Goal: Contribute content: Add original content to the website for others to see

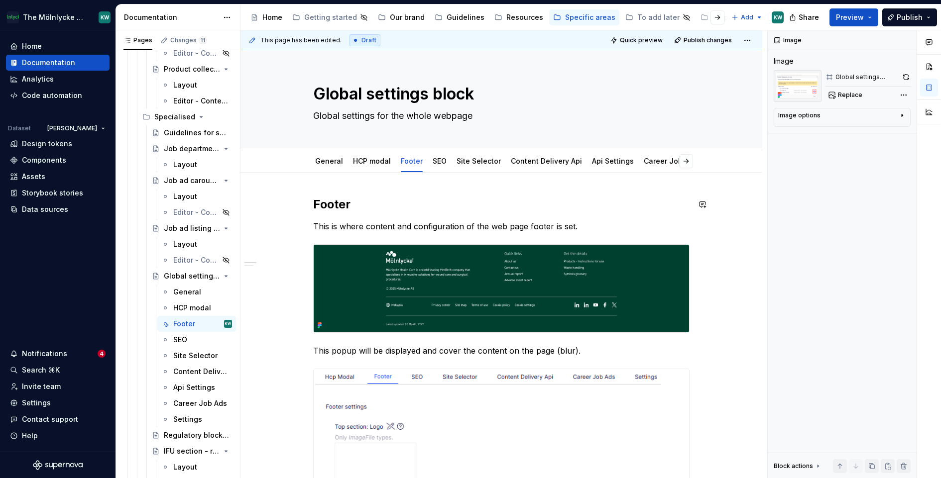
scroll to position [19, 0]
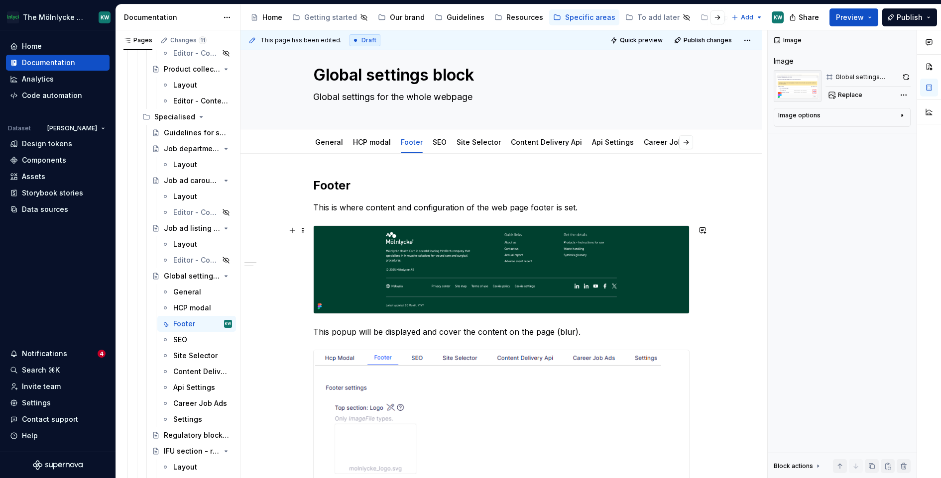
type textarea "*"
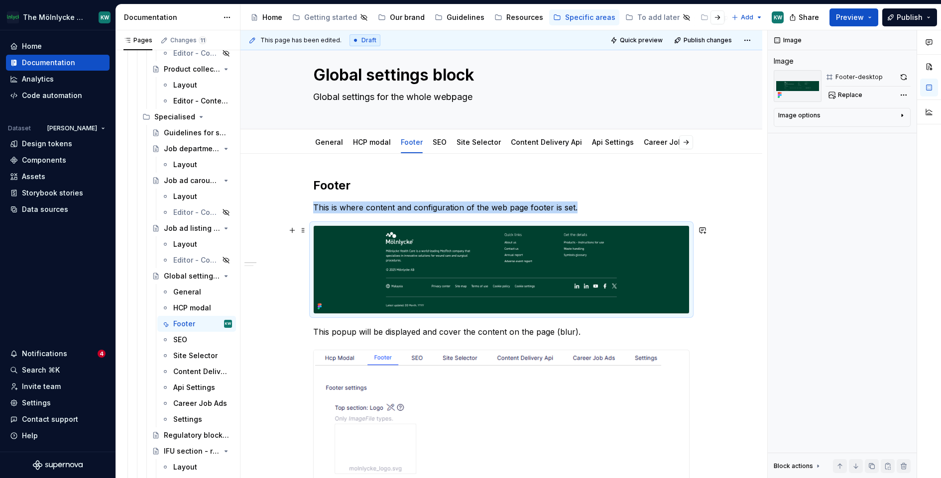
click at [418, 284] on img at bounding box center [501, 270] width 375 height 88
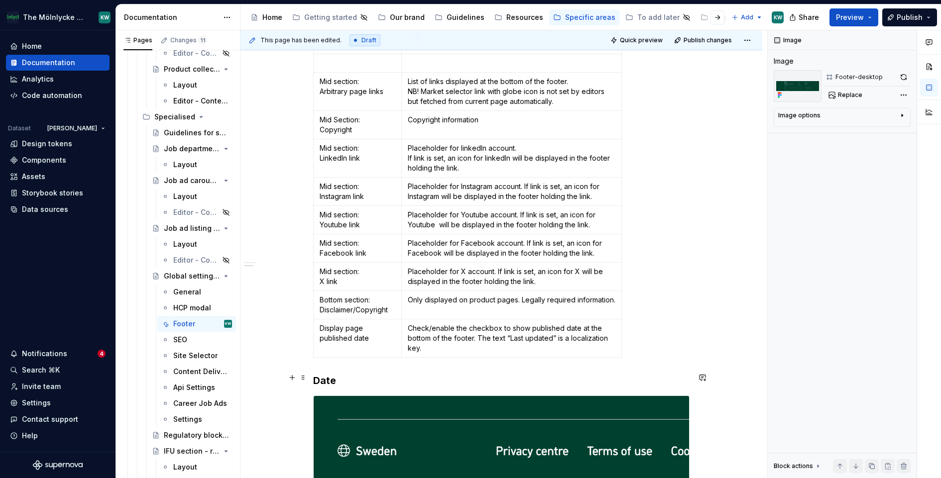
scroll to position [1860, 0]
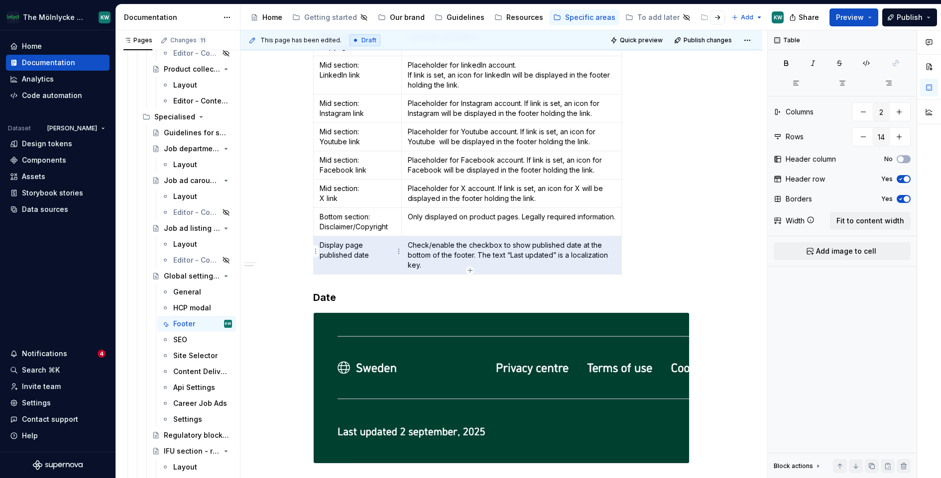
drag, startPoint x: 437, startPoint y: 263, endPoint x: 321, endPoint y: 234, distance: 120.0
click at [321, 236] on tr "Display page published date Check/enable the checkbox to show published date at…" at bounding box center [468, 255] width 308 height 38
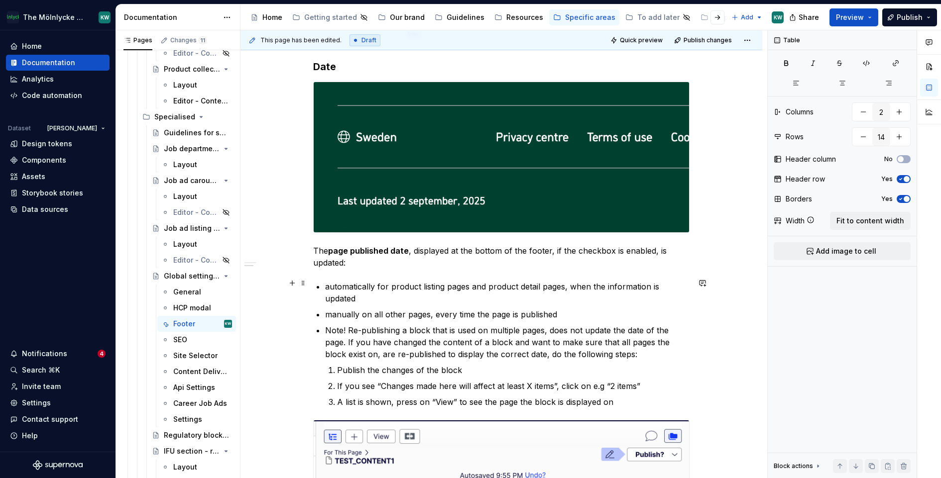
scroll to position [2093, 0]
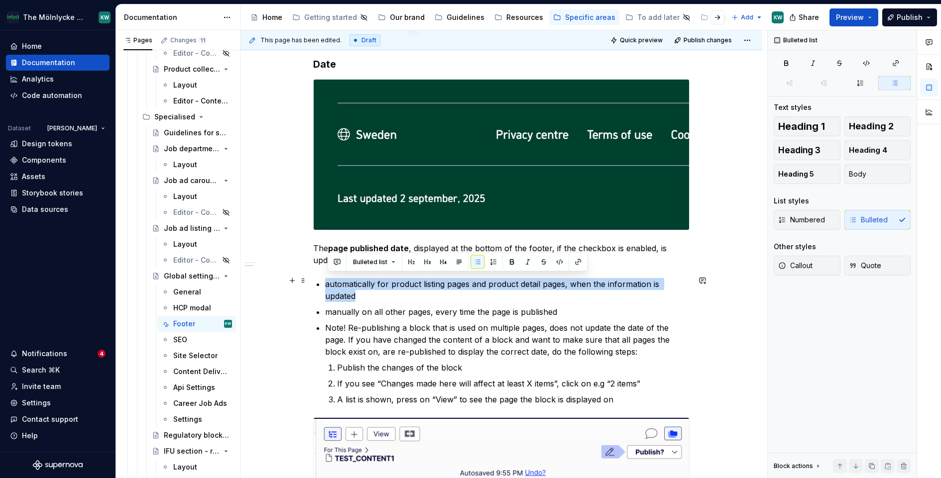
drag, startPoint x: 368, startPoint y: 295, endPoint x: 326, endPoint y: 279, distance: 44.3
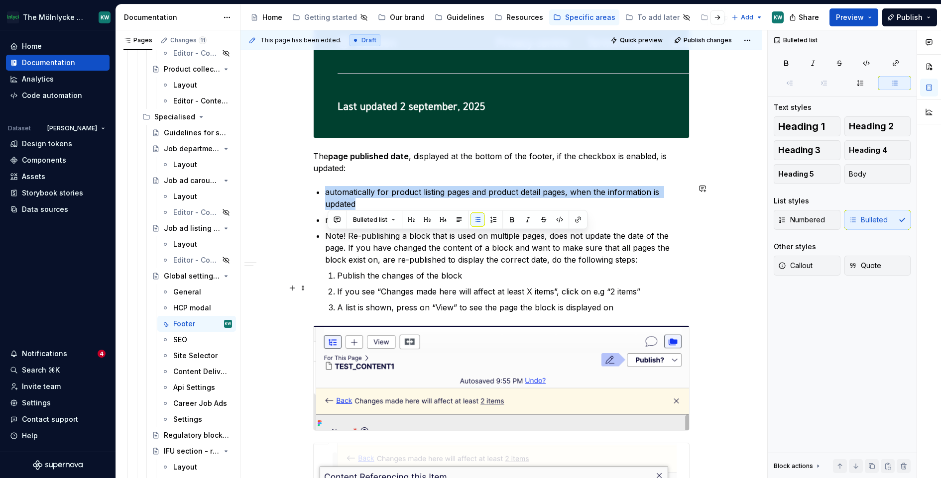
scroll to position [2196, 0]
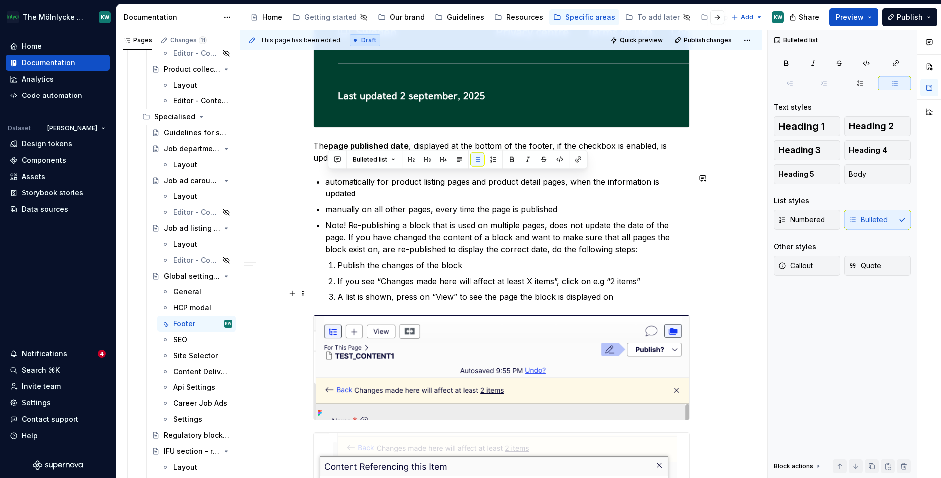
click at [620, 293] on p "A list is shown, press on “View” to see the page the block is displayed on" at bounding box center [513, 297] width 352 height 12
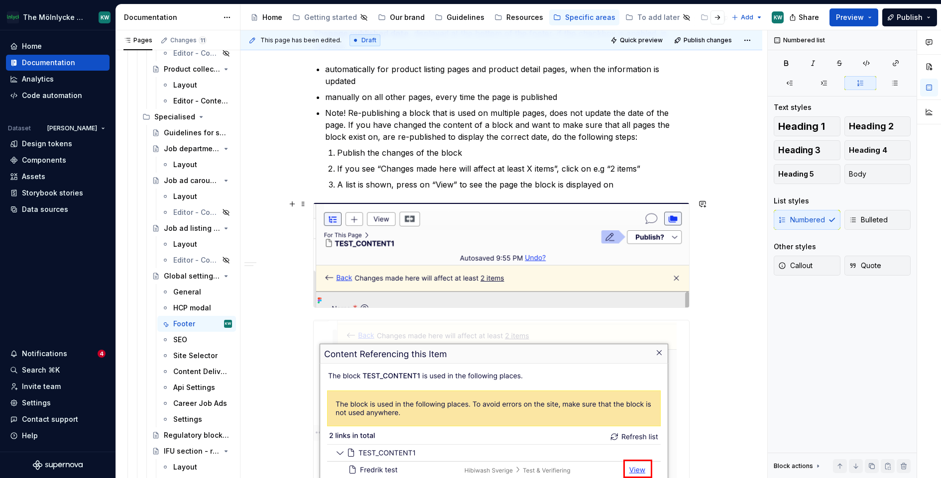
scroll to position [2310, 0]
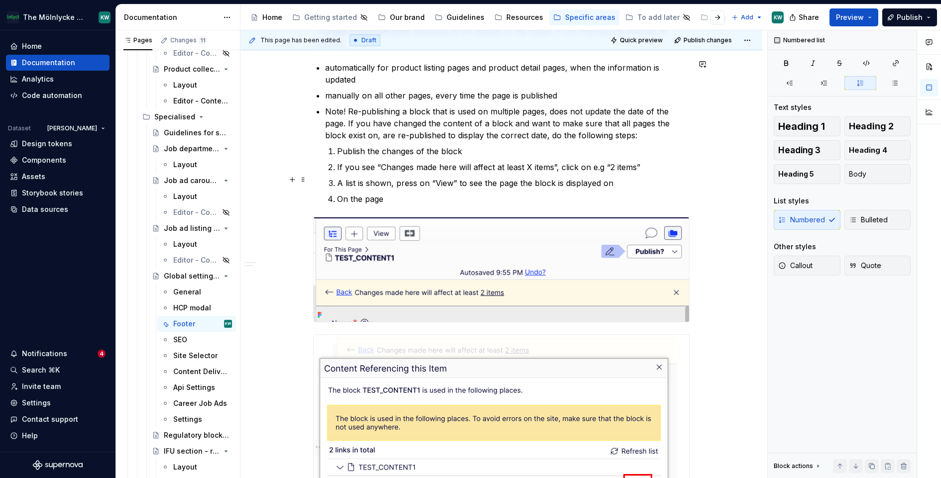
click at [502, 179] on p "A list is shown, press on “View” to see the page the block is displayed on" at bounding box center [513, 183] width 352 height 12
click at [406, 193] on p "On the page" at bounding box center [513, 199] width 352 height 12
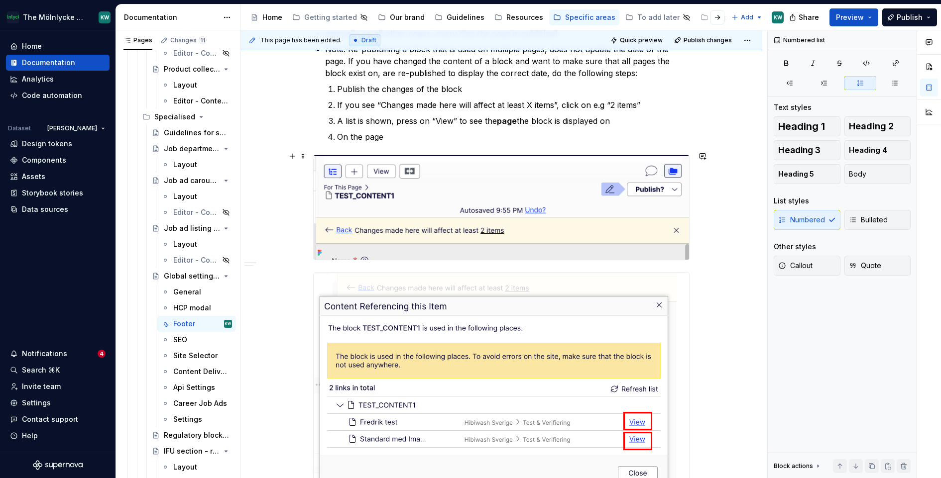
scroll to position [2374, 0]
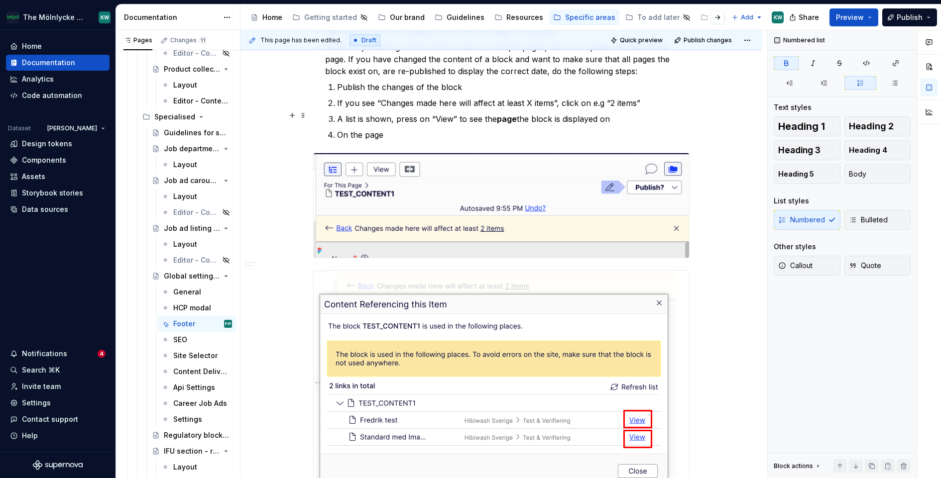
click at [517, 116] on strong "page" at bounding box center [507, 119] width 20 height 10
click at [431, 132] on p "On the page" at bounding box center [513, 135] width 352 height 12
click at [345, 114] on p "A list is shown, press on “View” to see the pages the block is displayed on" at bounding box center [513, 119] width 352 height 12
click at [420, 114] on p "A list is shown, press on “View” to see the pages the block is displayed on" at bounding box center [513, 119] width 352 height 12
click at [473, 117] on p "A list is shown, press on “View” to see the pages the block is displayed on" at bounding box center [513, 119] width 352 height 12
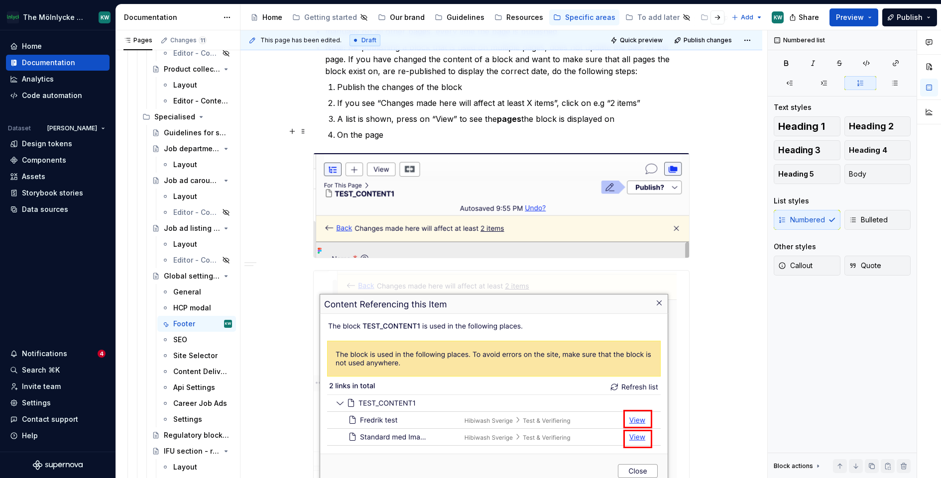
click at [447, 129] on p "On the page" at bounding box center [513, 135] width 352 height 12
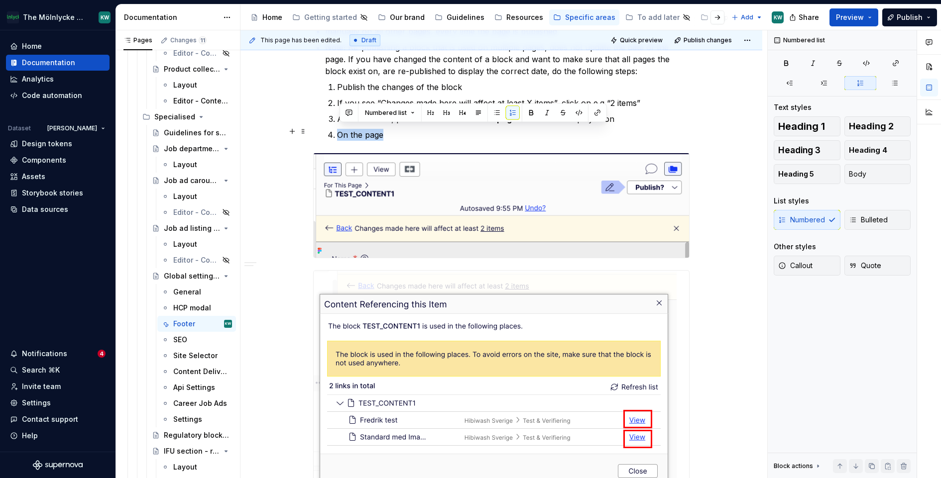
drag, startPoint x: 388, startPoint y: 130, endPoint x: 336, endPoint y: 130, distance: 51.8
click at [337, 130] on li "On the page" at bounding box center [513, 135] width 352 height 12
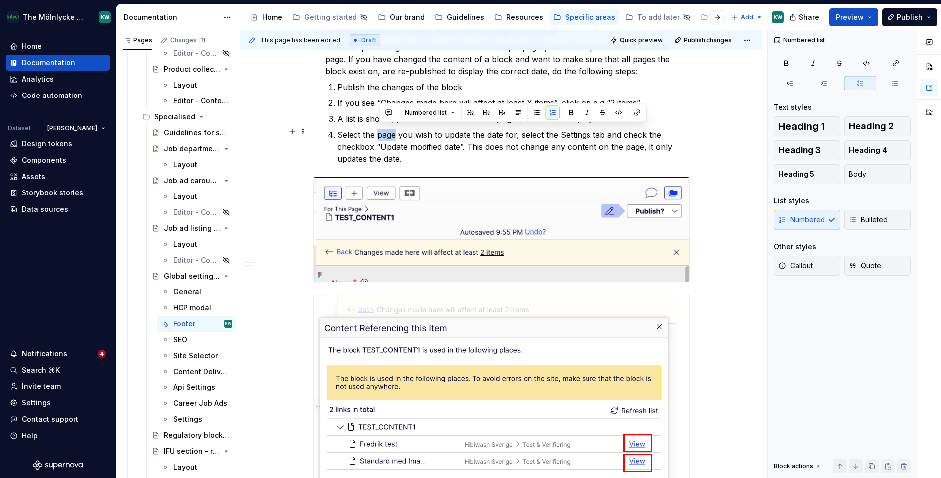
drag, startPoint x: 400, startPoint y: 130, endPoint x: 380, endPoint y: 130, distance: 19.9
click at [380, 130] on p "Select the page you wish to update the date for, select the Settings tab and ch…" at bounding box center [513, 147] width 352 height 36
click at [450, 143] on p "Select the page you wish to update the date for, select the Settings tab and ch…" at bounding box center [513, 147] width 352 height 36
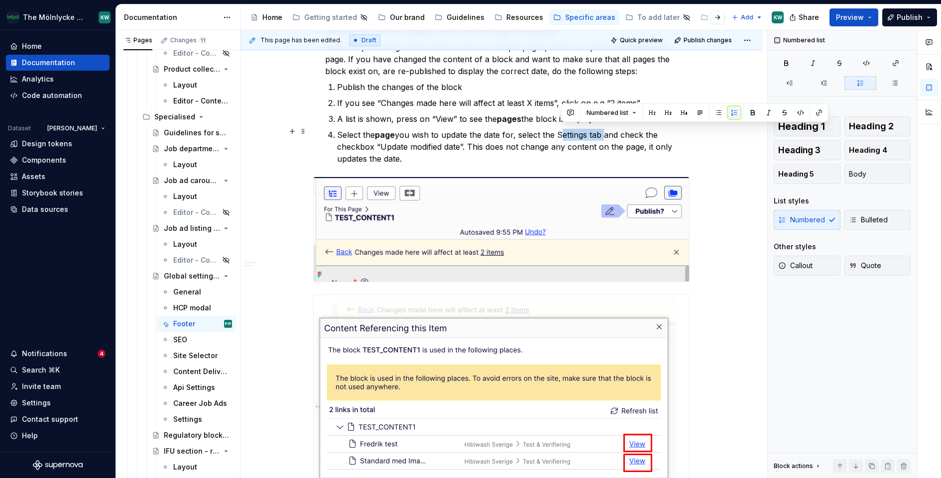
drag, startPoint x: 560, startPoint y: 129, endPoint x: 605, endPoint y: 131, distance: 44.3
click at [605, 131] on p "Select the page you wish to update the date for, select the Settings tab and ch…" at bounding box center [513, 147] width 352 height 36
click at [563, 155] on p "Select the page you wish to update the date for, select the Settings tab and ch…" at bounding box center [513, 147] width 352 height 36
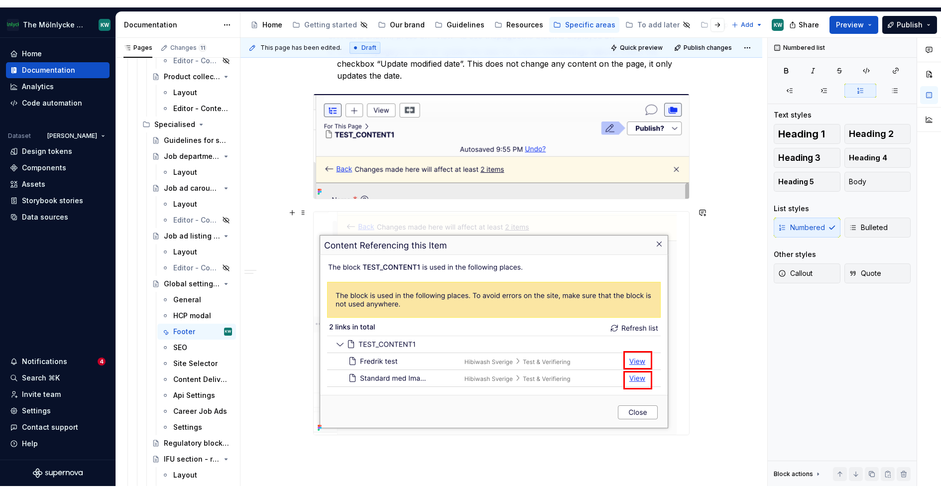
scroll to position [2486, 0]
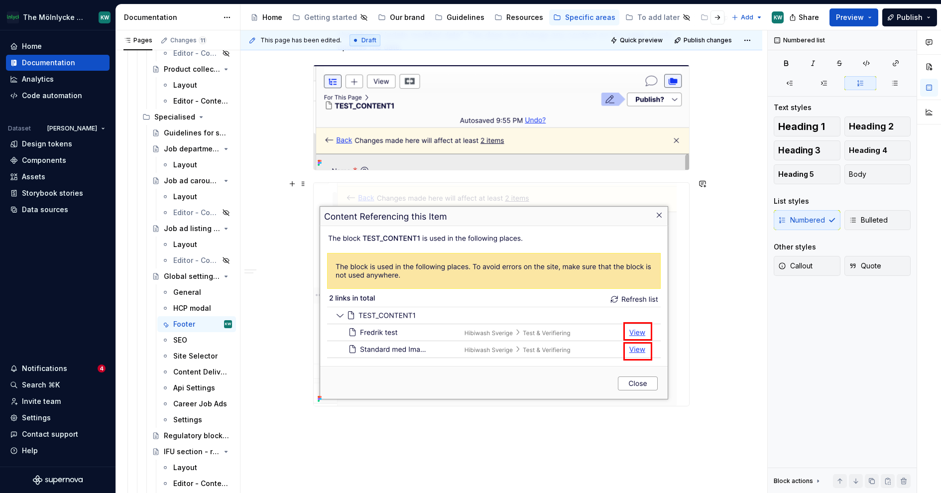
click at [423, 182] on div at bounding box center [501, 294] width 376 height 224
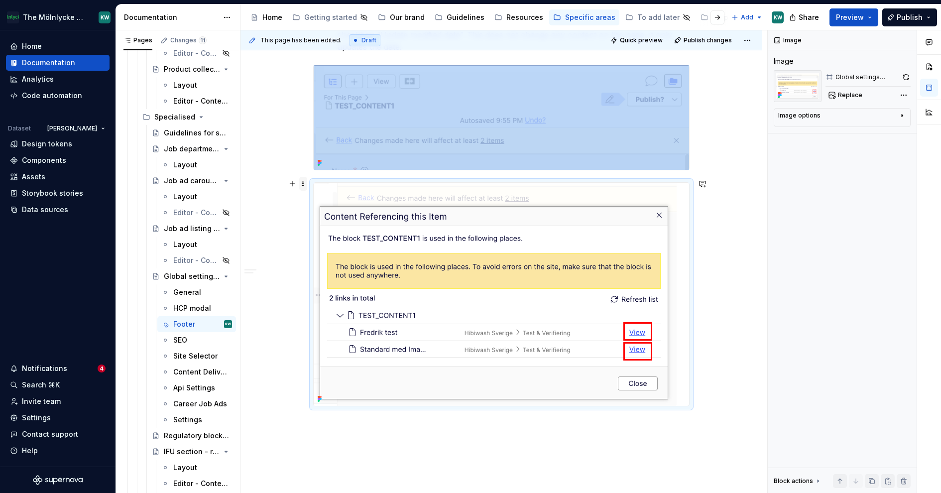
click at [306, 182] on span at bounding box center [303, 184] width 8 height 14
click at [315, 199] on icon at bounding box center [312, 198] width 5 height 5
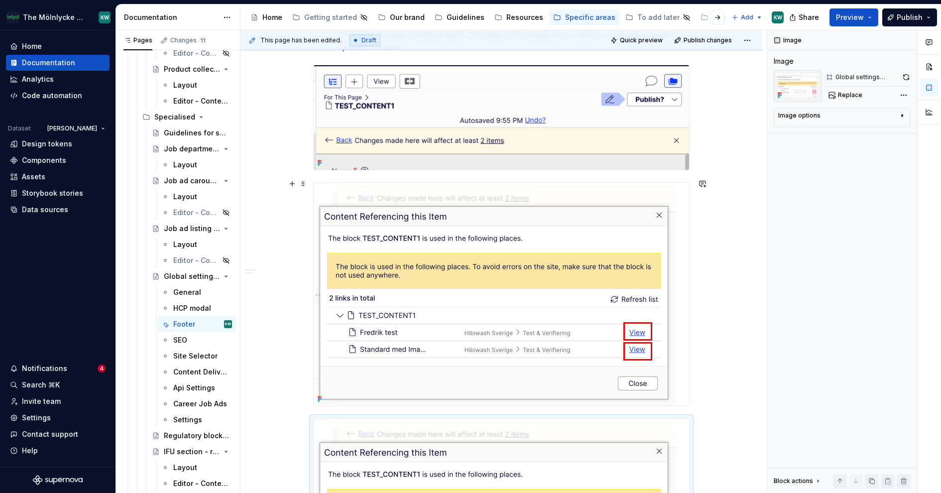
scroll to position [2630, 0]
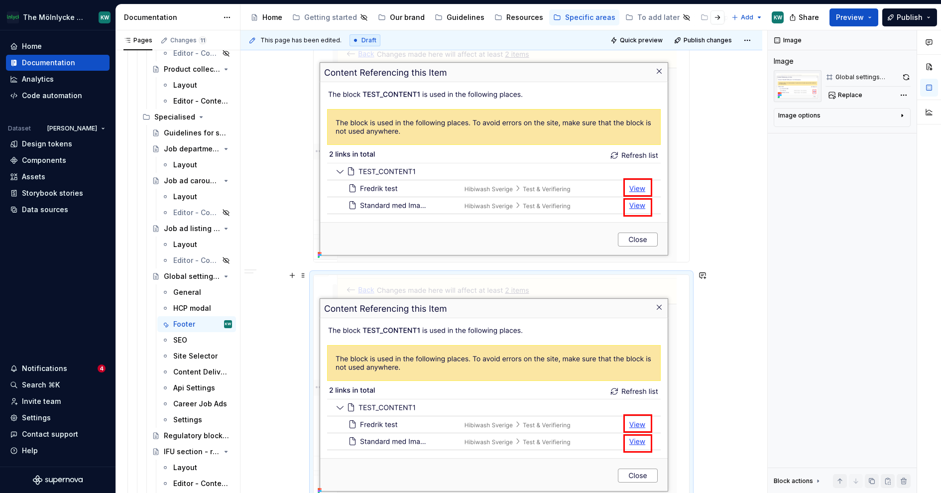
click at [377, 323] on img at bounding box center [495, 386] width 363 height 223
click at [854, 96] on span "Replace" at bounding box center [850, 95] width 24 height 8
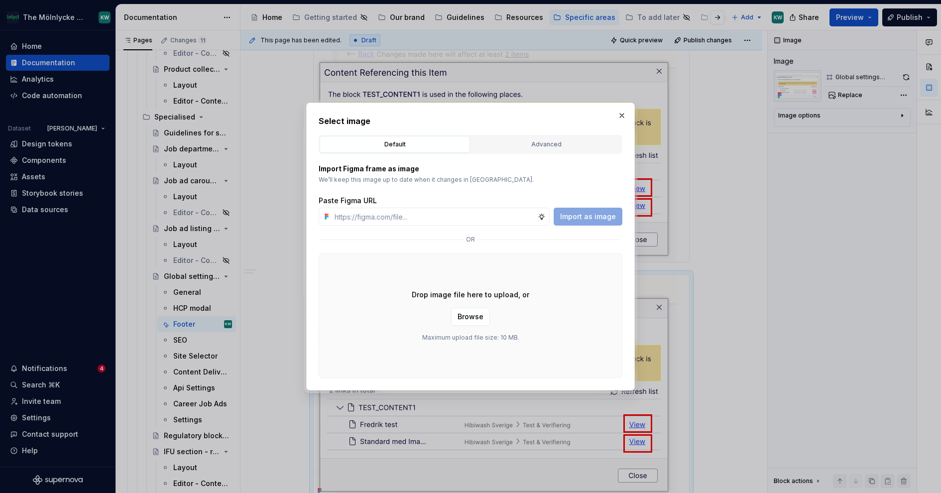
type textarea "*"
click at [542, 150] on button "Advanced" at bounding box center [546, 144] width 150 height 17
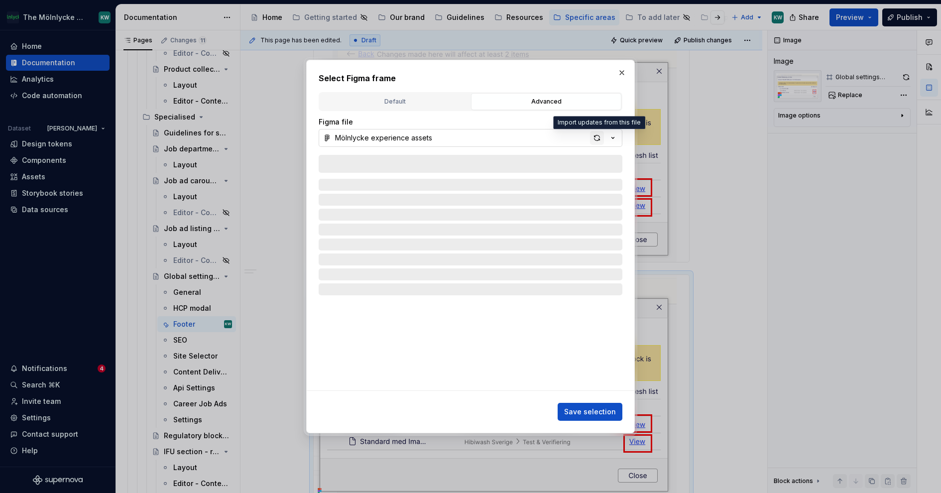
click at [600, 132] on div "button" at bounding box center [597, 138] width 14 height 14
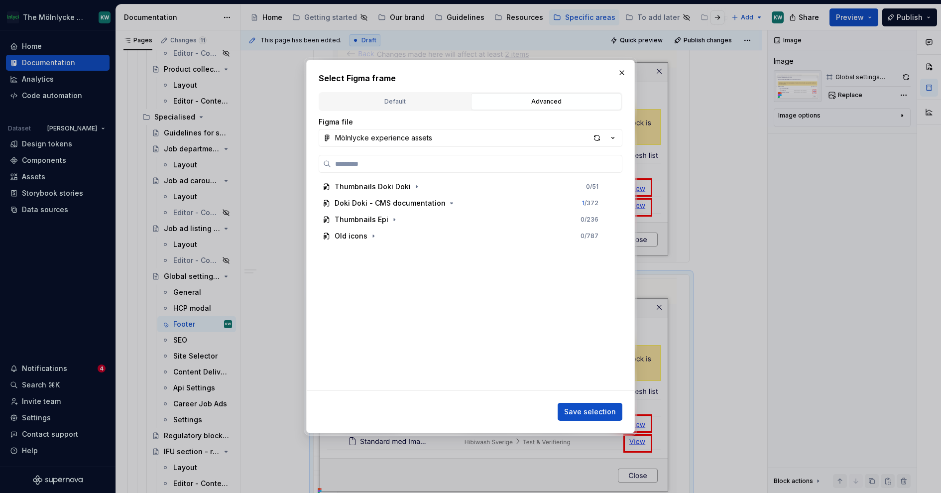
paste input "**********"
type input "**********"
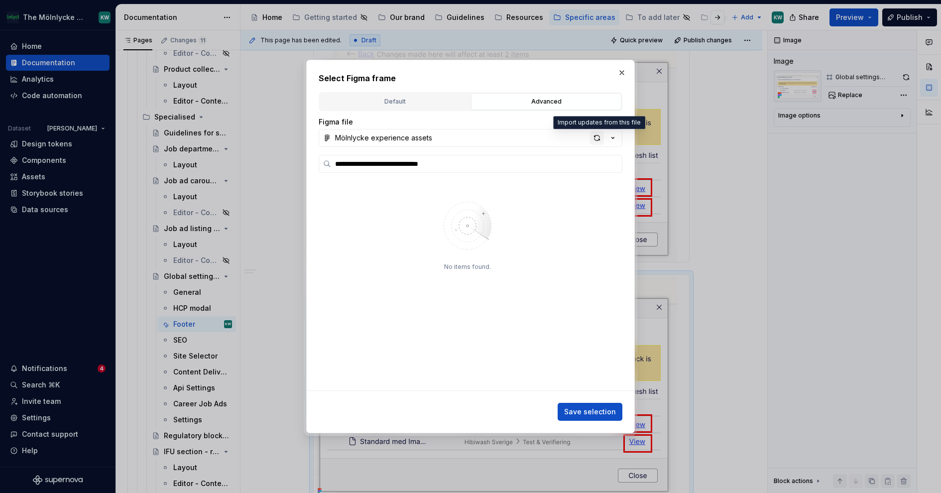
click at [596, 138] on div "button" at bounding box center [597, 138] width 14 height 14
click at [597, 139] on div "button" at bounding box center [597, 138] width 14 height 14
type input "**********"
click at [597, 139] on div "button" at bounding box center [597, 138] width 14 height 14
click at [622, 73] on button "button" at bounding box center [622, 73] width 14 height 14
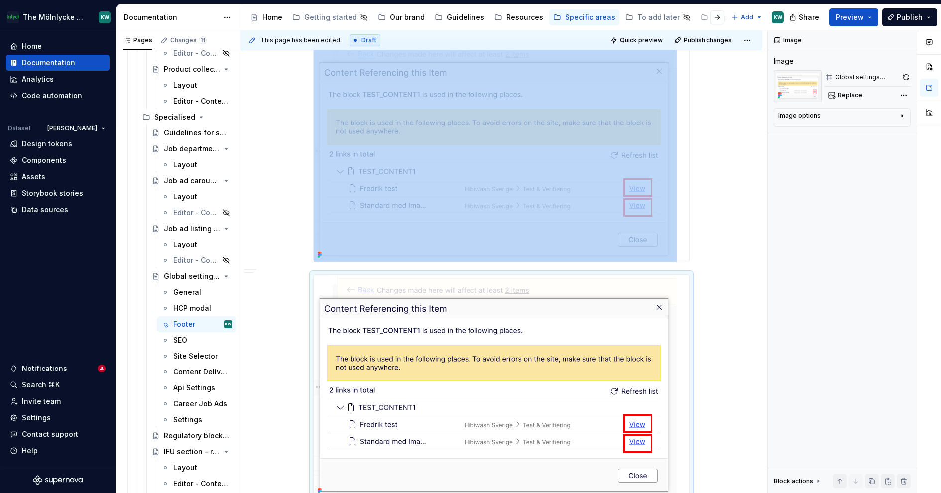
click at [425, 199] on img at bounding box center [495, 150] width 363 height 223
click at [426, 335] on img at bounding box center [495, 386] width 363 height 223
click at [858, 92] on span "Replace" at bounding box center [850, 95] width 24 height 8
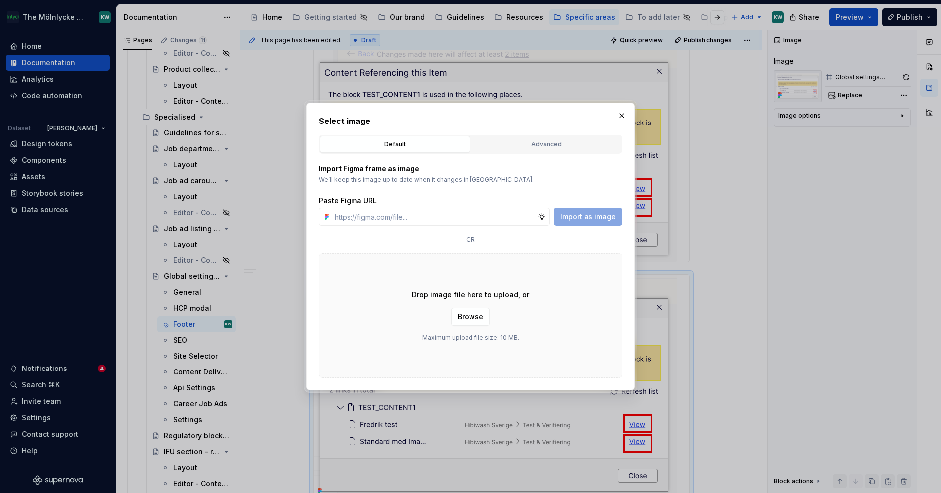
type textarea "*"
click at [559, 142] on div "Advanced" at bounding box center [545, 144] width 143 height 10
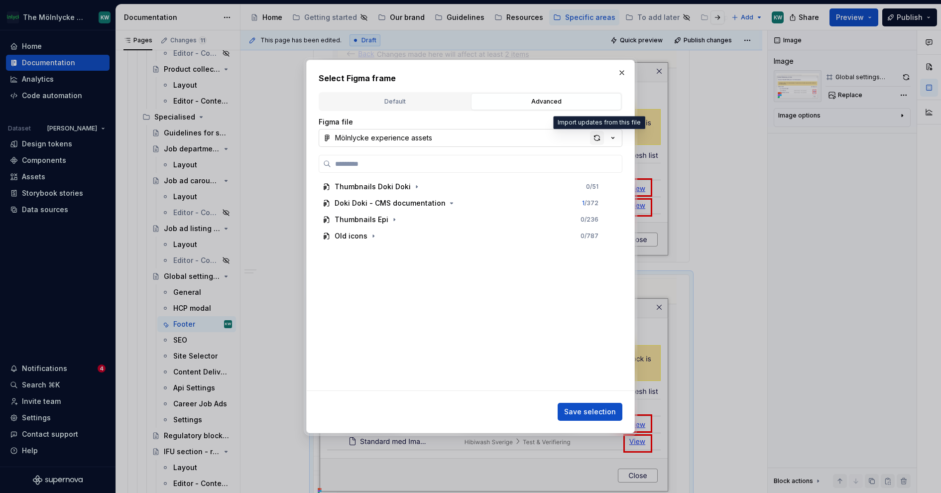
click at [601, 136] on div "button" at bounding box center [597, 138] width 14 height 14
type input "**********"
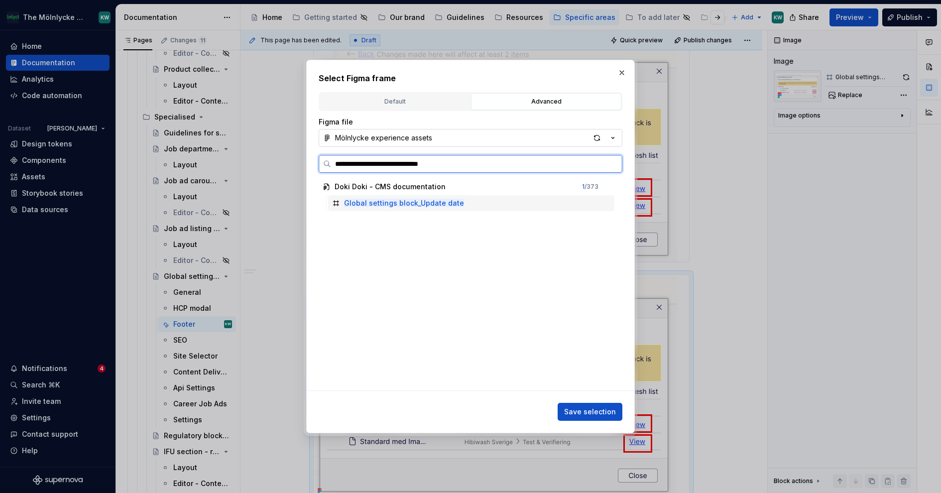
click at [495, 207] on div "Global settings block_Update date" at bounding box center [471, 203] width 286 height 16
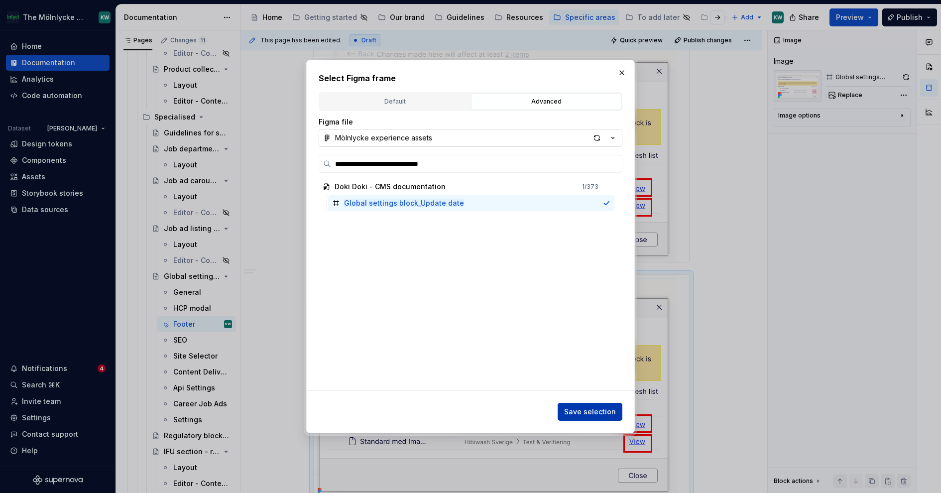
click at [609, 408] on span "Save selection" at bounding box center [590, 412] width 52 height 10
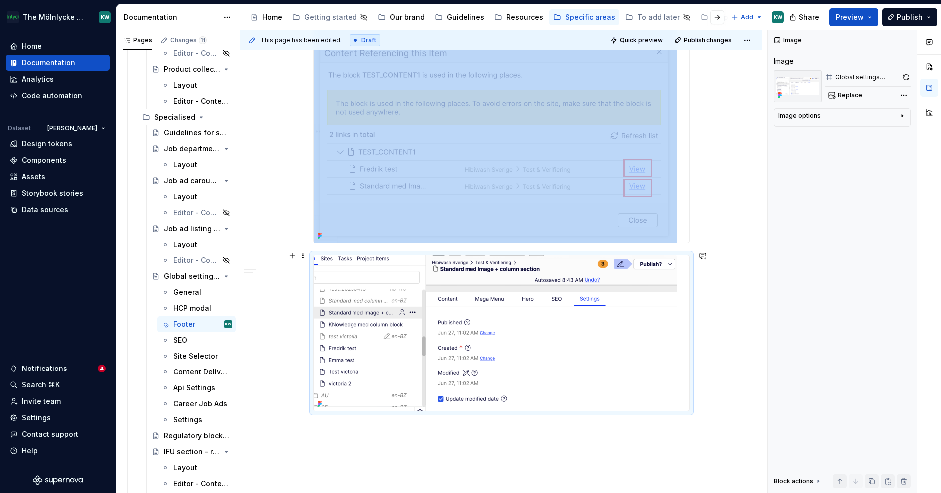
scroll to position [2651, 0]
click at [642, 285] on img at bounding box center [495, 331] width 363 height 155
click at [901, 75] on button "button" at bounding box center [905, 77] width 9 height 14
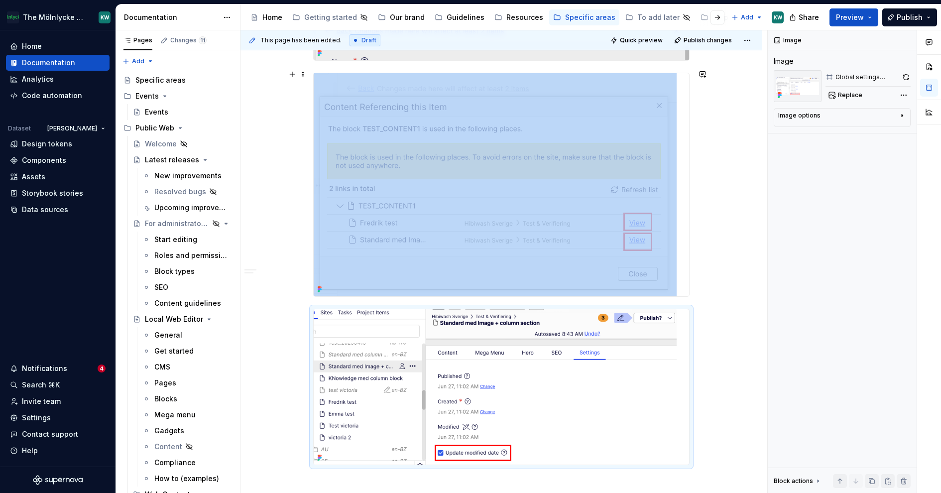
scroll to position [2593, 0]
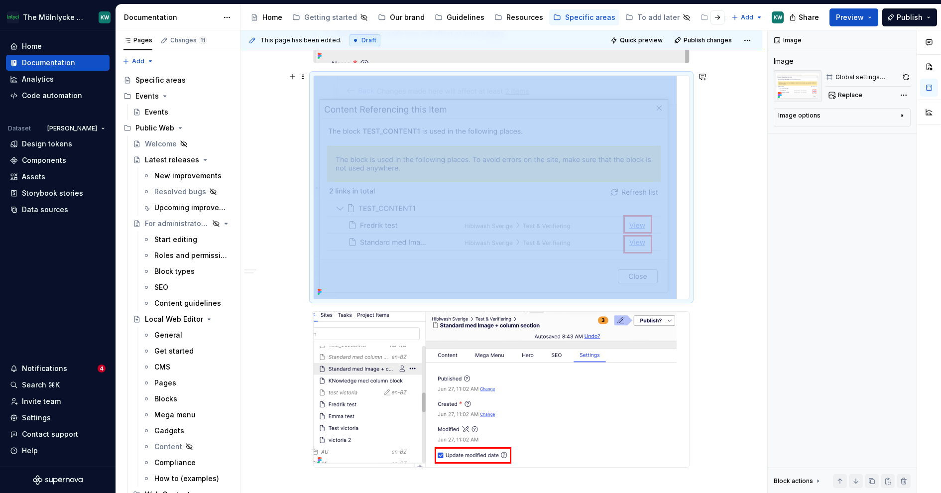
click at [613, 189] on img at bounding box center [495, 187] width 363 height 223
click at [906, 78] on button "button" at bounding box center [906, 77] width 8 height 14
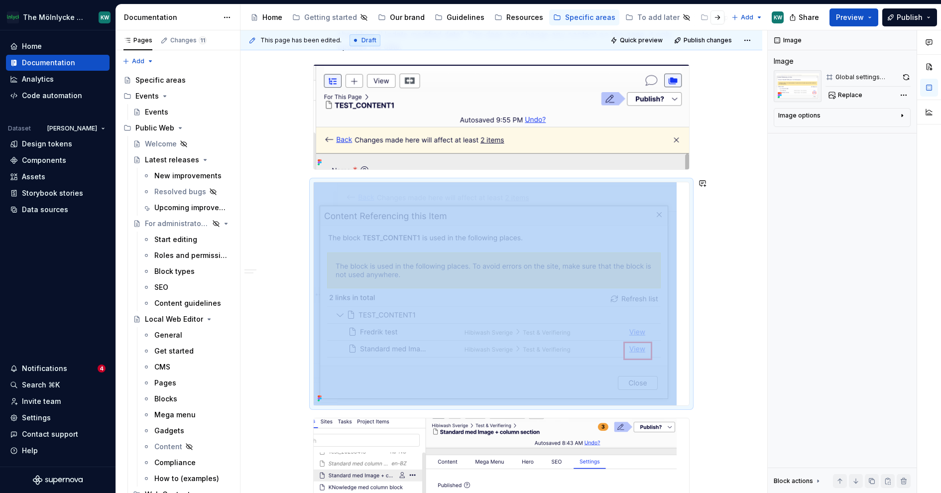
scroll to position [2479, 0]
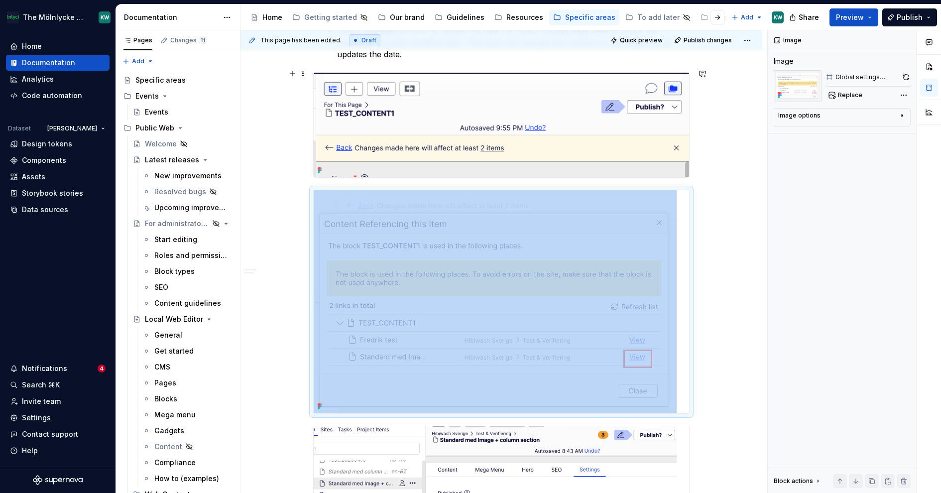
click at [605, 103] on img at bounding box center [501, 125] width 375 height 105
click at [906, 75] on button "button" at bounding box center [905, 77] width 9 height 14
click at [652, 119] on img at bounding box center [501, 125] width 375 height 105
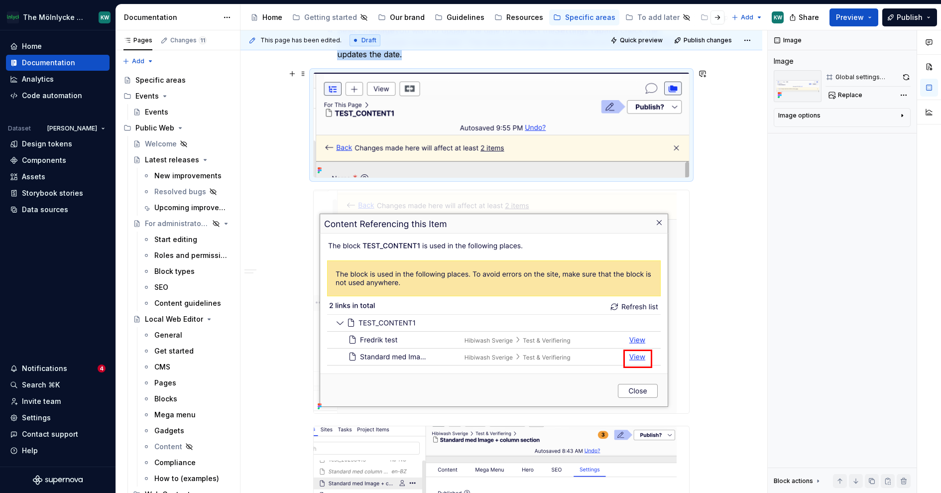
click at [626, 132] on img at bounding box center [501, 125] width 375 height 105
click at [905, 71] on button "button" at bounding box center [905, 77] width 9 height 14
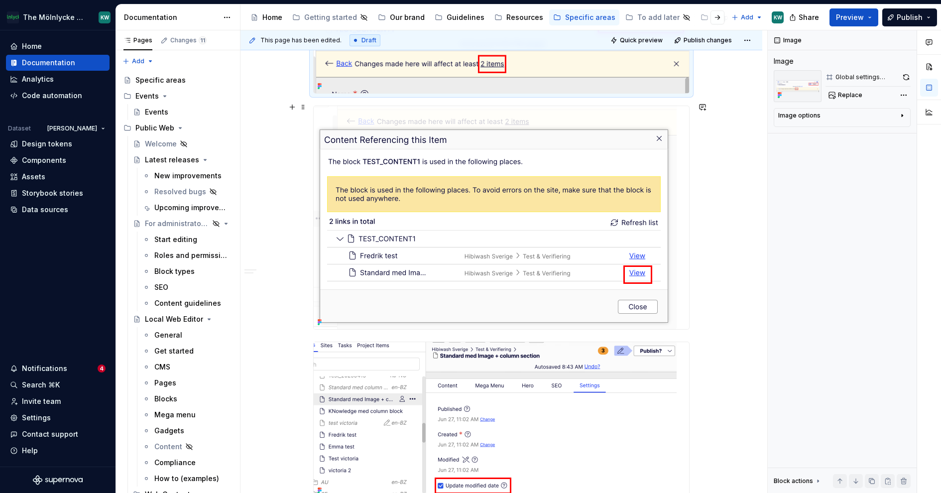
scroll to position [2600, 0]
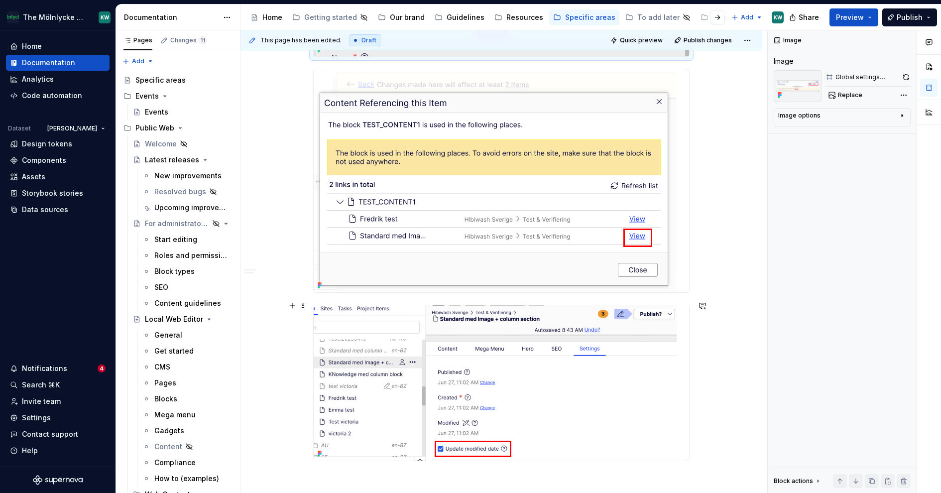
click at [548, 373] on img at bounding box center [495, 382] width 363 height 155
click at [907, 76] on button "button" at bounding box center [905, 77] width 9 height 14
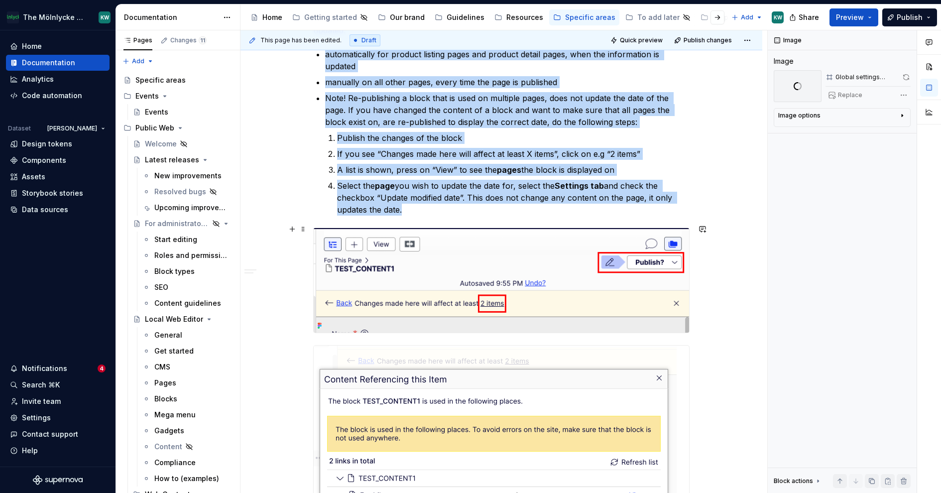
scroll to position [2310, 0]
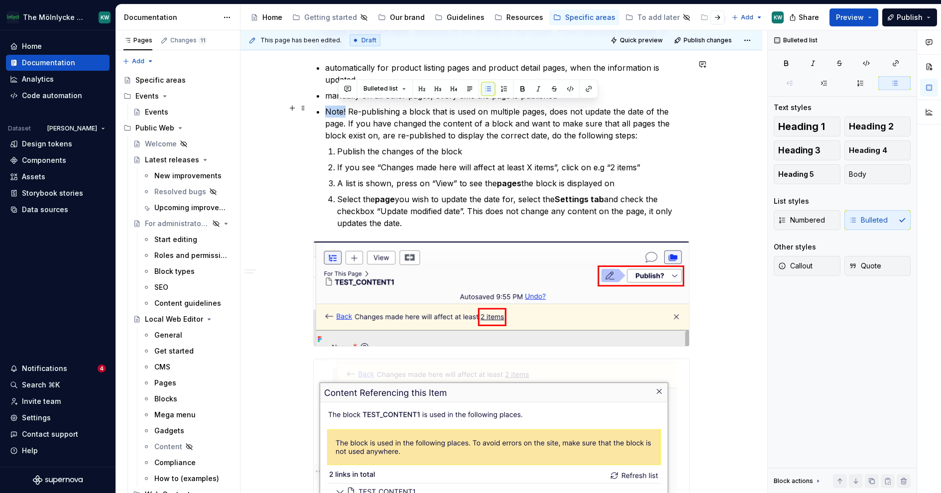
drag, startPoint x: 348, startPoint y: 108, endPoint x: 328, endPoint y: 108, distance: 20.4
click at [328, 108] on p "Note! Re-publishing a block that is used on multiple pages, does not update the…" at bounding box center [507, 124] width 364 height 36
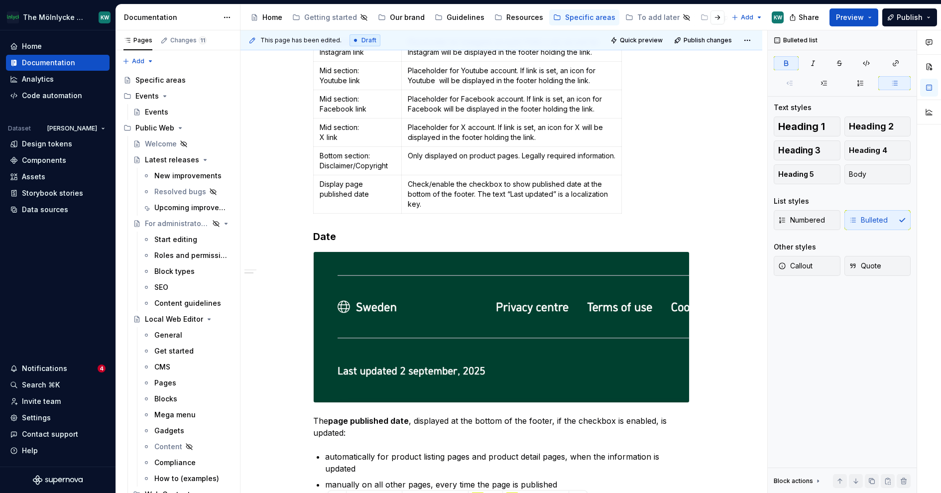
scroll to position [1898, 0]
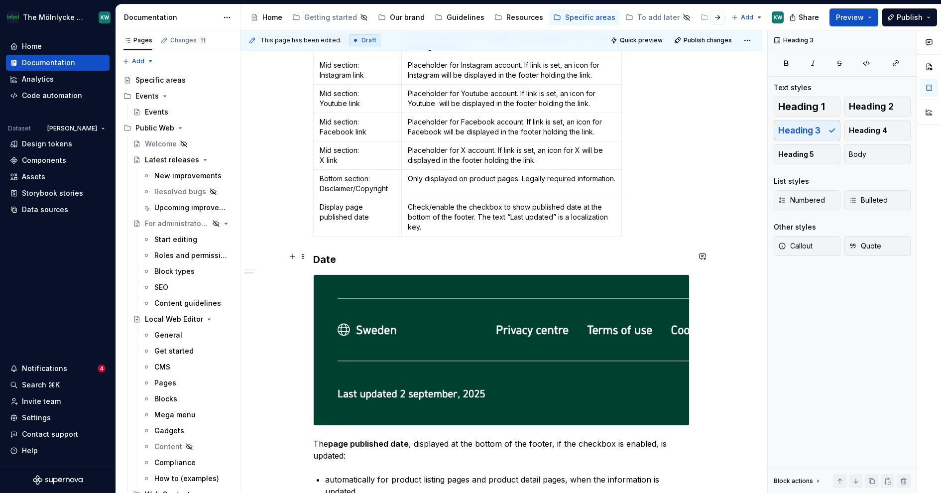
click at [350, 252] on h3 "Date" at bounding box center [501, 259] width 376 height 14
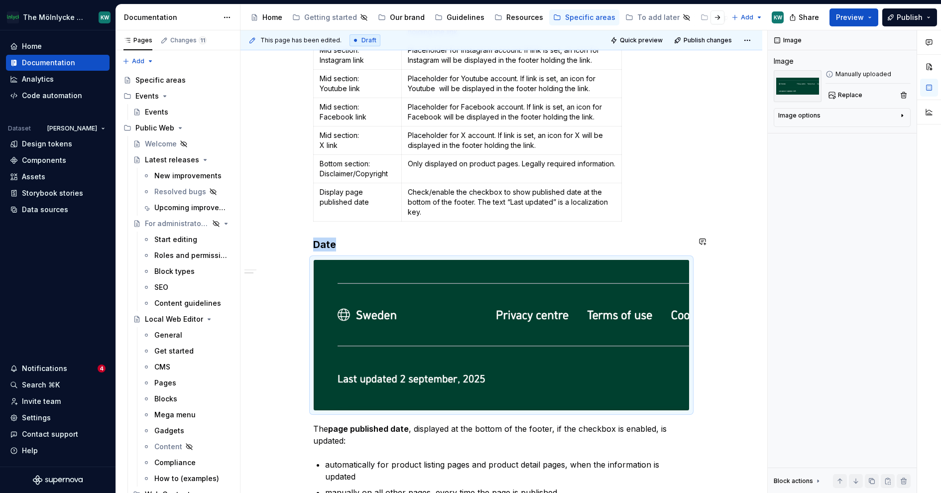
scroll to position [1912, 0]
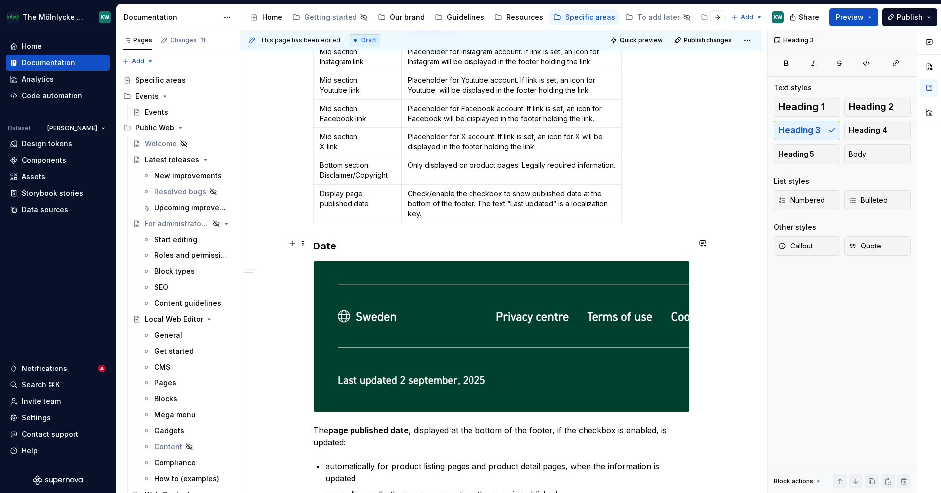
click at [339, 239] on h3 "Date" at bounding box center [501, 246] width 376 height 14
click at [320, 239] on h3 "Date" at bounding box center [501, 246] width 376 height 14
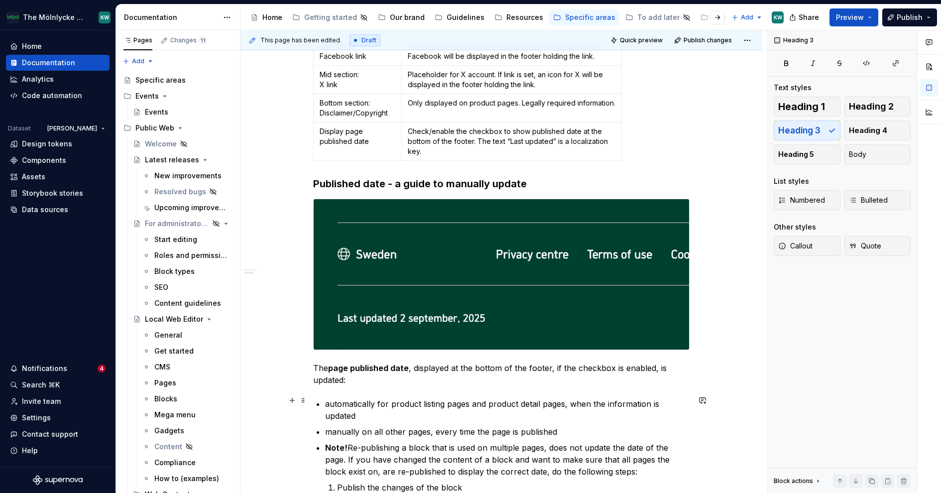
scroll to position [1975, 0]
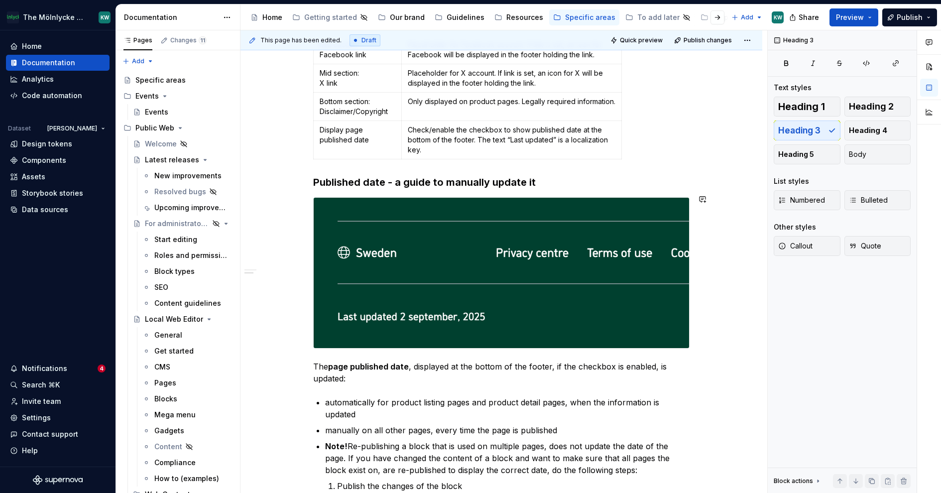
click at [487, 365] on p "The page published date , displayed at the bottom of the footer, if the checkbo…" at bounding box center [501, 372] width 376 height 24
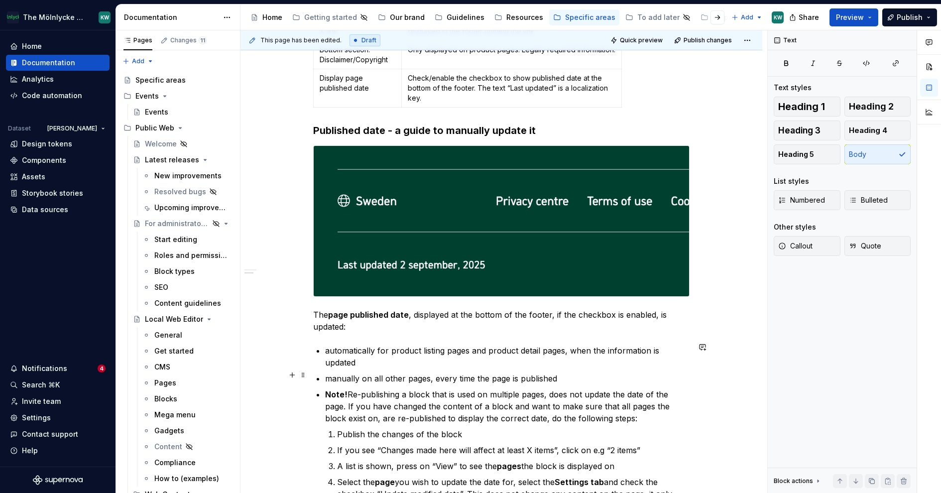
scroll to position [2031, 0]
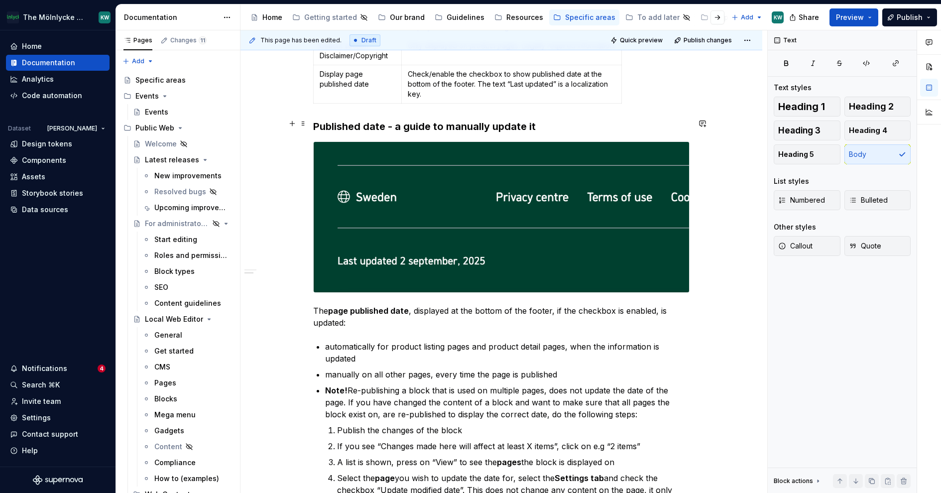
click at [540, 125] on h3 "Published date - a guide to manually update it" at bounding box center [501, 126] width 376 height 14
click at [367, 318] on p "The page published date , displayed at the bottom of the footer, if the checkbo…" at bounding box center [501, 317] width 376 height 24
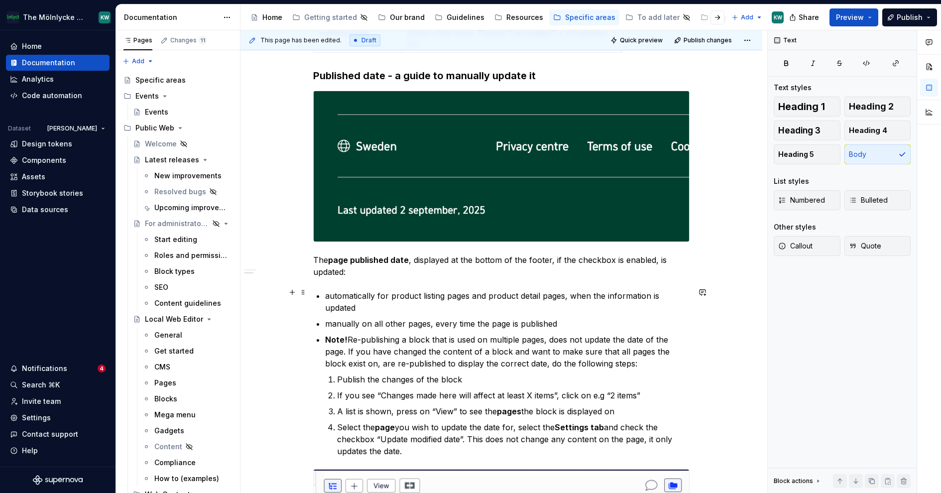
scroll to position [2058, 0]
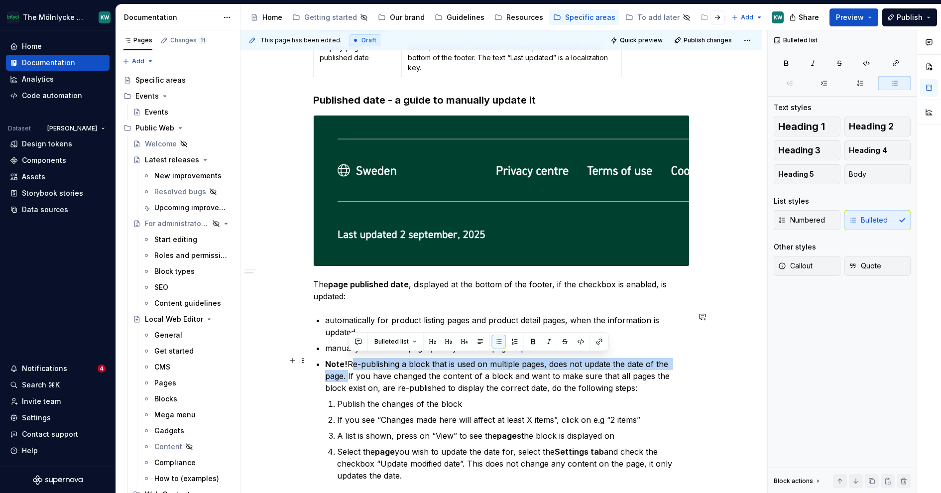
drag, startPoint x: 349, startPoint y: 371, endPoint x: 352, endPoint y: 360, distance: 10.9
click at [352, 360] on p "Note! Re-publishing a block that is used on multiple pages, does not update the…" at bounding box center [507, 376] width 364 height 36
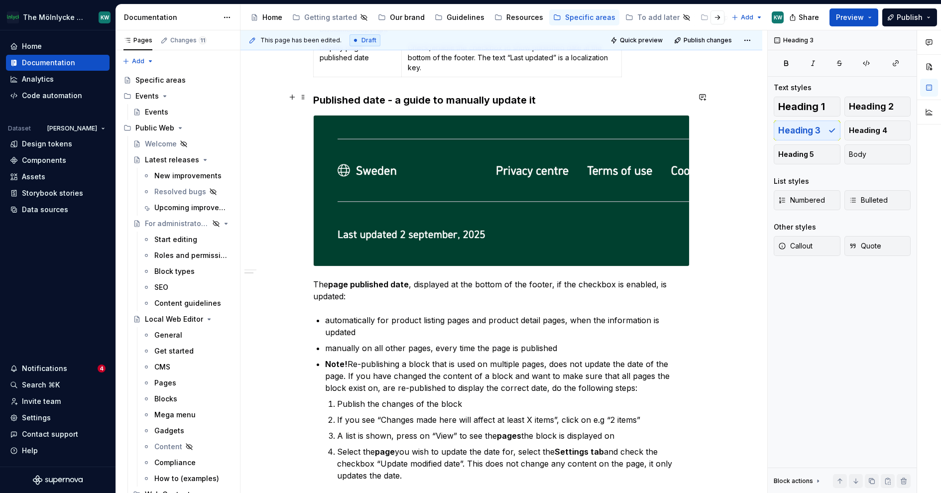
click at [544, 93] on h3 "Published date - a guide to manually update it" at bounding box center [501, 100] width 376 height 14
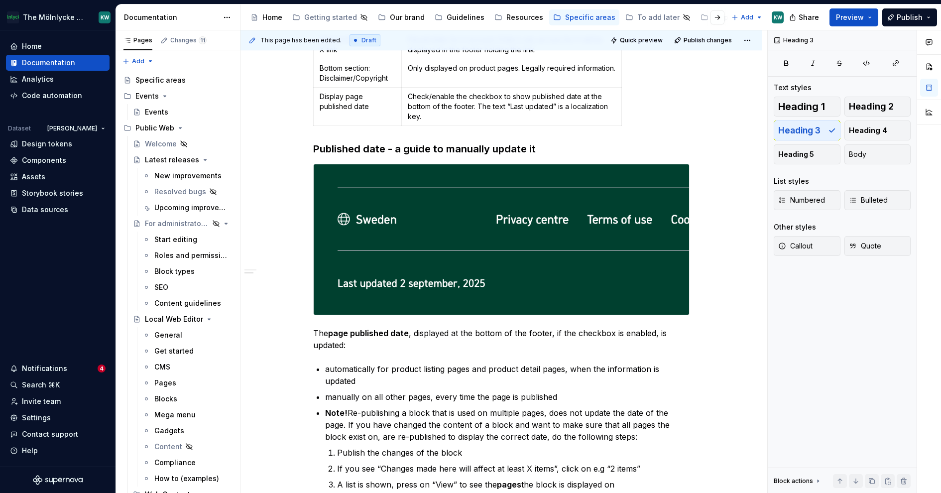
scroll to position [1984, 0]
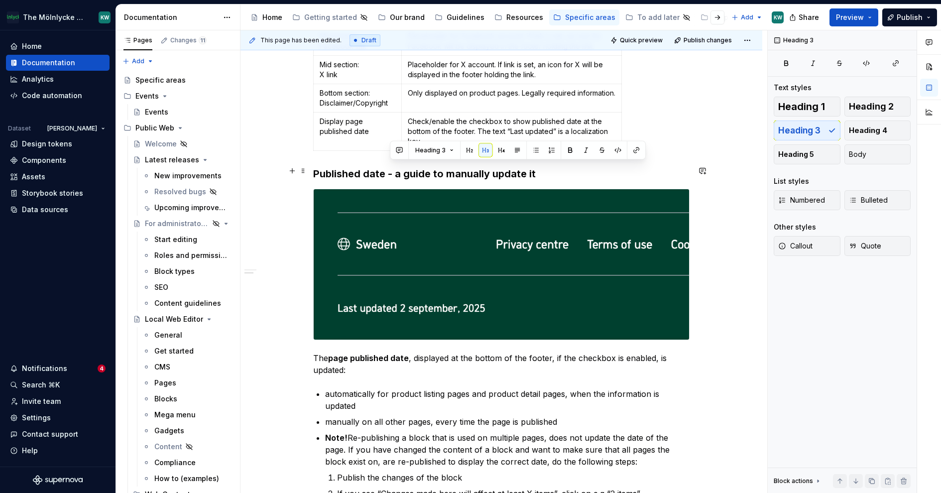
drag, startPoint x: 540, startPoint y: 165, endPoint x: 390, endPoint y: 168, distance: 149.8
click at [390, 168] on h3 "Published date - a guide to manually update it" at bounding box center [501, 174] width 376 height 14
click at [546, 171] on h3 "Published date - a guide to manually update it" at bounding box center [501, 174] width 376 height 14
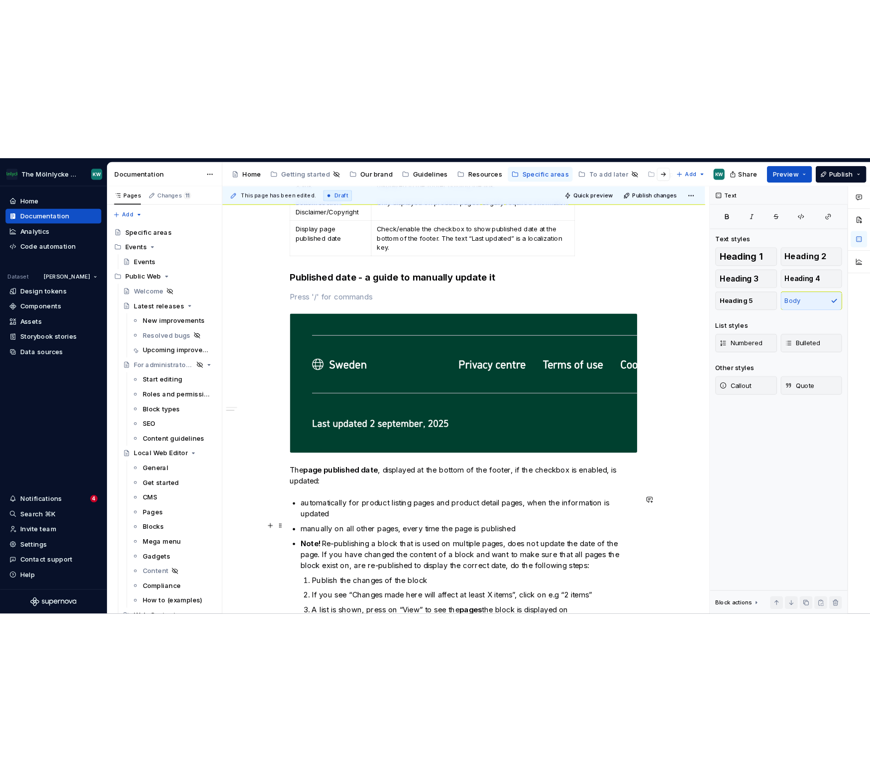
scroll to position [2034, 0]
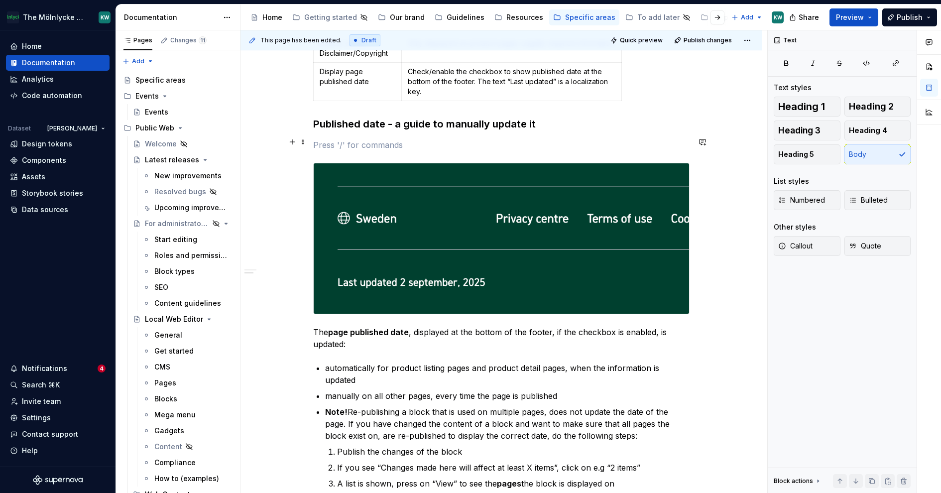
click at [348, 145] on p at bounding box center [501, 145] width 376 height 12
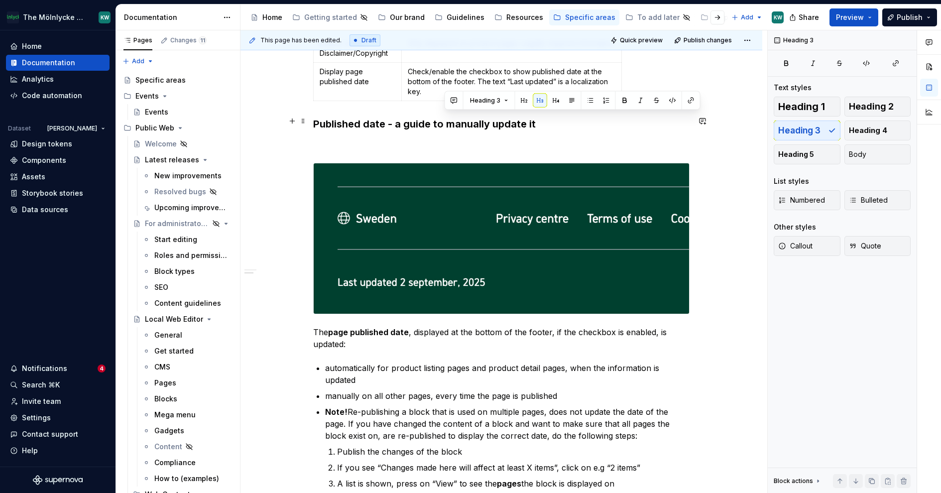
drag, startPoint x: 542, startPoint y: 117, endPoint x: 445, endPoint y: 118, distance: 96.6
click at [445, 118] on h3 "Published date - a guide to manually update it" at bounding box center [501, 124] width 376 height 14
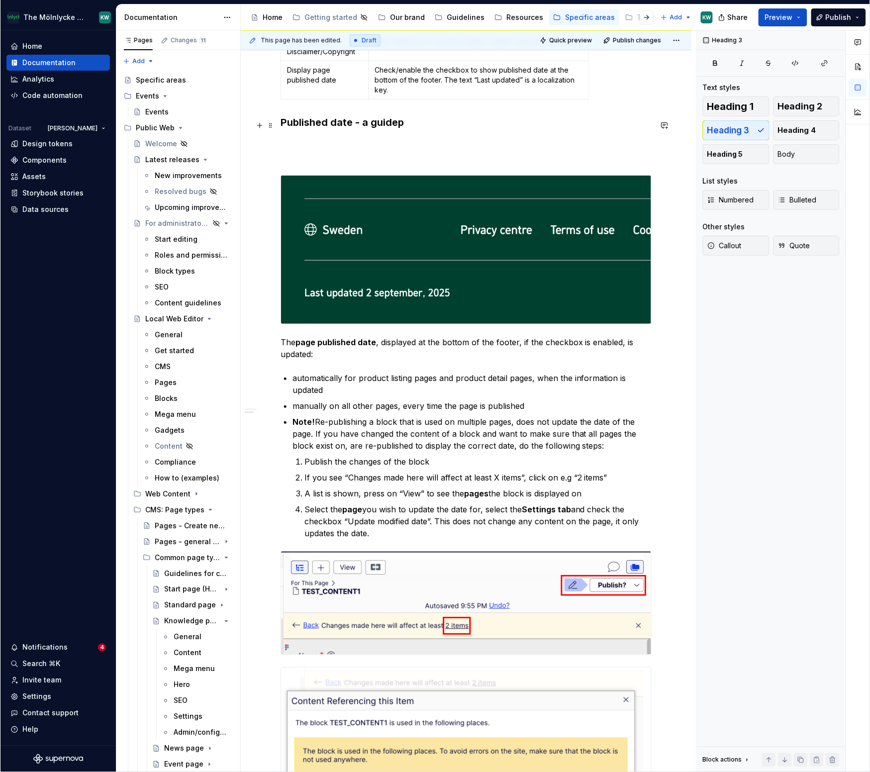
scroll to position [2032, 0]
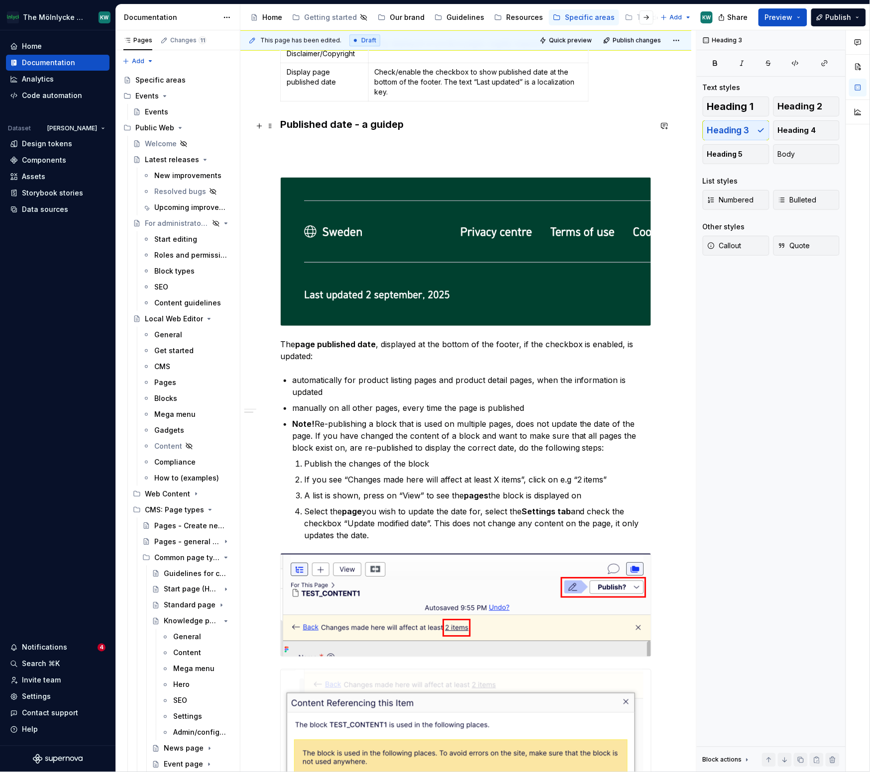
click at [415, 124] on h3 "Published date - a guidep" at bounding box center [465, 131] width 371 height 28
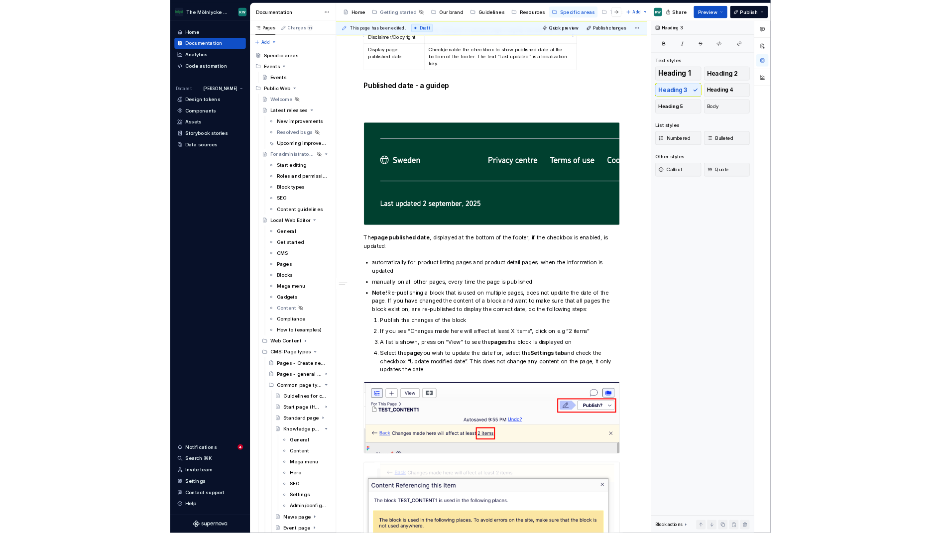
scroll to position [2032, 0]
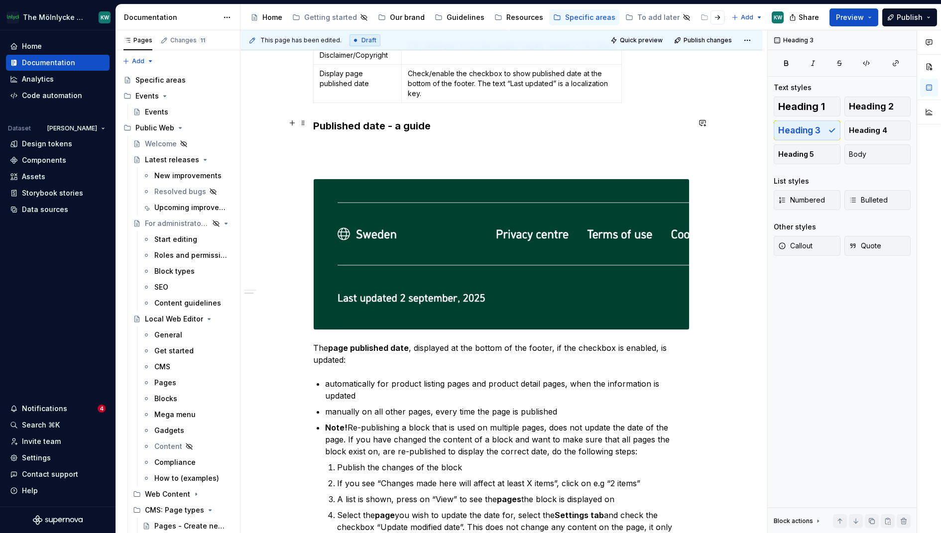
click at [344, 134] on h3 "Published date - a guide" at bounding box center [501, 133] width 376 height 28
click at [462, 122] on h3 "Published date - a guide" at bounding box center [501, 133] width 376 height 28
click at [390, 136] on h3 "Published date - a guide" at bounding box center [501, 133] width 376 height 28
click at [451, 119] on h3 "Published date - a guide" at bounding box center [501, 133] width 376 height 28
click at [418, 139] on h3 "Published date - a guide" at bounding box center [501, 133] width 376 height 28
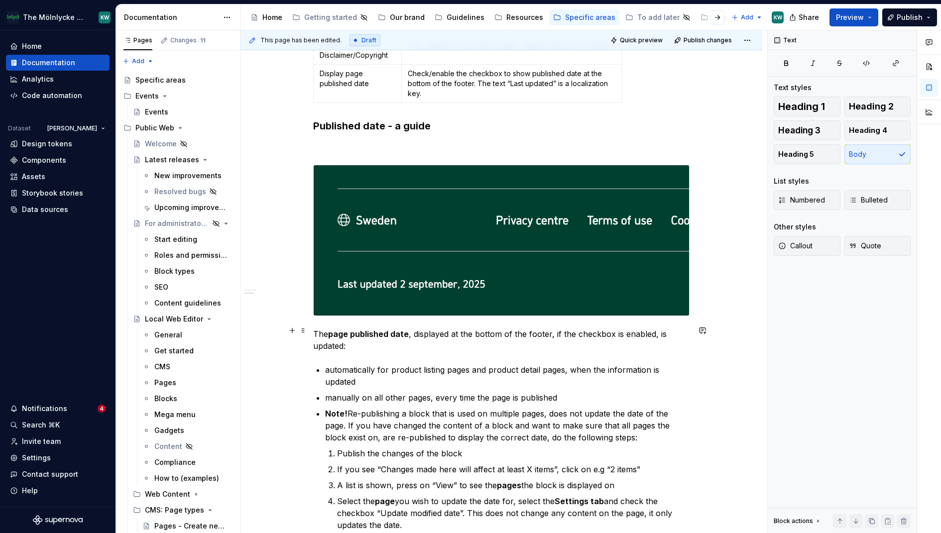
click at [326, 329] on p "The page published date , displayed at the bottom of the footer, if the checkbo…" at bounding box center [501, 340] width 376 height 24
click at [392, 342] on p "The page published date , displayed at the bottom of the footer, if the checkbo…" at bounding box center [501, 340] width 376 height 24
click at [416, 330] on p "The page published date , displayed at the bottom of the footer, if the checkbo…" at bounding box center [501, 340] width 376 height 24
click at [416, 338] on p "The page published date , displayed at the bottom of the footer, if the checkbo…" at bounding box center [501, 340] width 376 height 24
click at [411, 328] on p "The page published date , displayed at the bottom of the footer, if the checkbo…" at bounding box center [501, 340] width 376 height 24
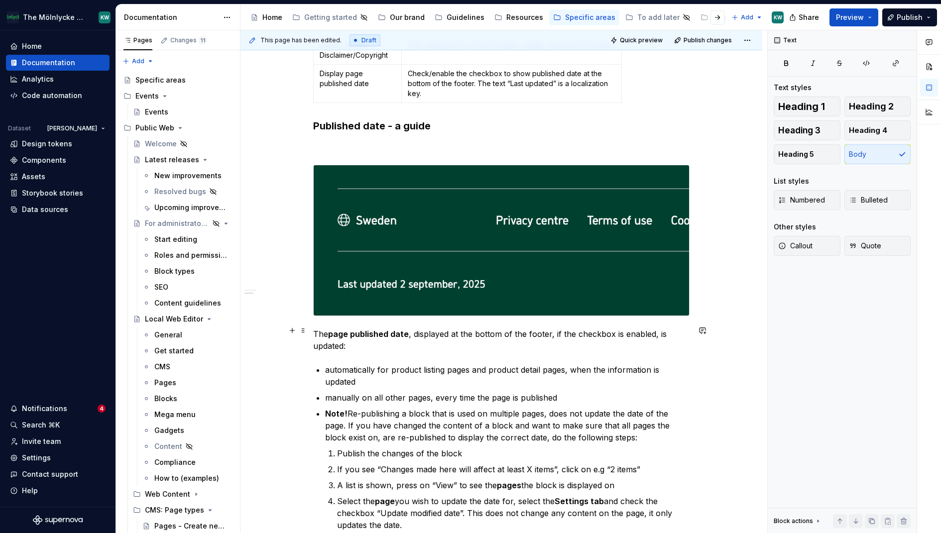
click at [411, 337] on p "The page published date , displayed at the bottom of the footer, if the checkbo…" at bounding box center [501, 340] width 376 height 24
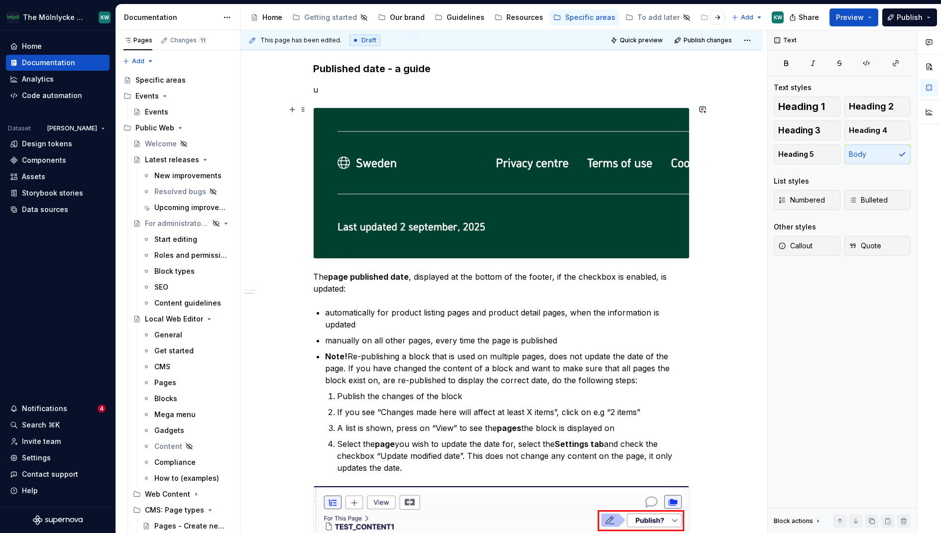
scroll to position [2090, 0]
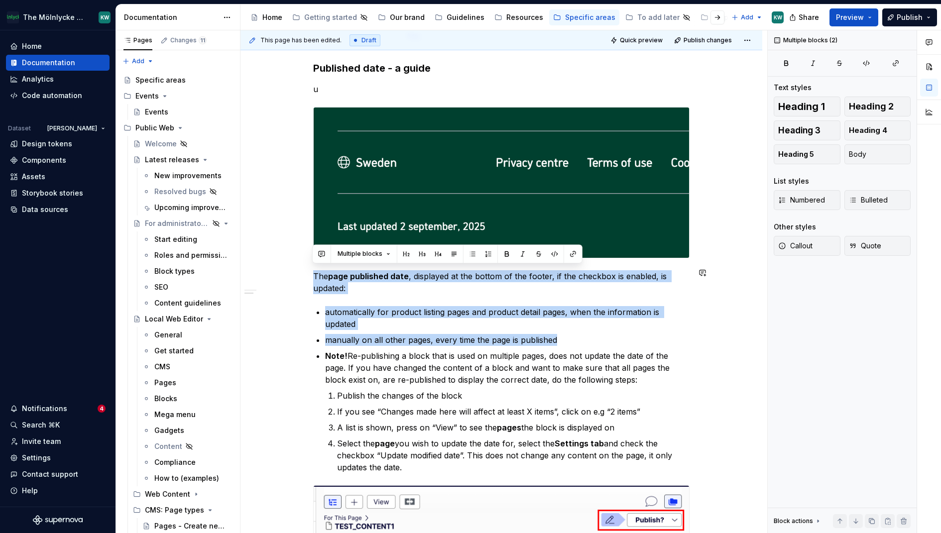
drag, startPoint x: 569, startPoint y: 333, endPoint x: 315, endPoint y: 265, distance: 263.4
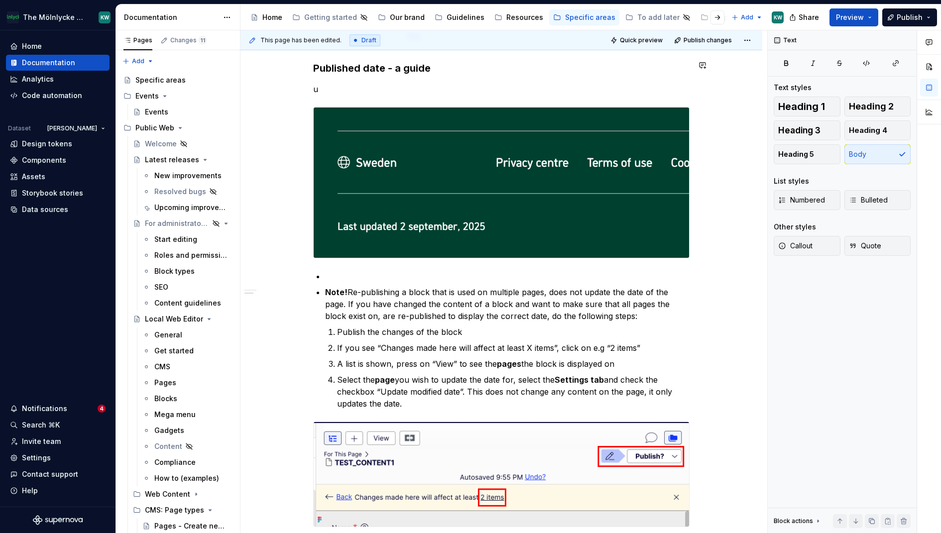
type textarea "*"
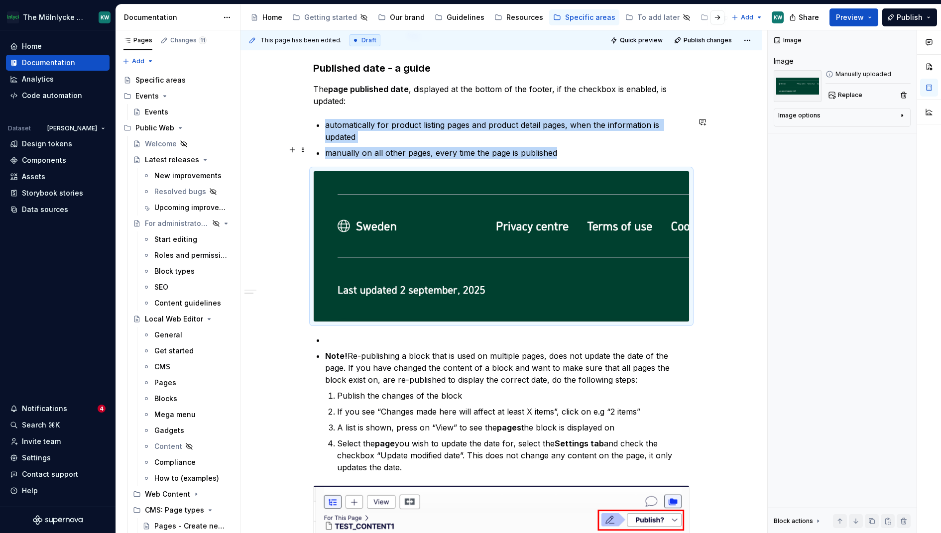
click at [497, 150] on p "manually on all other pages, every time the page is published" at bounding box center [507, 153] width 364 height 12
click at [593, 149] on p "manually on all other pages, every time the page is published" at bounding box center [507, 153] width 364 height 12
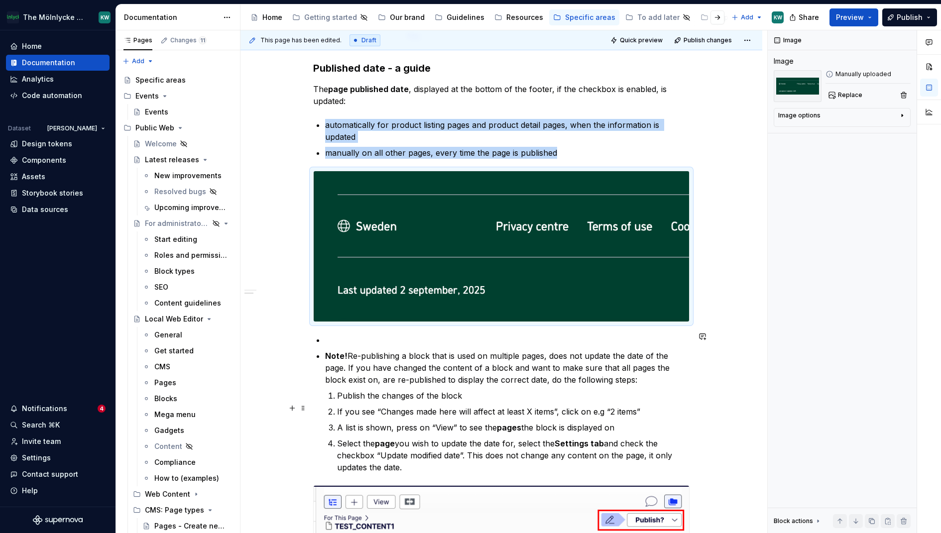
click at [482, 408] on p "If you see “Changes made here will affect at least X items”, click on e.g “2 it…" at bounding box center [513, 412] width 352 height 12
click at [357, 406] on p "If you see “Changes made here will affect at least X items”, click on e.g “2 it…" at bounding box center [513, 412] width 352 height 12
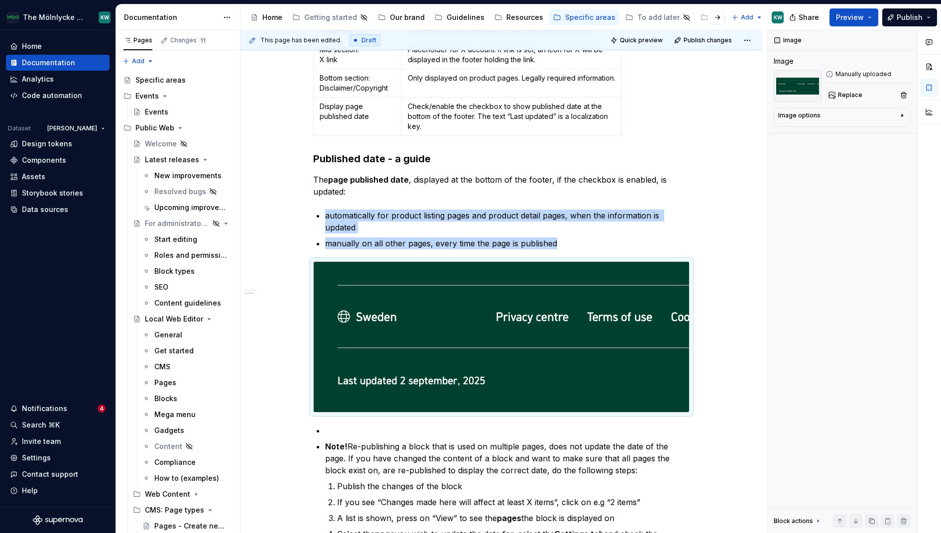
scroll to position [1739, 0]
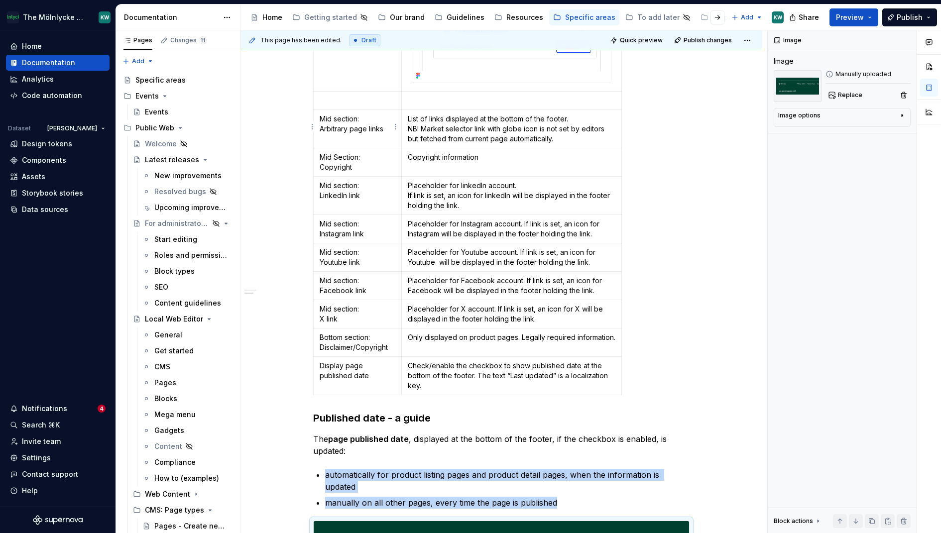
click at [378, 133] on td "Mid section: Arbitrary page links" at bounding box center [358, 129] width 88 height 38
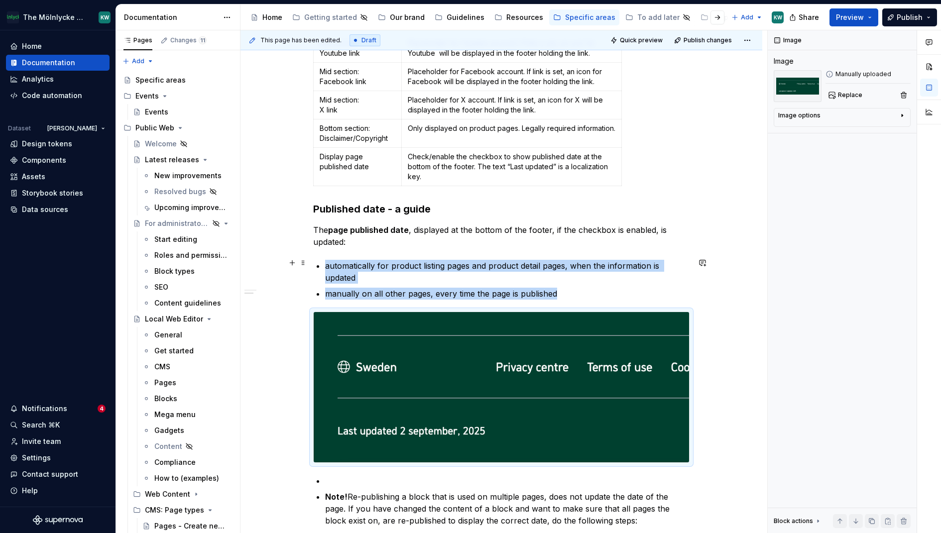
scroll to position [1961, 0]
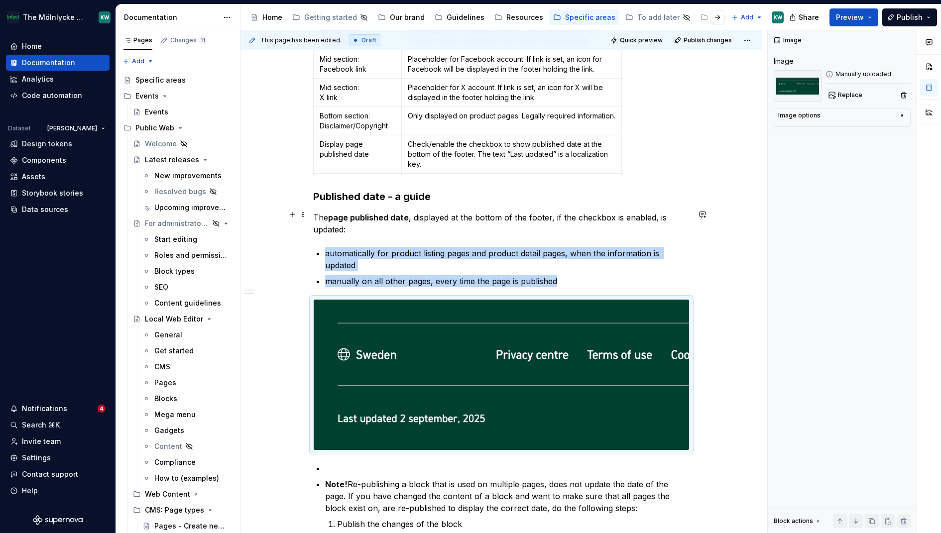
click at [460, 212] on p "The page published date , displayed at the bottom of the footer, if the checkbo…" at bounding box center [501, 224] width 376 height 24
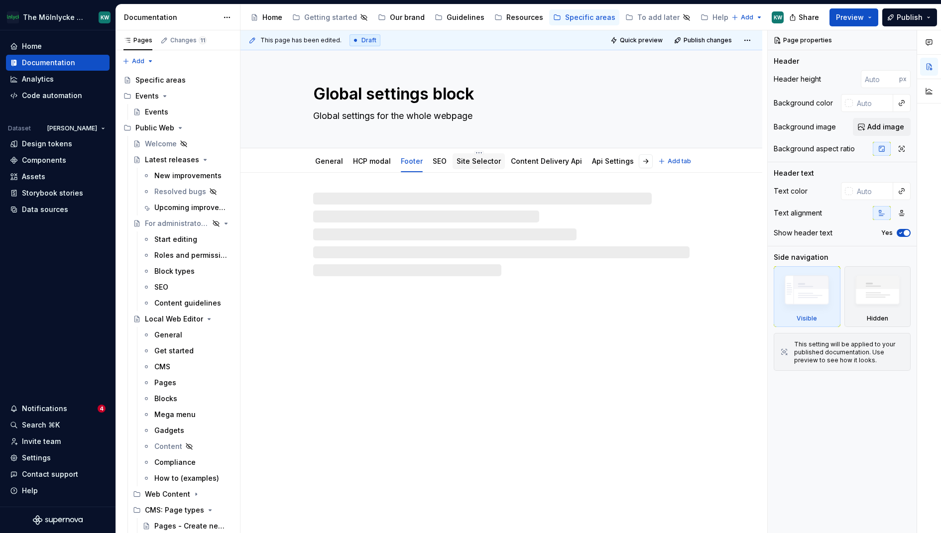
type textarea "*"
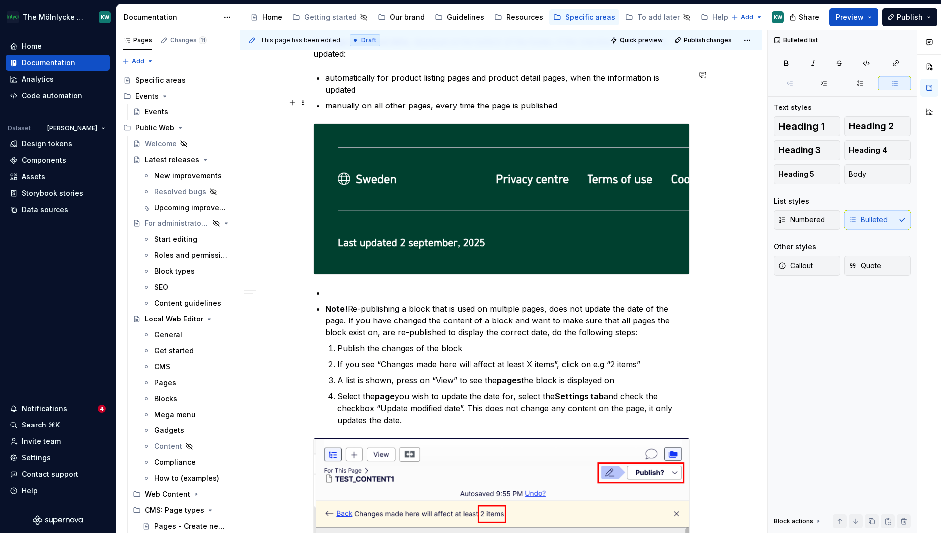
click at [444, 100] on p "manually on all other pages, every time the page is published" at bounding box center [507, 106] width 364 height 12
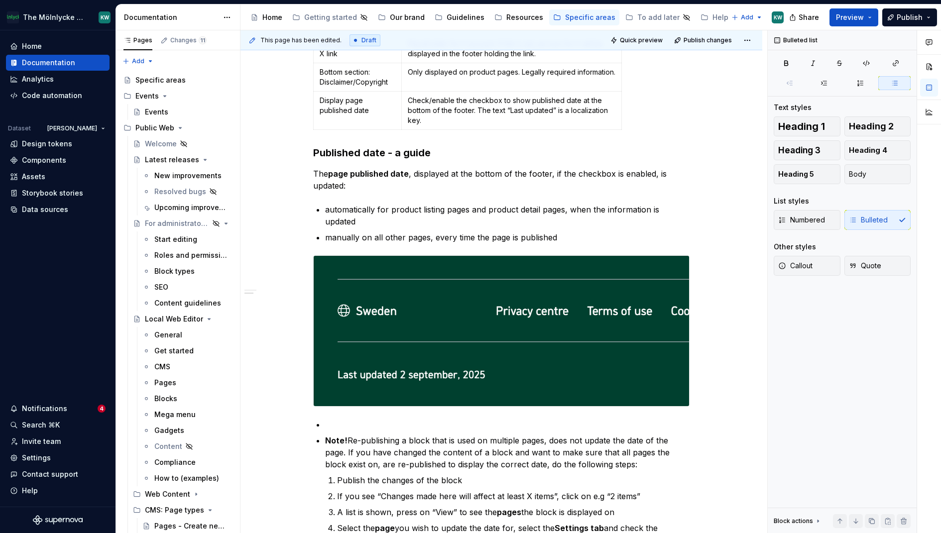
scroll to position [1991, 0]
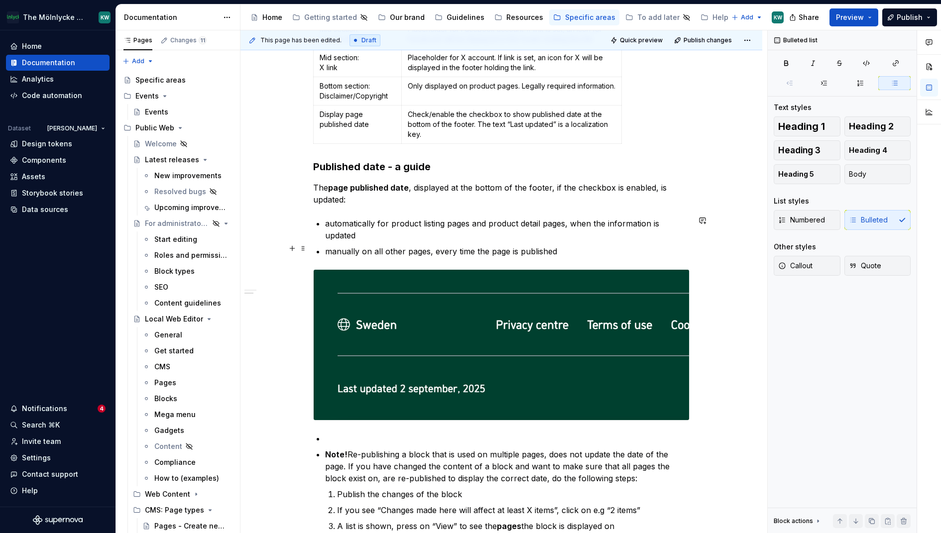
click at [499, 246] on p "manually on all other pages, every time the page is published" at bounding box center [507, 251] width 364 height 12
click at [588, 245] on p "manually on all other pages, every time the PAGE is published" at bounding box center [507, 251] width 364 height 12
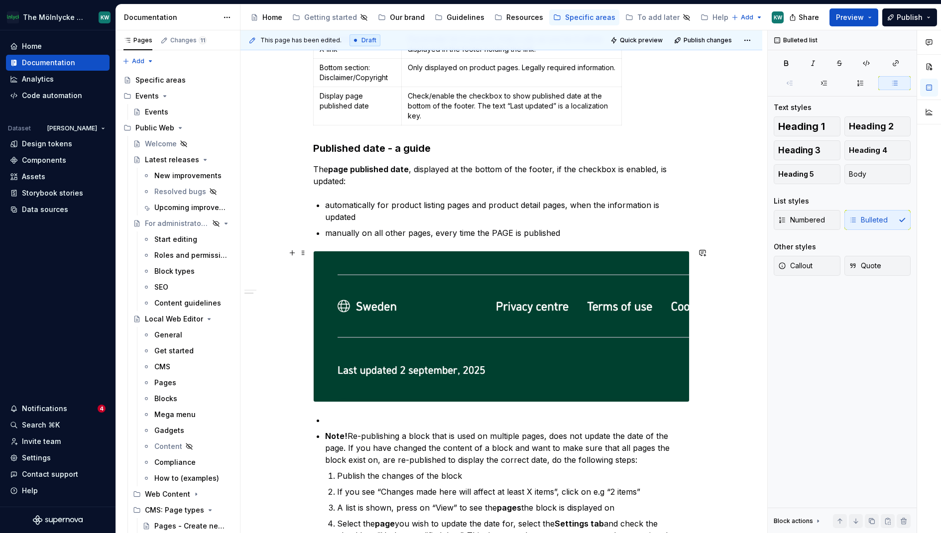
scroll to position [2016, 0]
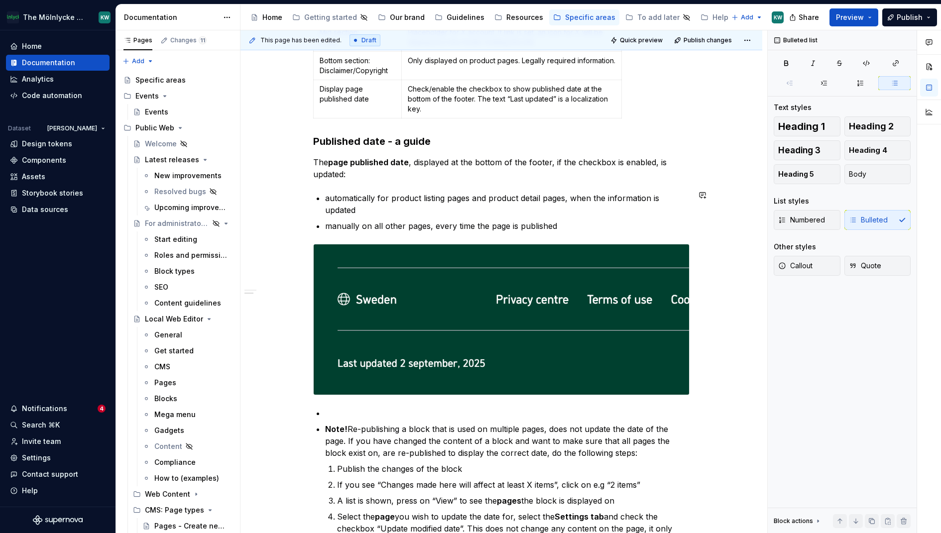
click at [494, 220] on p "manually on all other pages, every time the page is published" at bounding box center [507, 226] width 364 height 12
click at [596, 224] on p "manually on all other pages, every time the page is published" at bounding box center [507, 226] width 364 height 12
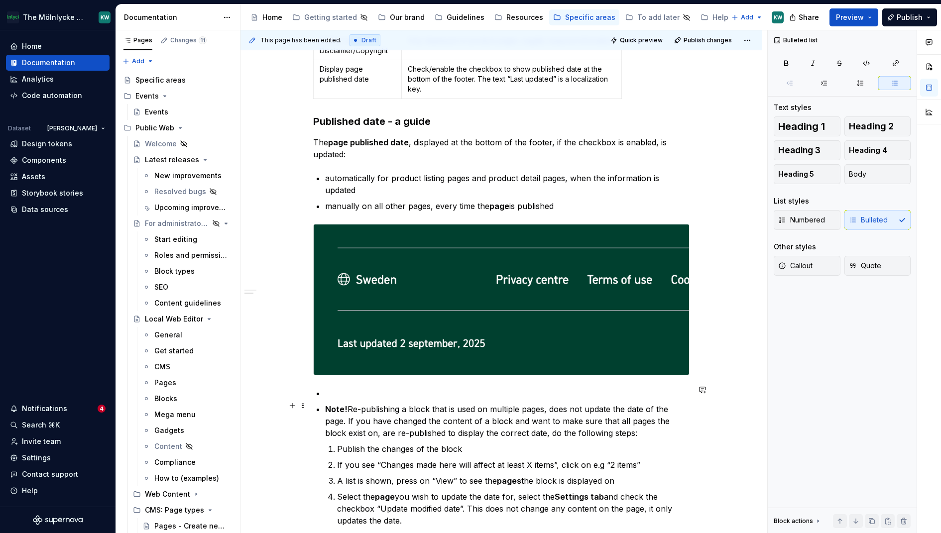
click at [590, 429] on p "Note! Re-publishing a block that is used on multiple pages, does not update the…" at bounding box center [507, 421] width 364 height 36
click at [395, 187] on p "automatically for product listing pages and product detail pages, when the info…" at bounding box center [507, 184] width 364 height 24
click at [592, 204] on p "manually on all other pages, every time the page is published" at bounding box center [507, 206] width 364 height 12
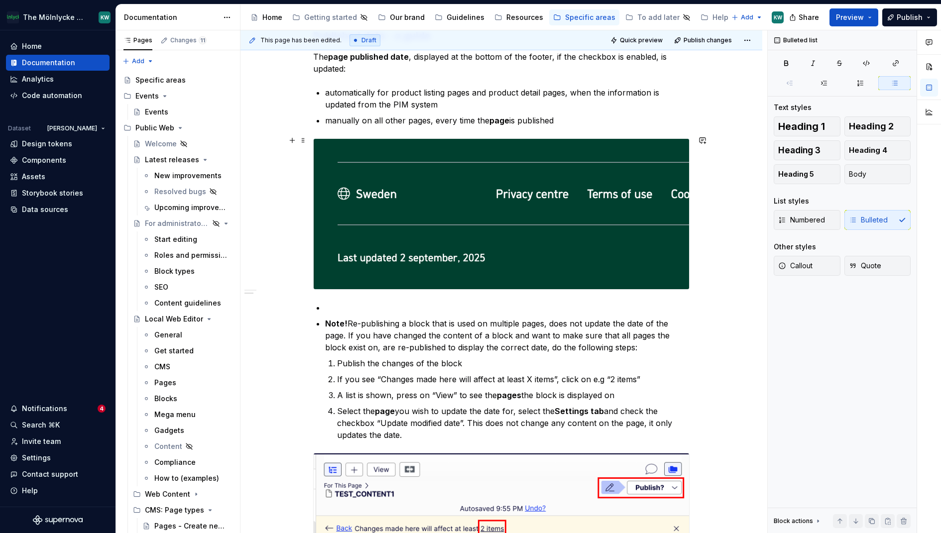
scroll to position [2138, 0]
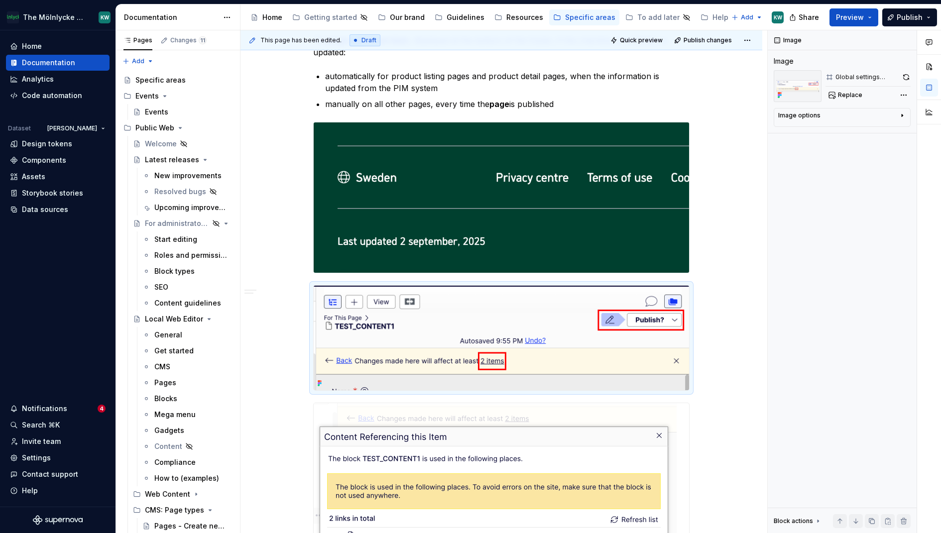
scroll to position [2142, 0]
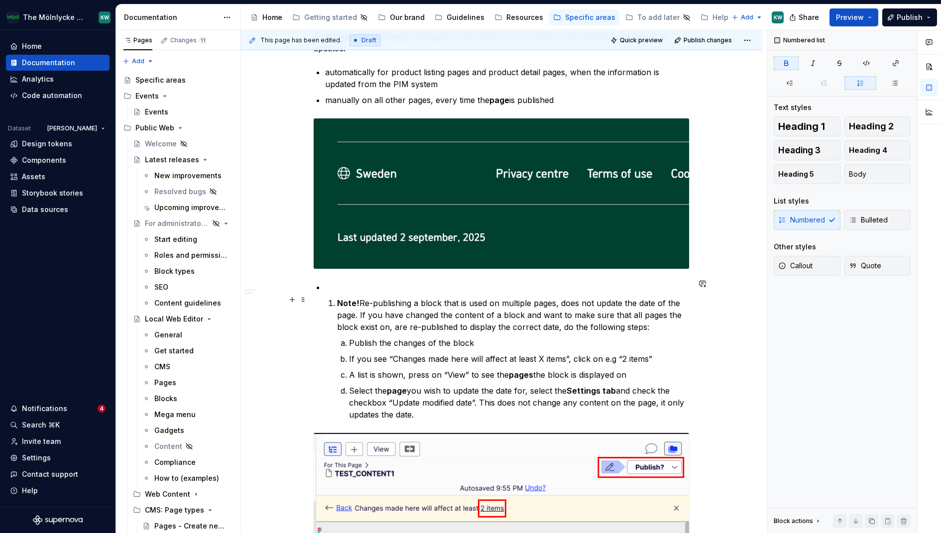
click at [337, 304] on li "Note! Re-publishing a block that is used on multiple pages, does not update the…" at bounding box center [513, 358] width 352 height 123
click at [353, 283] on p at bounding box center [507, 287] width 364 height 12
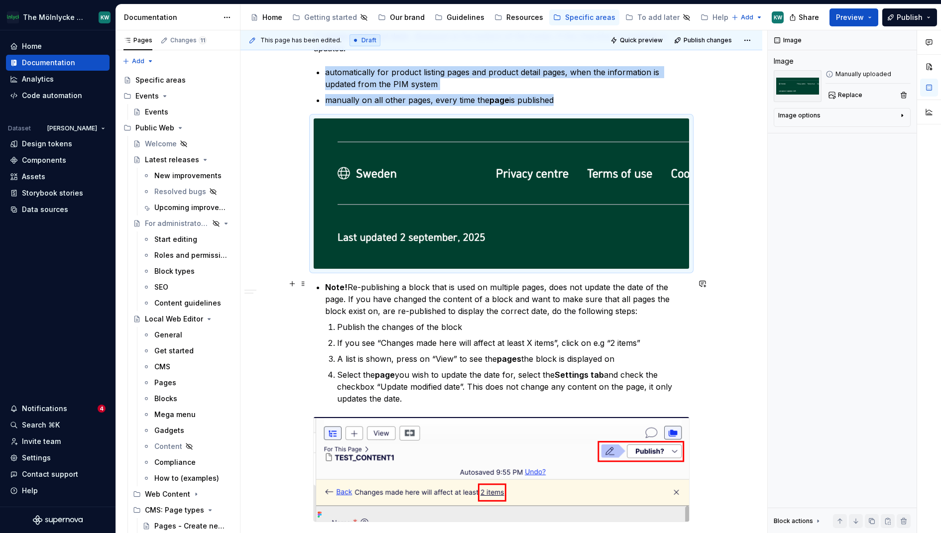
click at [325, 284] on strong "Note!" at bounding box center [336, 287] width 22 height 10
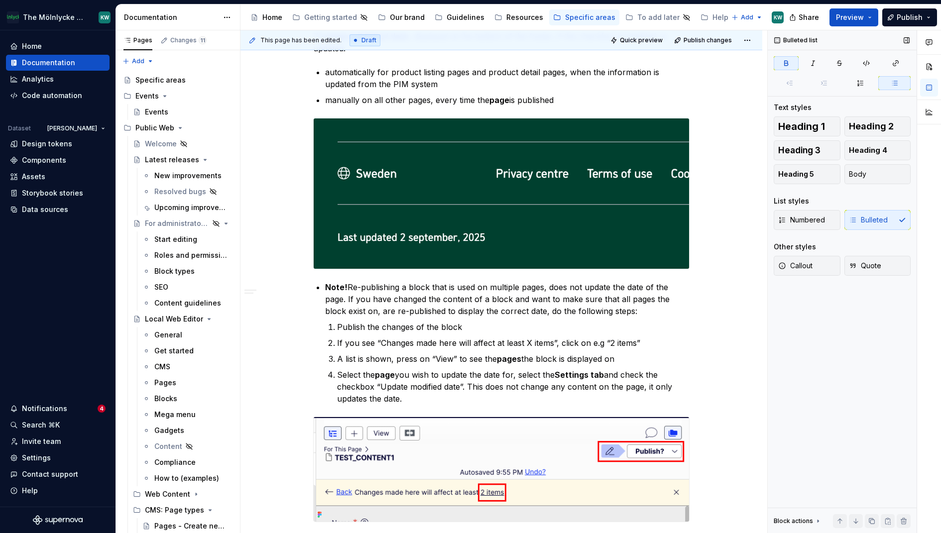
click at [892, 222] on div "Numbered Bulleted" at bounding box center [841, 220] width 137 height 20
click at [890, 218] on div "Numbered Bulleted" at bounding box center [841, 220] width 137 height 20
click at [855, 220] on div "Numbered Bulleted" at bounding box center [841, 220] width 137 height 20
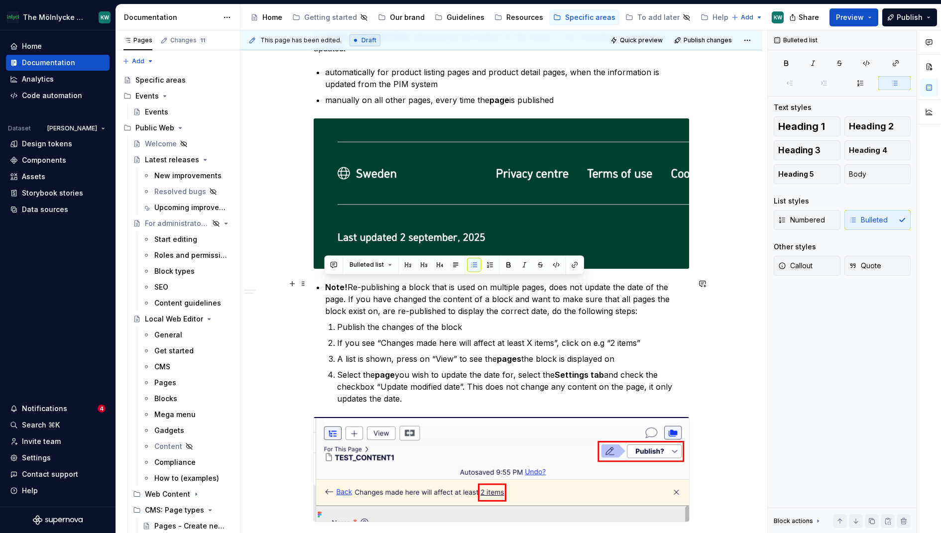
drag, startPoint x: 426, startPoint y: 393, endPoint x: 301, endPoint y: 276, distance: 170.8
click at [878, 219] on div "Numbered Bulleted" at bounding box center [841, 220] width 137 height 20
click at [883, 219] on div "Numbered Bulleted" at bounding box center [841, 220] width 137 height 20
click at [871, 178] on button "Body" at bounding box center [877, 174] width 67 height 20
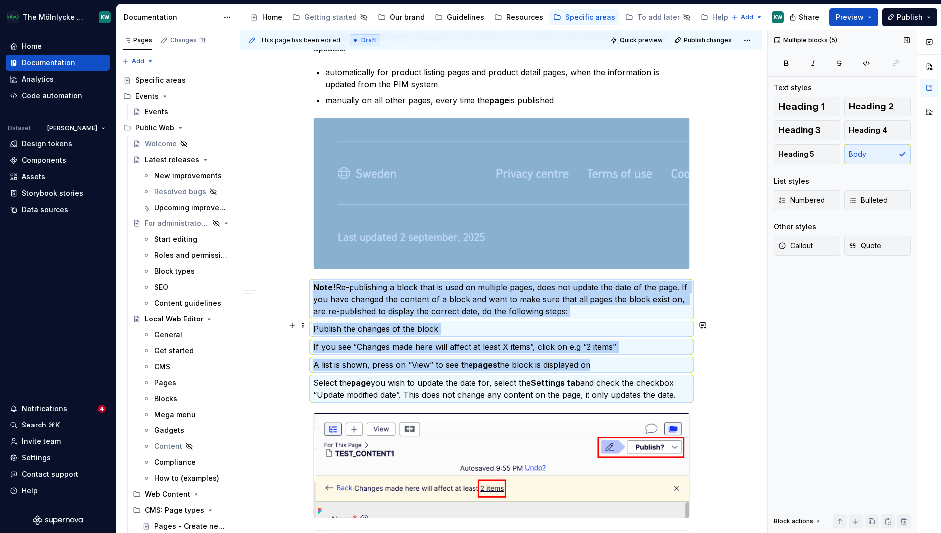
click at [395, 323] on p "Publish the changes of the block" at bounding box center [501, 329] width 376 height 12
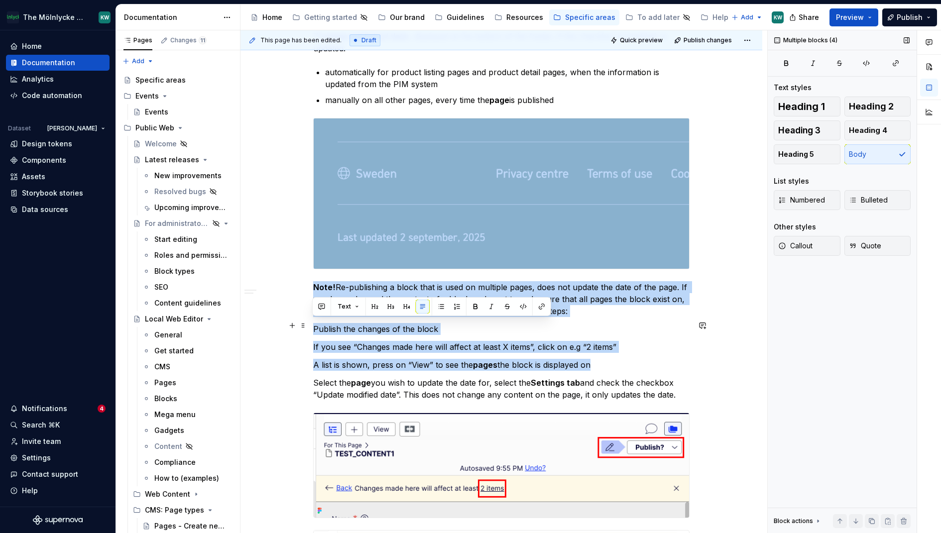
drag, startPoint x: 683, startPoint y: 393, endPoint x: 256, endPoint y: 325, distance: 432.5
click at [797, 197] on span "Numbered" at bounding box center [801, 200] width 47 height 10
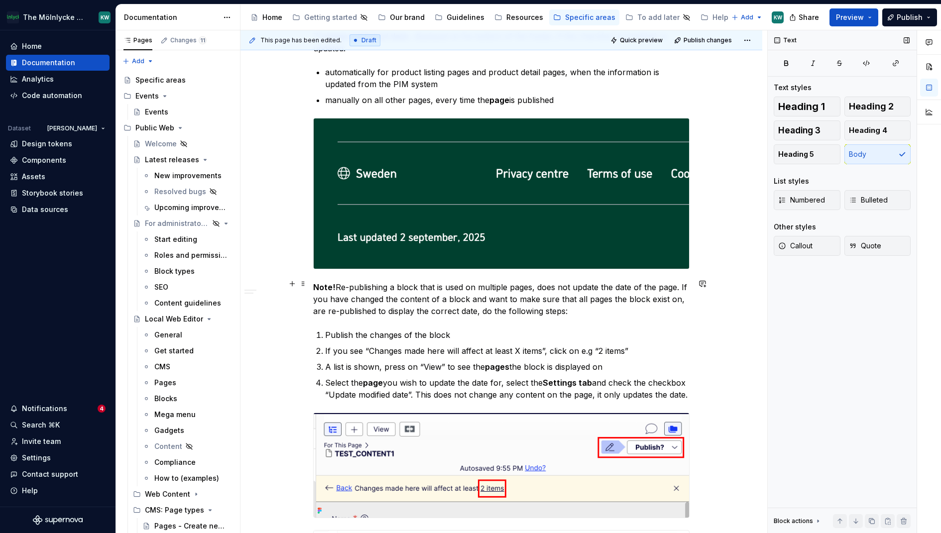
click at [383, 294] on p "Note! Re-publishing a block that is used on multiple pages, does not update the…" at bounding box center [501, 299] width 376 height 36
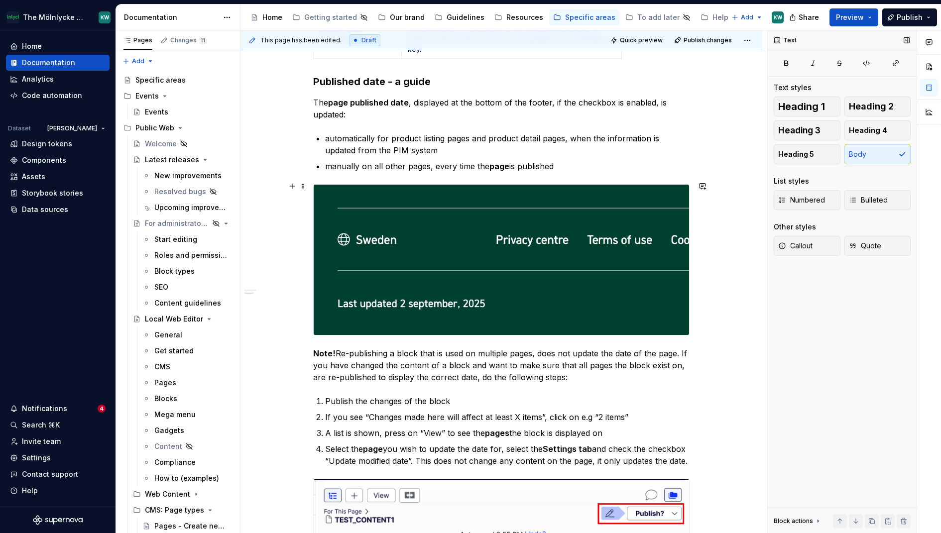
scroll to position [2073, 0]
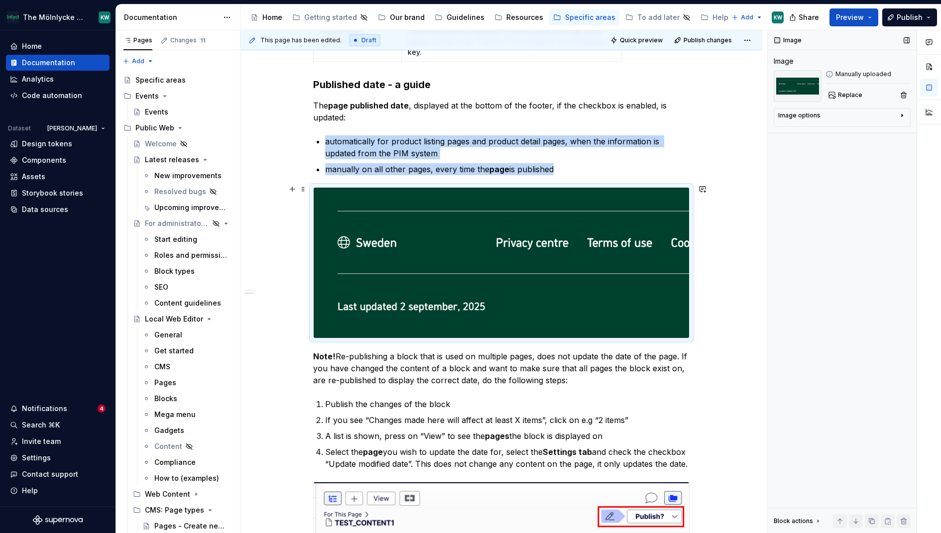
click at [445, 261] on img at bounding box center [501, 263] width 375 height 150
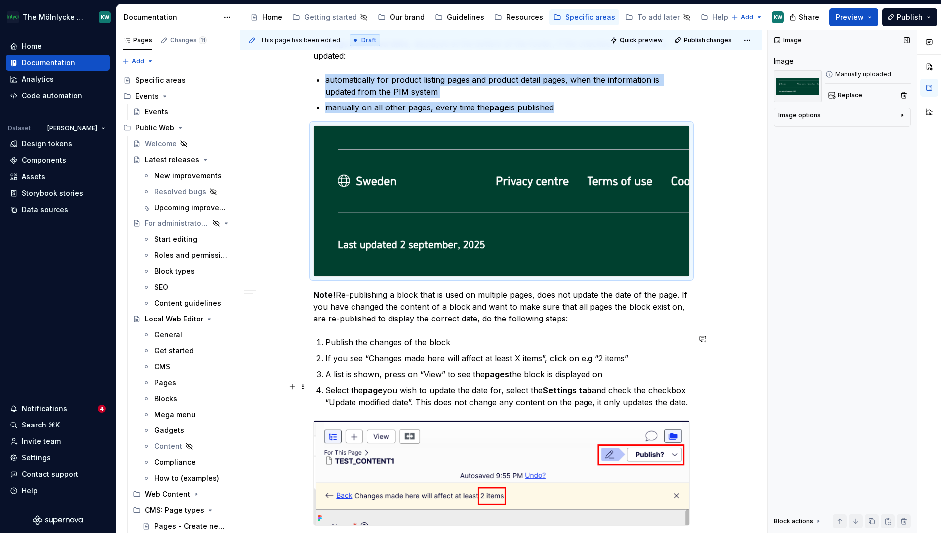
scroll to position [2138, 0]
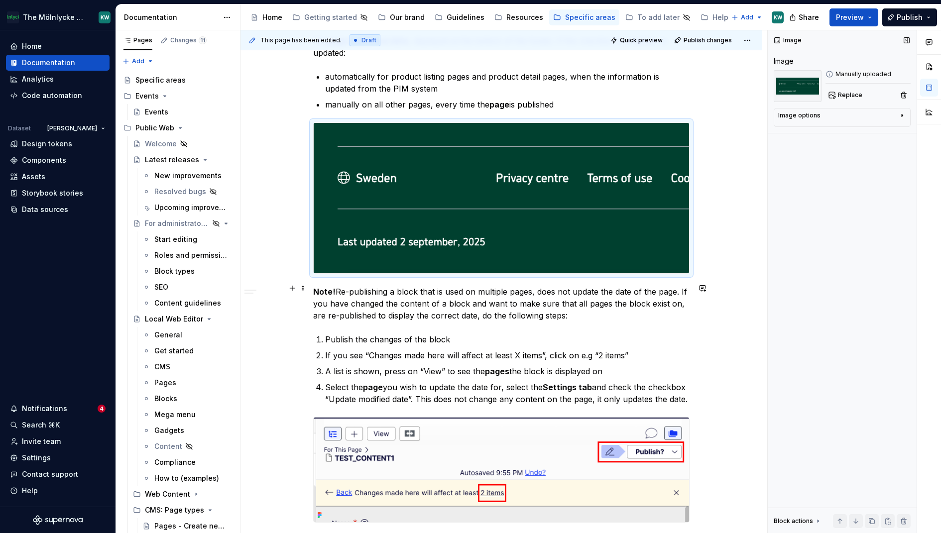
click at [401, 292] on p "Note! Re-publishing a block that is used on multiple pages, does not update the…" at bounding box center [501, 304] width 376 height 36
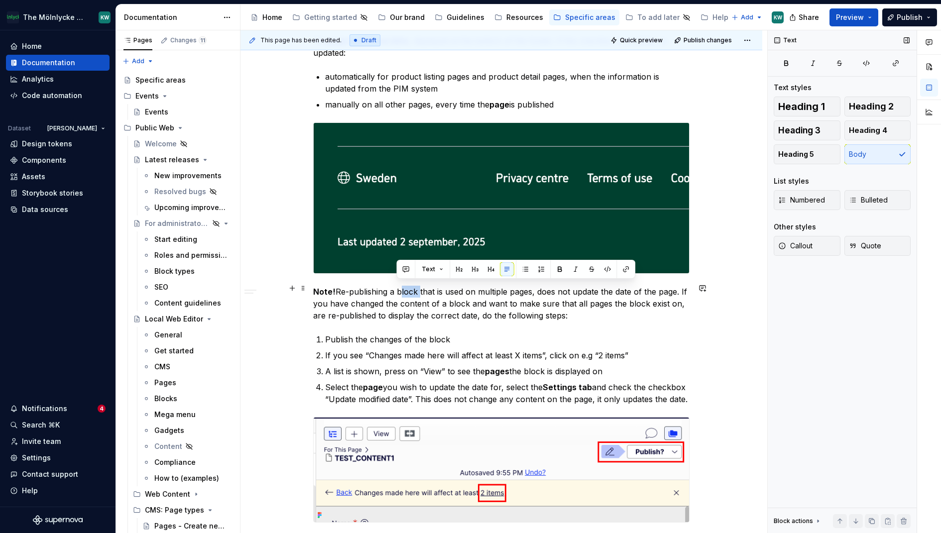
drag, startPoint x: 398, startPoint y: 285, endPoint x: 418, endPoint y: 285, distance: 19.9
click at [418, 286] on p "Note! Re-publishing a block that is used on multiple pages, does not update the…" at bounding box center [501, 304] width 376 height 36
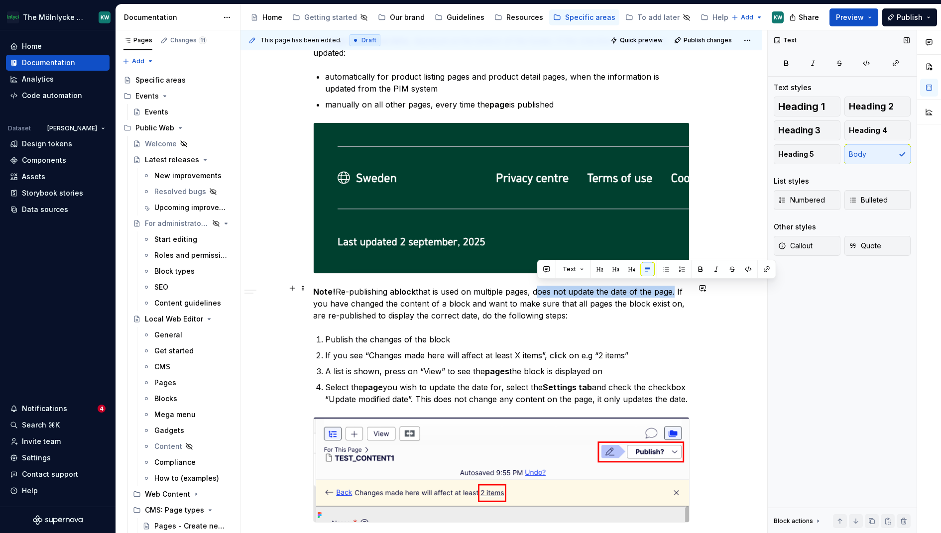
drag, startPoint x: 675, startPoint y: 287, endPoint x: 538, endPoint y: 291, distance: 137.4
click at [538, 291] on p "Note! Re-publishing a block that is used on multiple pages, does not update the…" at bounding box center [501, 304] width 376 height 36
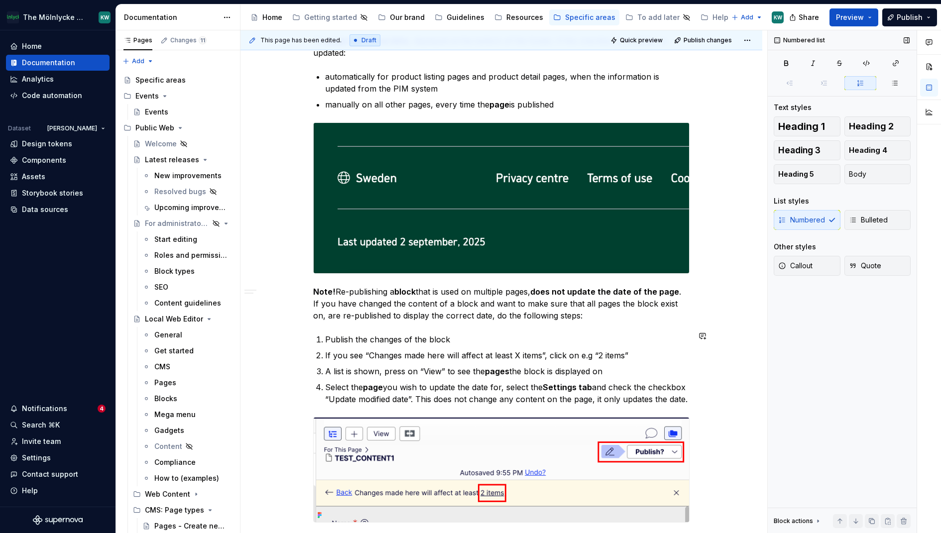
click at [576, 311] on p "Note! Re-publishing a block that is used on multiple pages, does not update the…" at bounding box center [501, 304] width 376 height 36
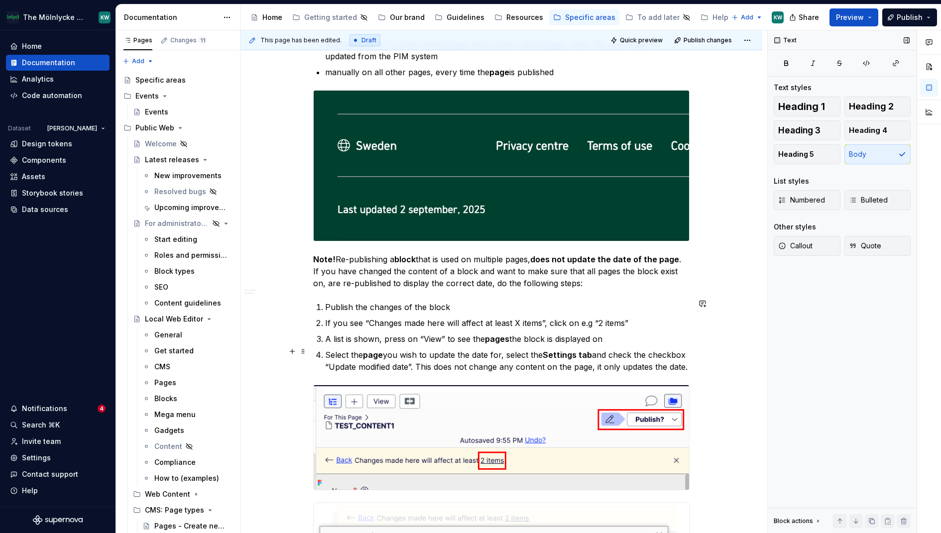
scroll to position [2185, 0]
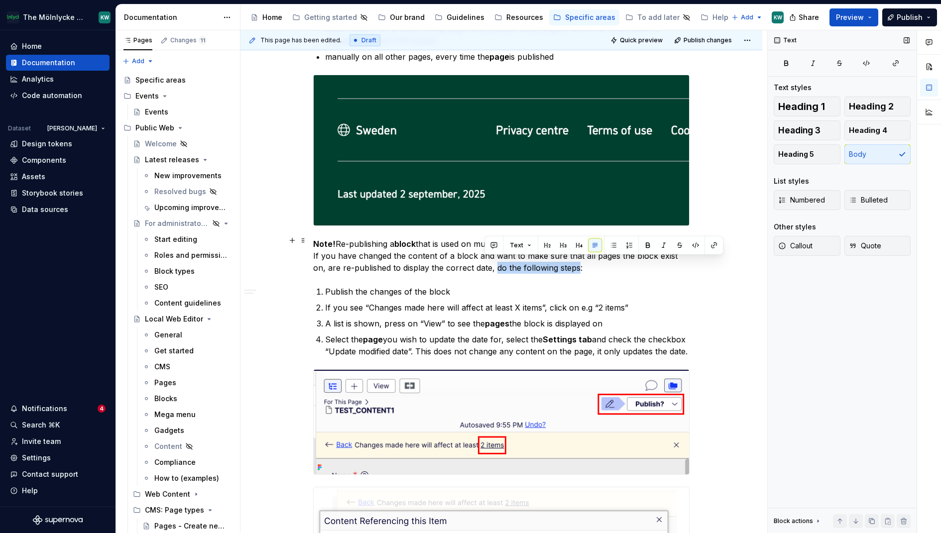
drag, startPoint x: 562, startPoint y: 262, endPoint x: 481, endPoint y: 266, distance: 81.2
click at [481, 266] on p "Note! Re-publishing a block that is used on multiple pages, does not update the…" at bounding box center [501, 256] width 376 height 36
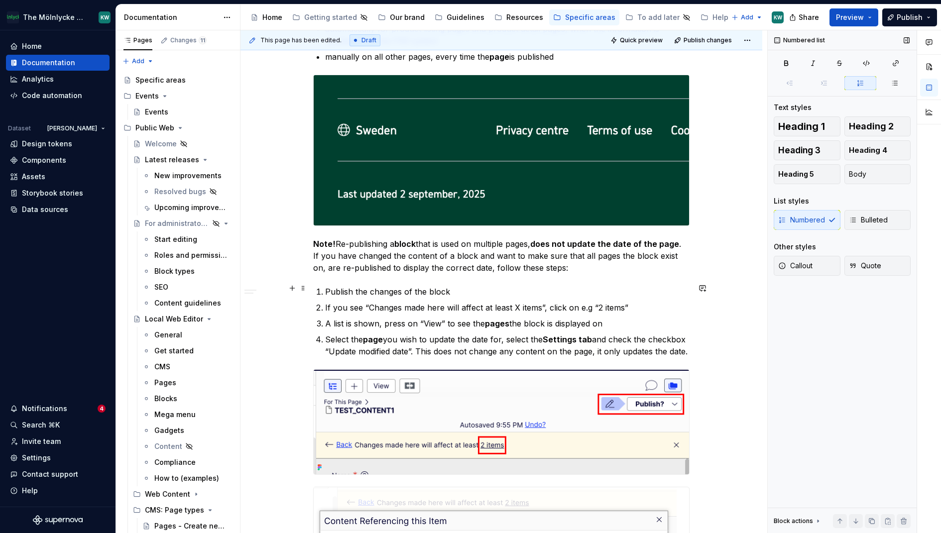
click at [462, 287] on p "Publish the changes of the block" at bounding box center [507, 292] width 364 height 12
click at [391, 286] on p "Publish the changes of the block" at bounding box center [507, 292] width 364 height 12
click at [494, 286] on p "Publish the changes of the block" at bounding box center [507, 292] width 364 height 12
click at [553, 318] on p "A list is shown, press on “View” to see the pages the block is displayed on" at bounding box center [507, 324] width 364 height 12
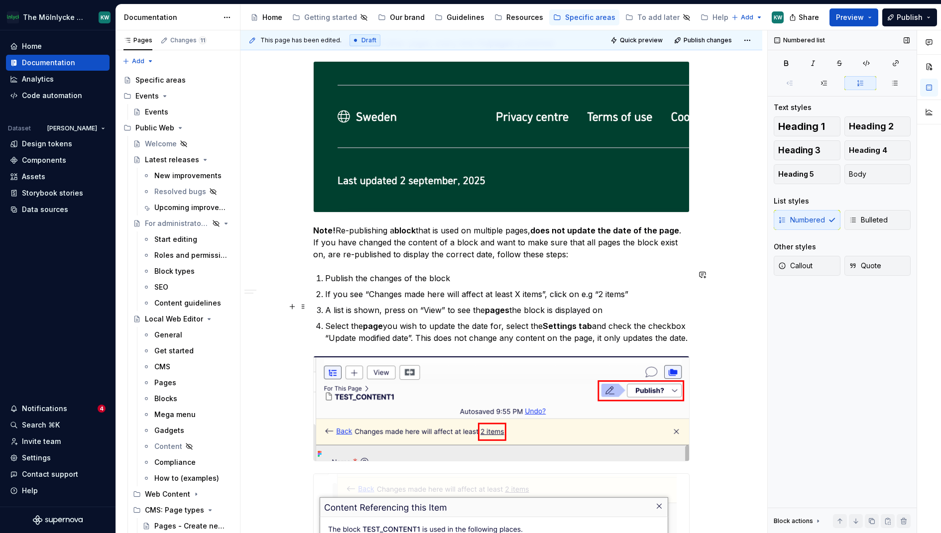
click at [623, 304] on p "A list is shown, press on “View” to see the pages the block is displayed on" at bounding box center [507, 310] width 364 height 12
click at [606, 314] on ol "Publish the changes of the block If you see “Changes made here will affect at l…" at bounding box center [507, 308] width 364 height 72
click at [532, 339] on p "Select the page you wish to update the date for, select the Settings tab and ch…" at bounding box center [507, 332] width 364 height 24
click at [528, 321] on p "Select the page you wish to update the date for, select the Settings tab and ch…" at bounding box center [507, 332] width 364 height 24
click at [518, 342] on p "Select the page you wish to update the date for, select the Settings tab and ch…" at bounding box center [507, 332] width 364 height 24
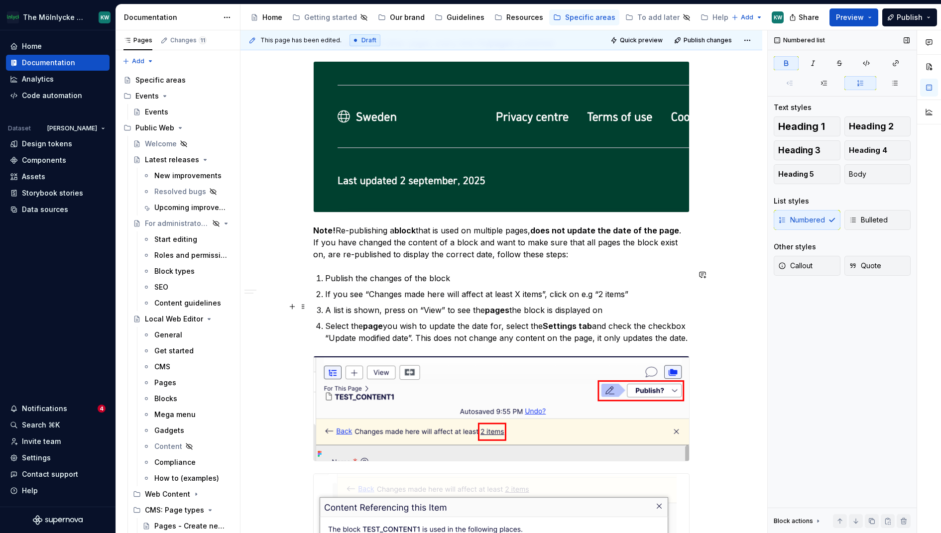
click at [494, 306] on strong "pages" at bounding box center [497, 310] width 24 height 10
click at [555, 309] on p "A list is shown, press on “View” to see the pages the block is displayed on" at bounding box center [507, 310] width 364 height 12
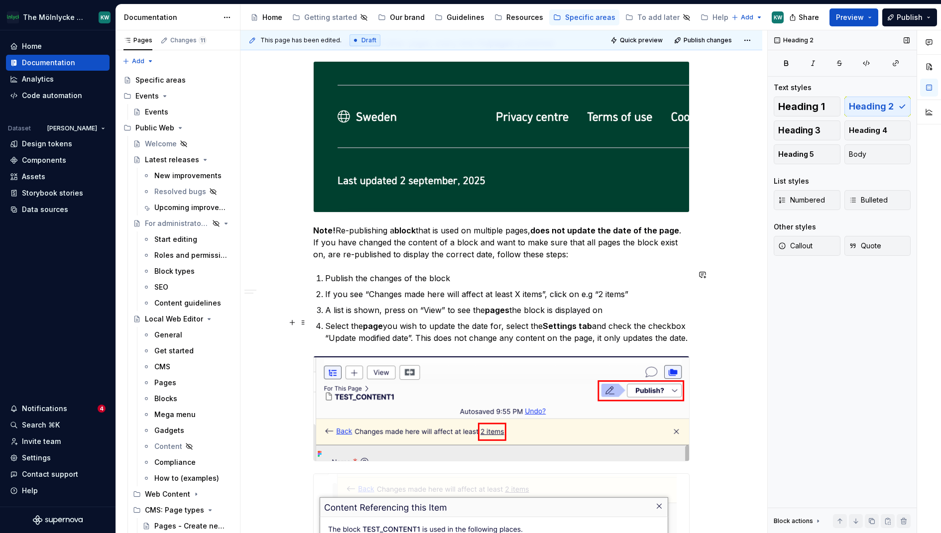
click at [444, 344] on p "Select the page you wish to update the date for, select the Settings tab and ch…" at bounding box center [507, 332] width 364 height 24
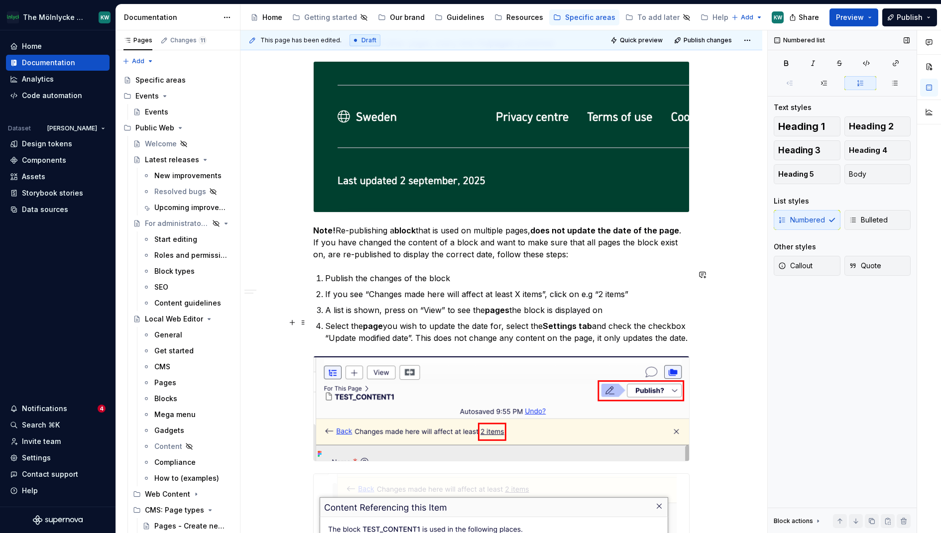
click at [427, 320] on p "Select the page you wish to update the date for, select the Settings tab and ch…" at bounding box center [507, 332] width 364 height 24
click at [427, 344] on p "Select the page you wish to update the date for, select the Settings tab and ch…" at bounding box center [507, 332] width 364 height 24
click at [568, 324] on strong "Settings tab" at bounding box center [567, 326] width 49 height 10
click at [538, 344] on p "Select the page you wish to update the date for, select the Settings tab and ch…" at bounding box center [507, 332] width 364 height 24
click at [446, 320] on p "Select the page you wish to update the date for, select the Settings tab and ch…" at bounding box center [507, 332] width 364 height 24
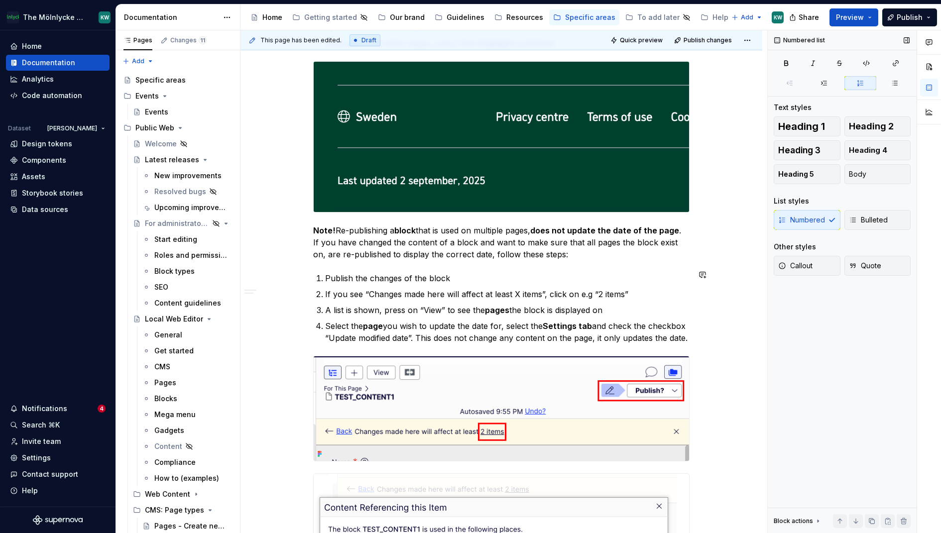
click at [638, 309] on p "A list is shown, press on “View” to see the pages the block is displayed on" at bounding box center [507, 310] width 364 height 12
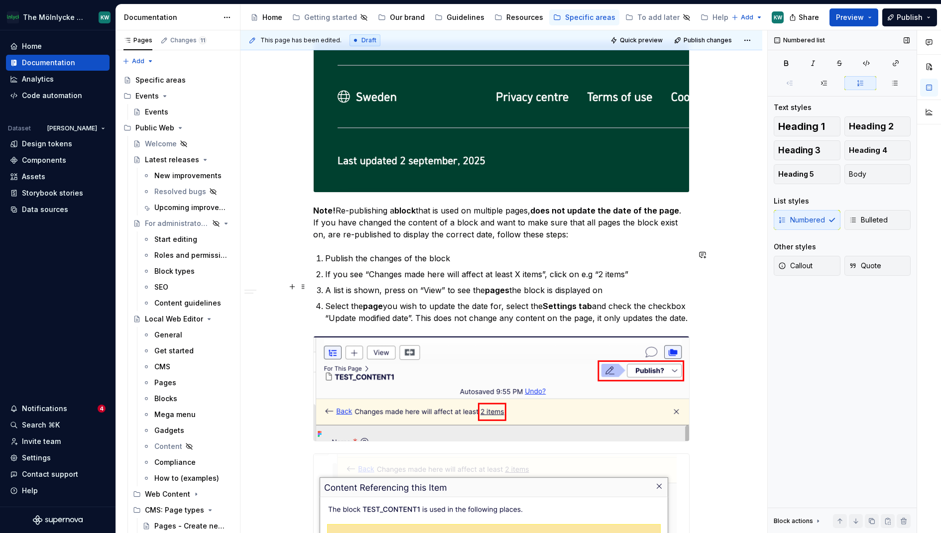
scroll to position [2236, 0]
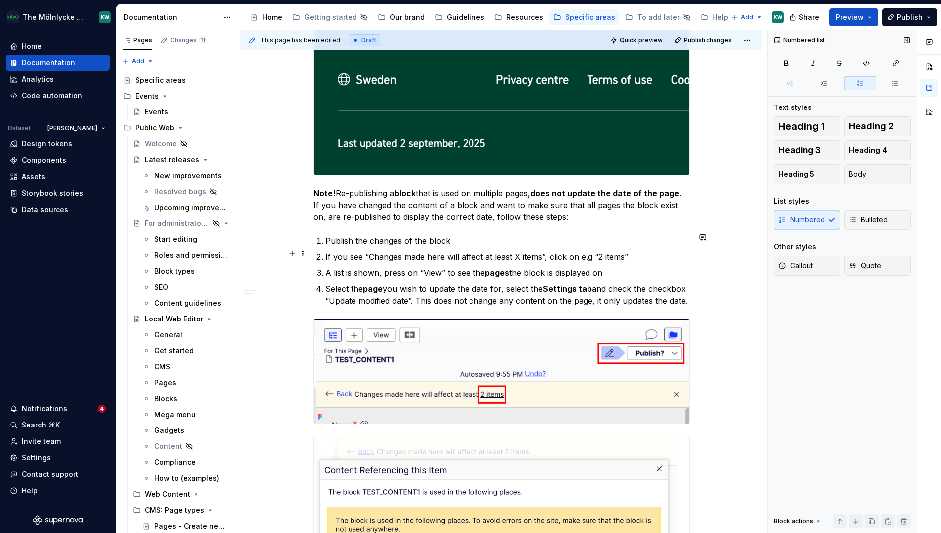
click at [631, 251] on p "If you see “Changes made here will affect at least X items”, click on e.g “2 it…" at bounding box center [507, 257] width 364 height 12
click at [452, 235] on p "Publish the changes of the block" at bounding box center [507, 241] width 364 height 12
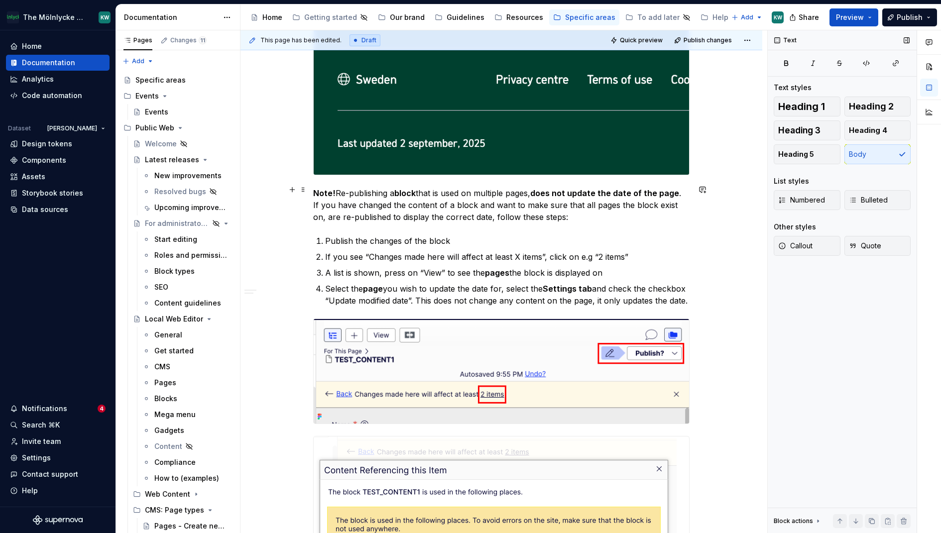
click at [562, 211] on p "Note! Re-publishing a block that is used on multiple pages, does not update the…" at bounding box center [501, 205] width 376 height 36
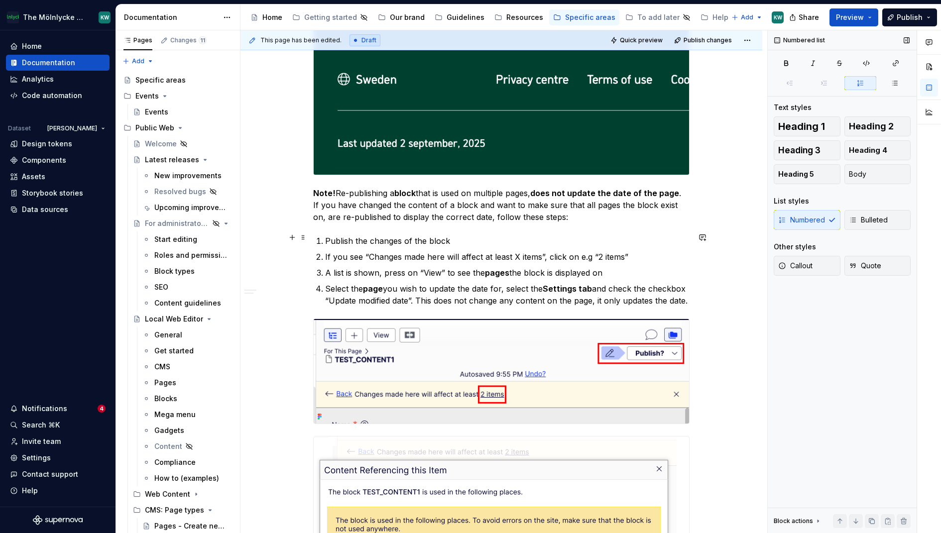
click at [520, 235] on p "Publish the changes of the block" at bounding box center [507, 241] width 364 height 12
click at [632, 253] on p "If you see “Changes made here will affect at least X items”, click on e.g “2 it…" at bounding box center [507, 257] width 364 height 12
click at [628, 267] on p "A list is shown, press on “View” to see the pages the block is displayed on" at bounding box center [507, 273] width 364 height 12
click at [505, 235] on p "Publish the changes of the block" at bounding box center [507, 241] width 364 height 12
click at [433, 235] on p "Publish the changes of the block" at bounding box center [507, 241] width 364 height 12
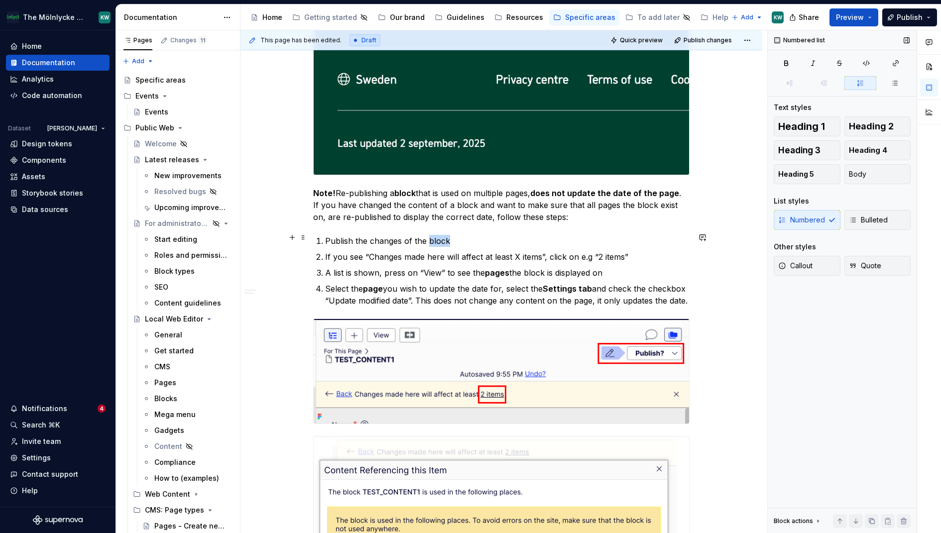
click at [433, 235] on p "Publish the changes of the block" at bounding box center [507, 241] width 364 height 12
click at [427, 269] on p "A list is shown, press on “View” to see the pages the block is displayed on" at bounding box center [507, 273] width 364 height 12
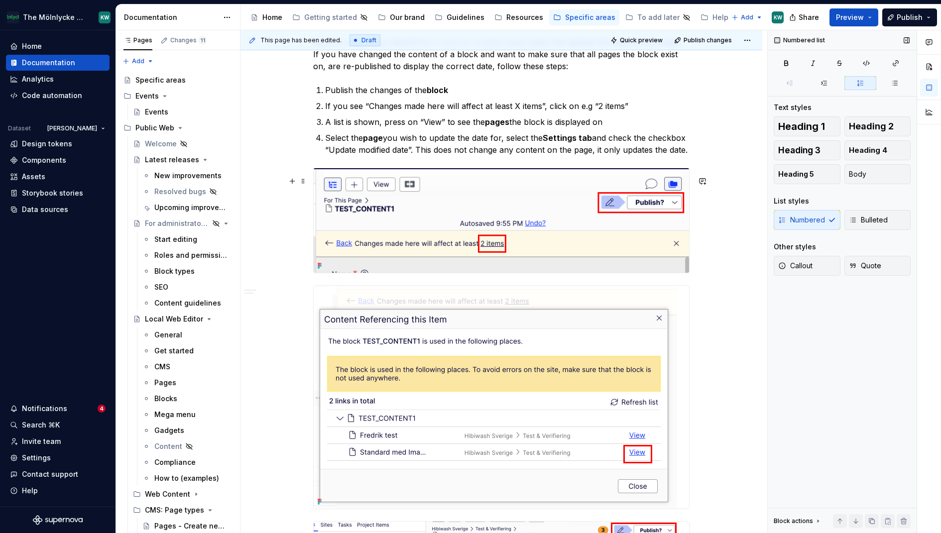
scroll to position [2396, 0]
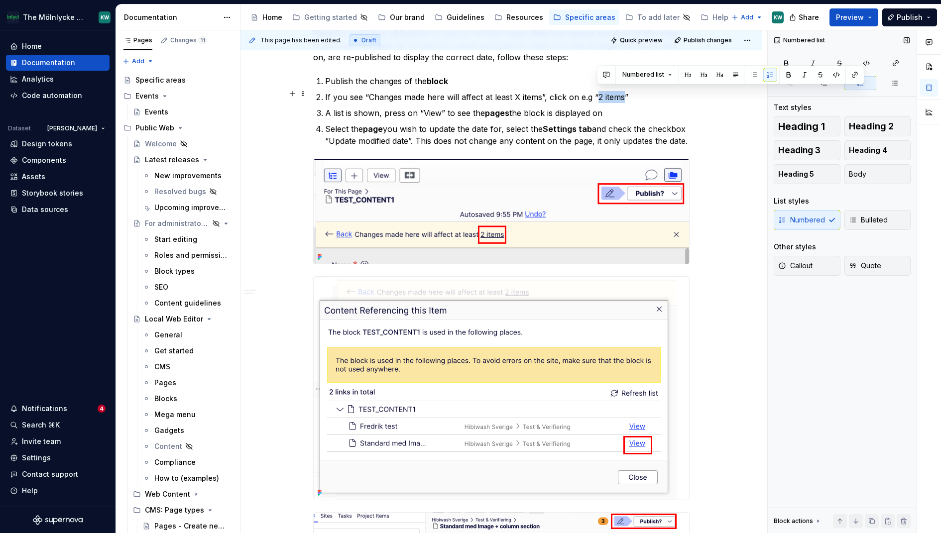
drag, startPoint x: 623, startPoint y: 94, endPoint x: 597, endPoint y: 94, distance: 26.4
click at [597, 94] on p "If you see “Changes made here will affect at least X items”, click on e.g “2 it…" at bounding box center [507, 97] width 364 height 12
click at [674, 136] on p "Select the page you wish to update the date for, select the Settings tab and ch…" at bounding box center [507, 135] width 364 height 24
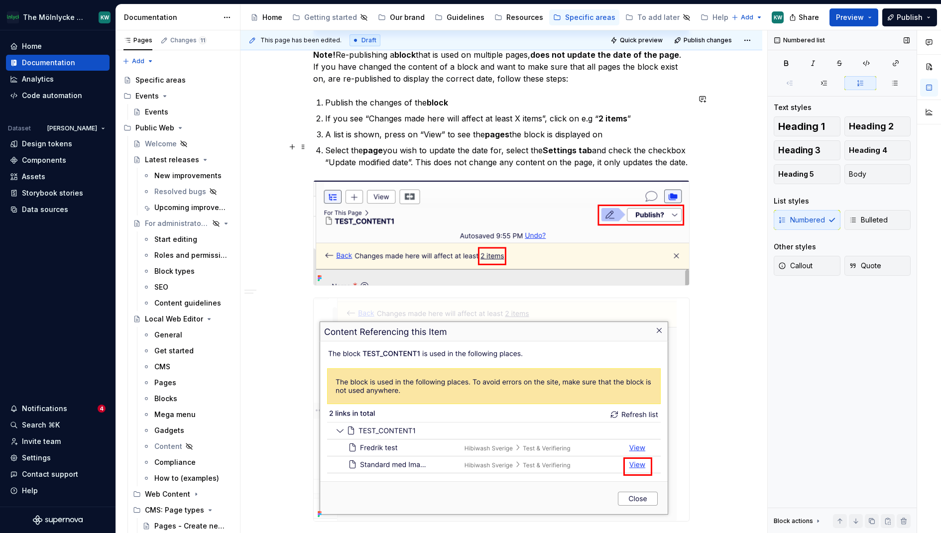
scroll to position [2372, 0]
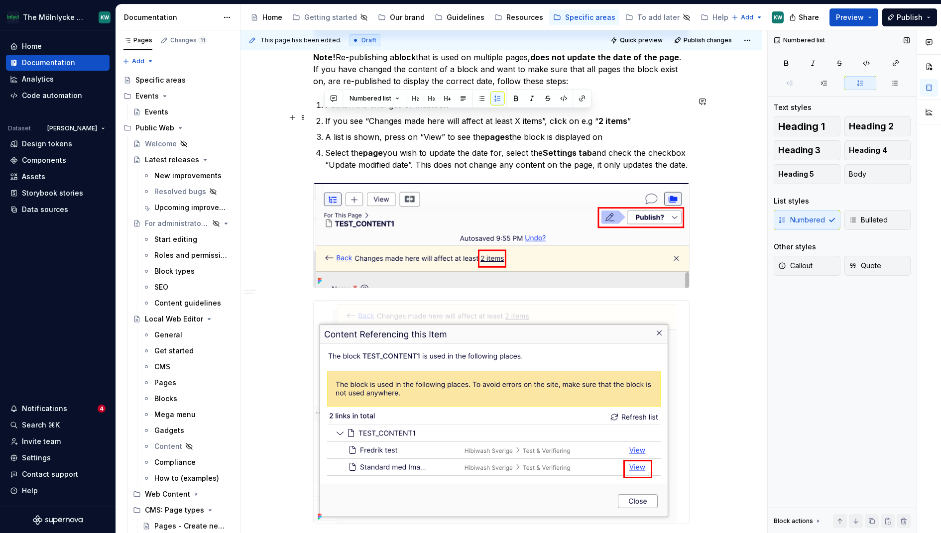
drag, startPoint x: 409, startPoint y: 175, endPoint x: 325, endPoint y: 116, distance: 103.3
click at [325, 116] on ol "Publish the changes of the block If you see “Changes made here will affect at l…" at bounding box center [507, 135] width 364 height 72
copy ol "If you see “Changes made here will affect at least X items”, click on e.g “ 2 i…"
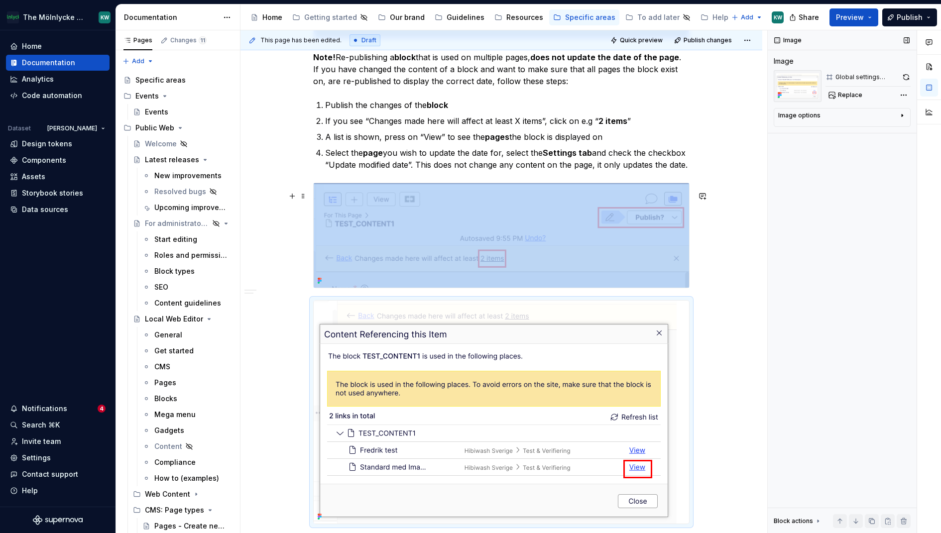
click at [716, 281] on div "This page has been edited. Draft Quick preview Publish changes Global settings …" at bounding box center [503, 281] width 527 height 503
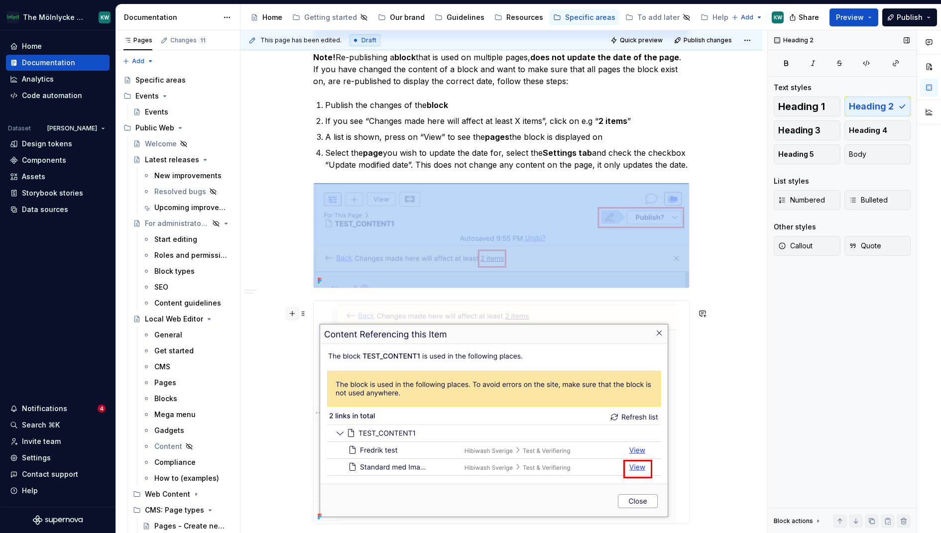
click at [290, 311] on button "button" at bounding box center [292, 314] width 14 height 14
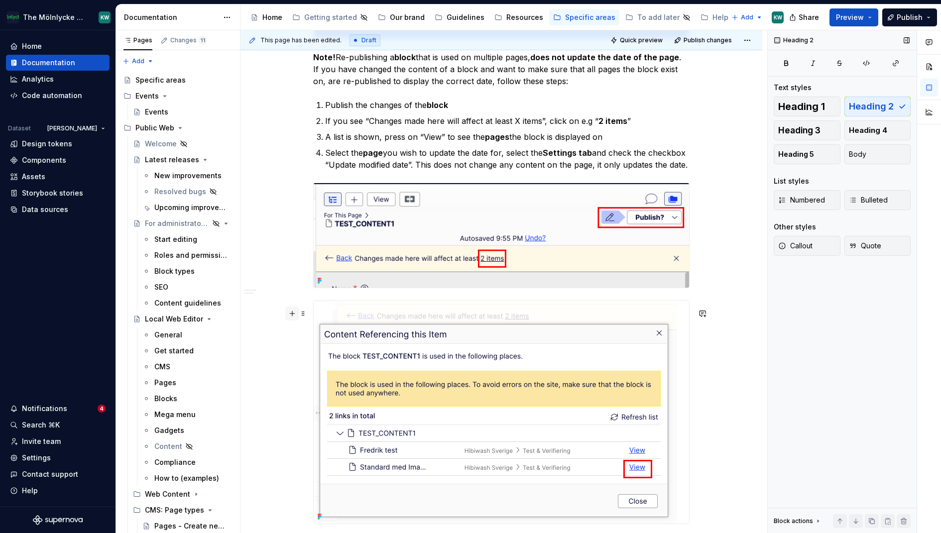
scroll to position [2394, 0]
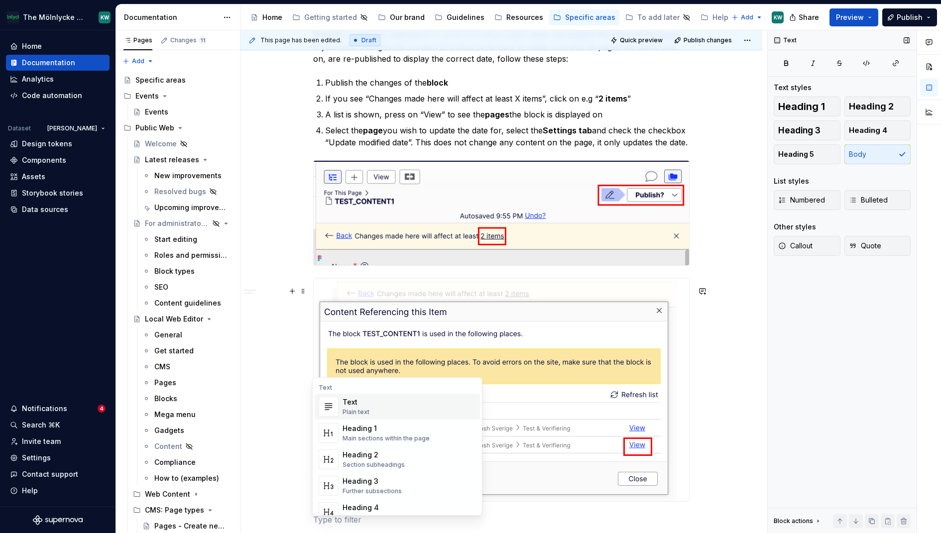
click at [371, 400] on div "Text Plain text" at bounding box center [408, 407] width 133 height 20
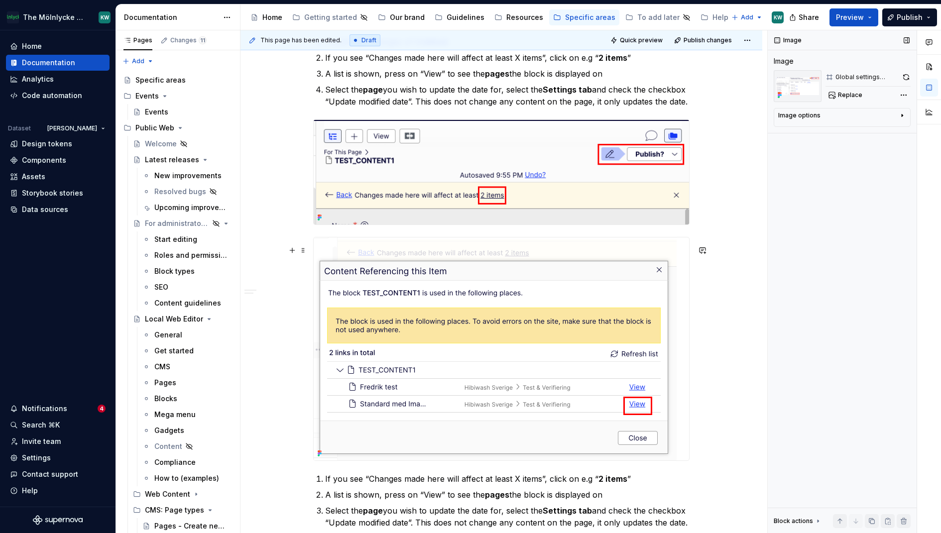
scroll to position [2452, 0]
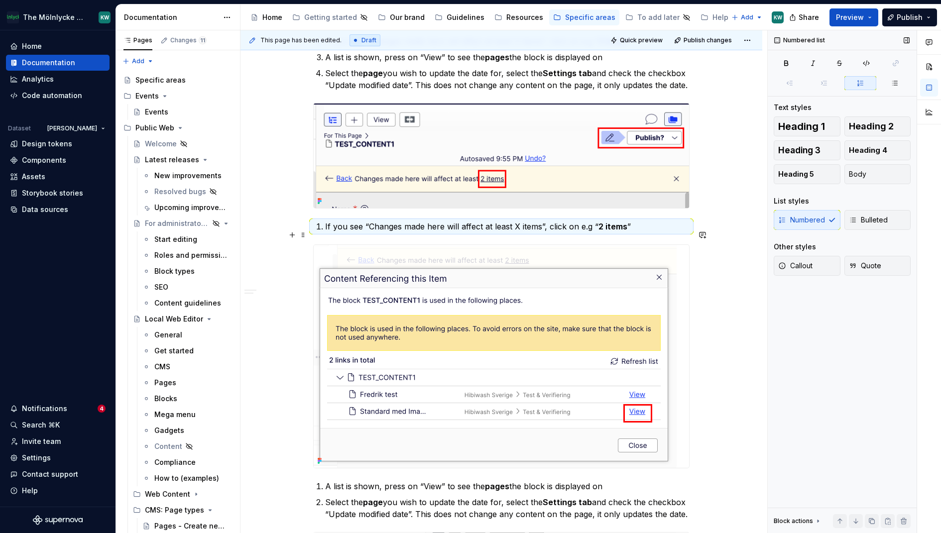
click at [375, 232] on p "If you see “Changes made here will affect at least X items”, click on e.g “ 2 i…" at bounding box center [507, 226] width 364 height 12
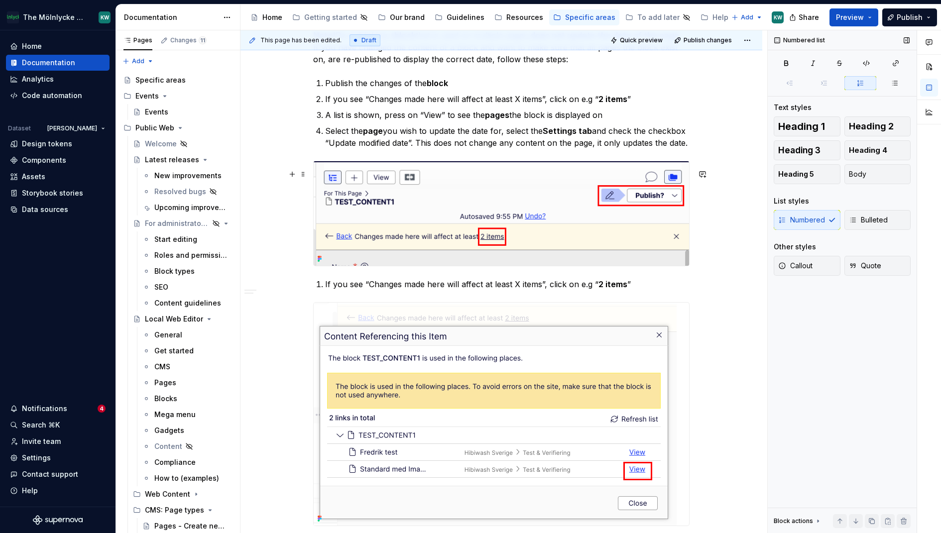
scroll to position [2393, 0]
drag, startPoint x: 402, startPoint y: 145, endPoint x: 321, endPoint y: 105, distance: 90.1
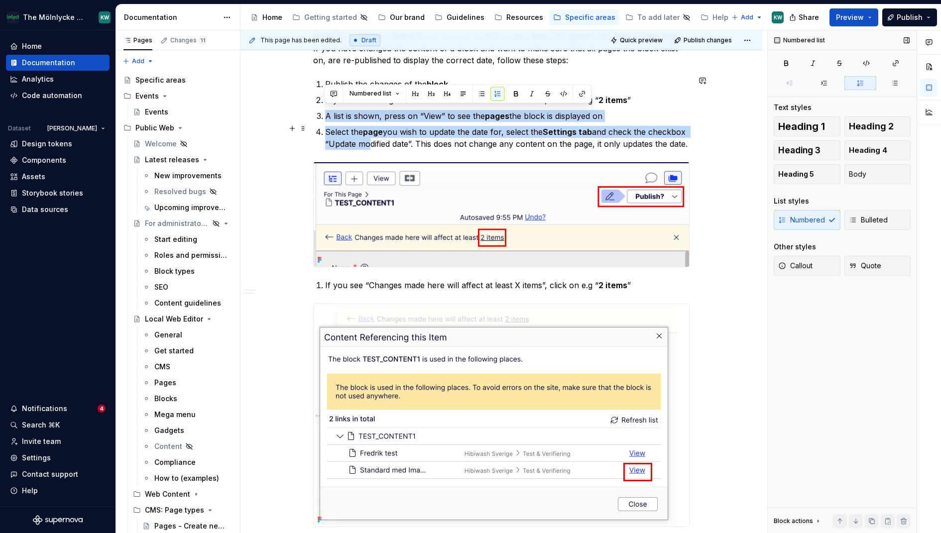
drag, startPoint x: 324, startPoint y: 108, endPoint x: 405, endPoint y: 145, distance: 89.1
click at [405, 145] on ol "Publish the changes of the block If you see “Changes made here will affect at l…" at bounding box center [507, 114] width 364 height 72
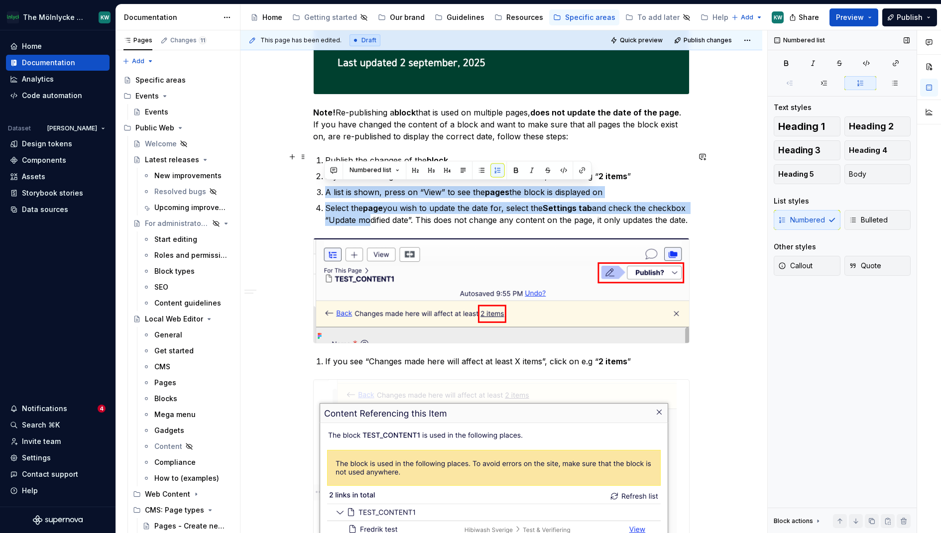
scroll to position [2316, 0]
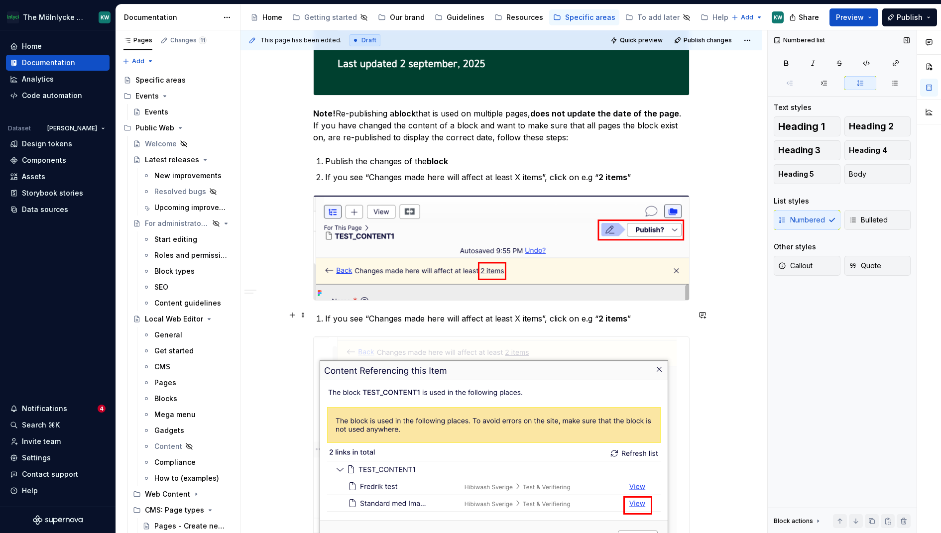
click at [325, 314] on li "If you see “Changes made here will affect at least X items”, click on e.g “ 2 i…" at bounding box center [507, 319] width 364 height 12
click at [369, 319] on p "If you see “Changes made here will affect at least X items”, click on e.g “ 2 i…" at bounding box center [507, 319] width 364 height 12
click at [824, 217] on div "Numbered Bulleted" at bounding box center [841, 220] width 137 height 20
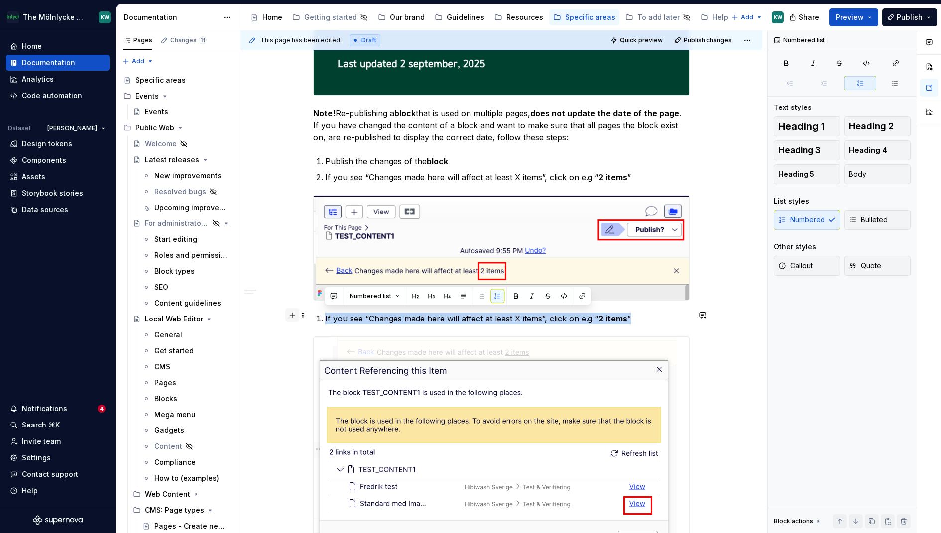
drag, startPoint x: 640, startPoint y: 317, endPoint x: 296, endPoint y: 316, distance: 343.9
click at [861, 172] on span "Body" at bounding box center [857, 174] width 17 height 10
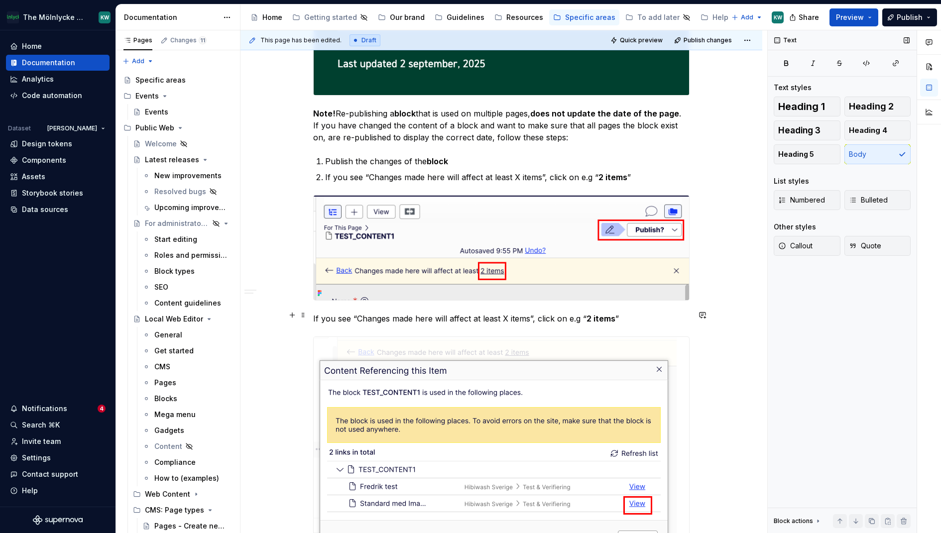
click at [313, 315] on p "If you see “Changes made here will affect at least X items”, click on e.g “ 2 i…" at bounding box center [501, 319] width 376 height 12
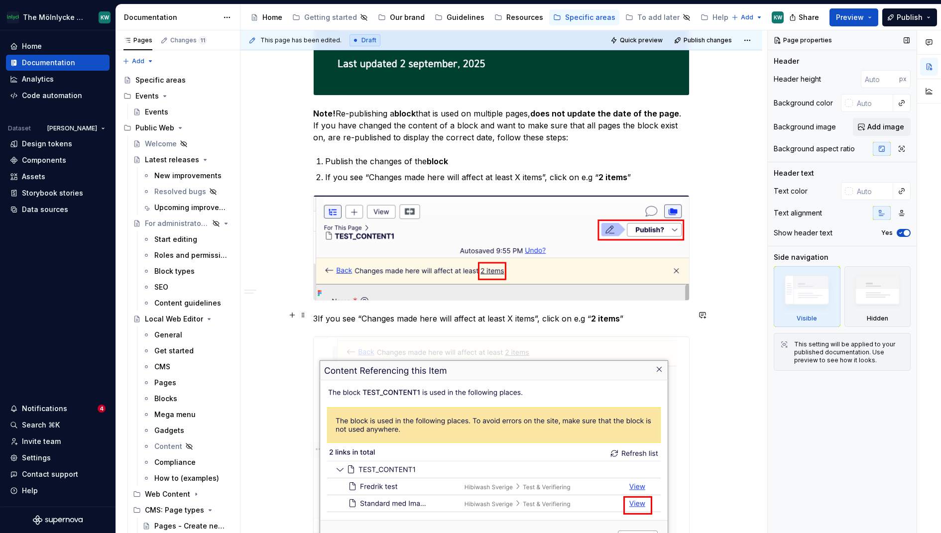
click at [319, 316] on p "3If you see “Changes made here will affect at least X items”, click on e.g “ 2 …" at bounding box center [501, 319] width 376 height 12
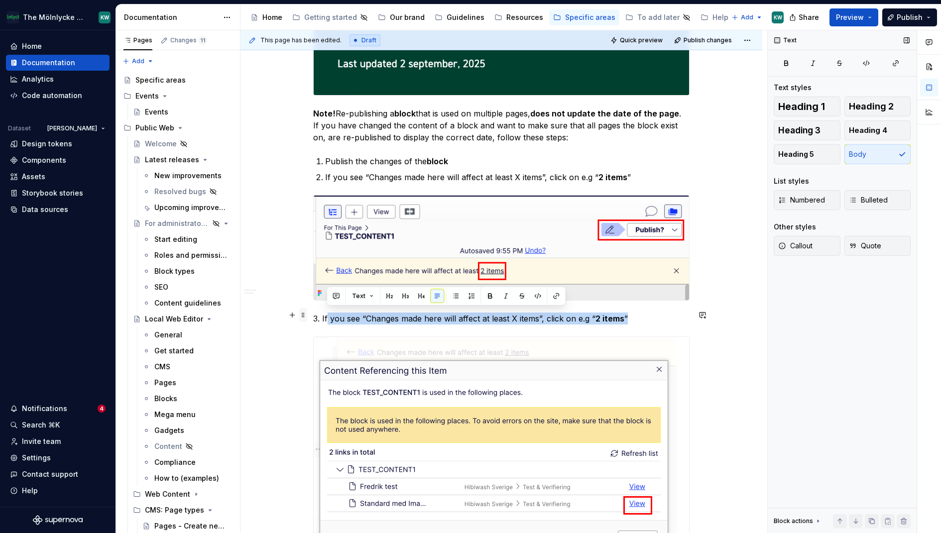
drag, startPoint x: 640, startPoint y: 318, endPoint x: 303, endPoint y: 316, distance: 337.0
click at [633, 316] on p "3. If you see “Changes made here will affect at least X items”, click on e.g “ …" at bounding box center [501, 319] width 376 height 12
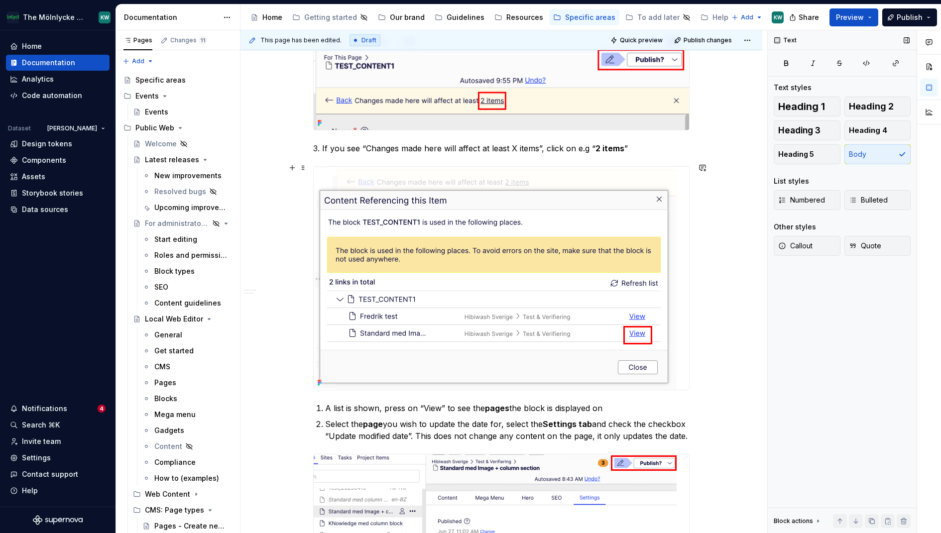
scroll to position [2492, 0]
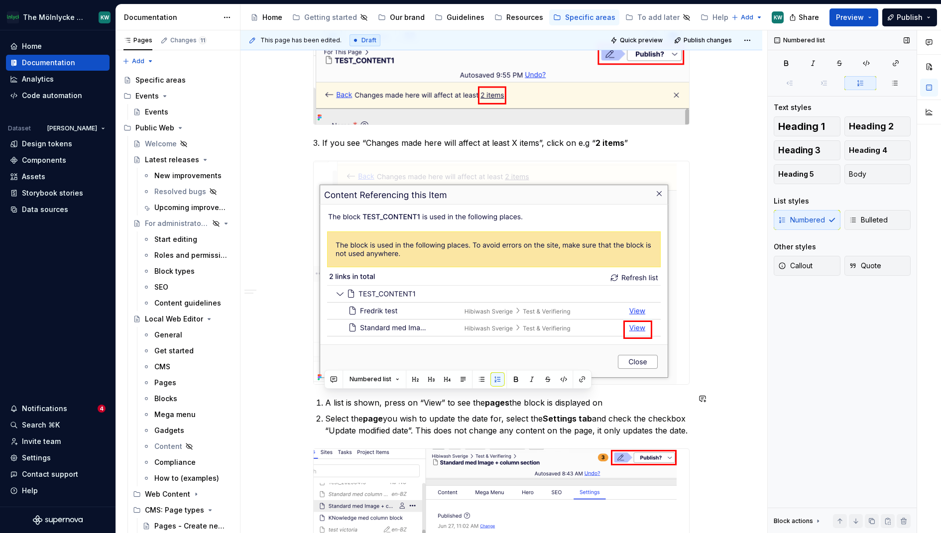
drag, startPoint x: 406, startPoint y: 439, endPoint x: 312, endPoint y: 391, distance: 106.4
click at [853, 176] on span "Body" at bounding box center [857, 174] width 17 height 10
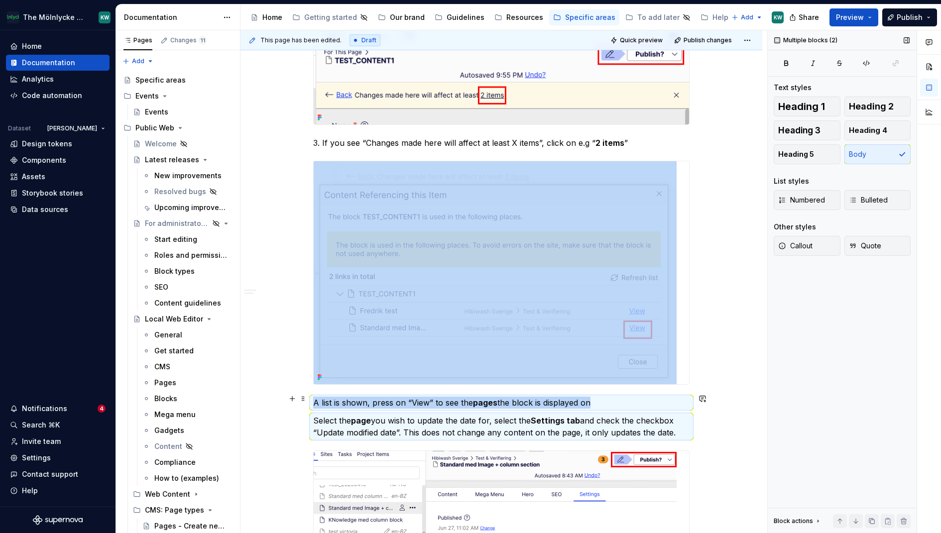
click at [315, 397] on p "A list is shown, press on “View” to see the pages the block is displayed on" at bounding box center [501, 403] width 376 height 12
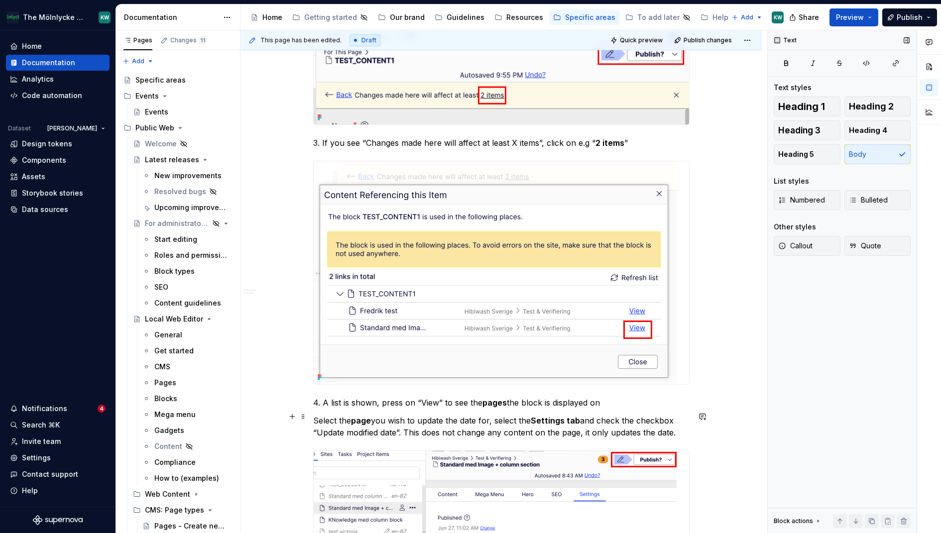
click at [623, 401] on p "4. A list is shown, press on “View” to see the pages the block is displayed on" at bounding box center [501, 403] width 376 height 12
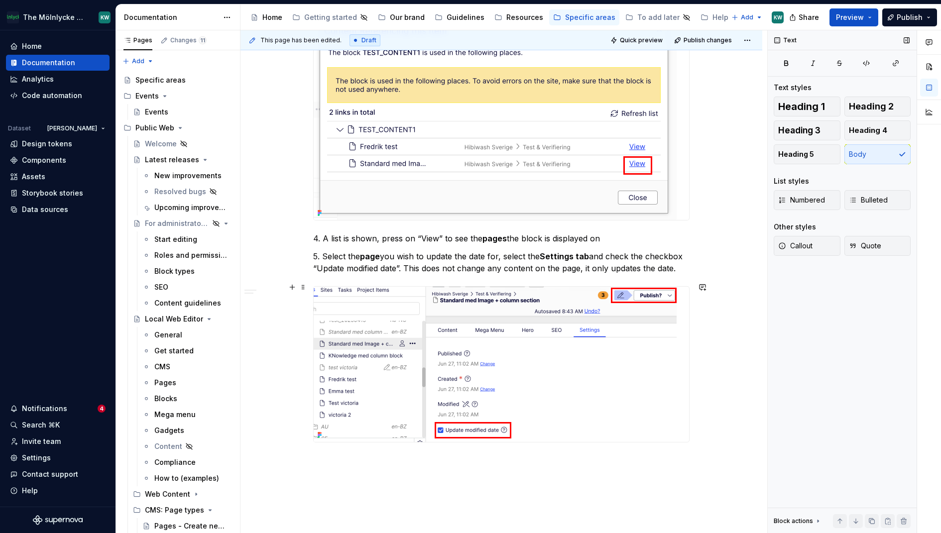
scroll to position [2655, 0]
click at [674, 265] on p "5. Select the page you wish to update the date for, select the Settings tab and…" at bounding box center [501, 263] width 376 height 24
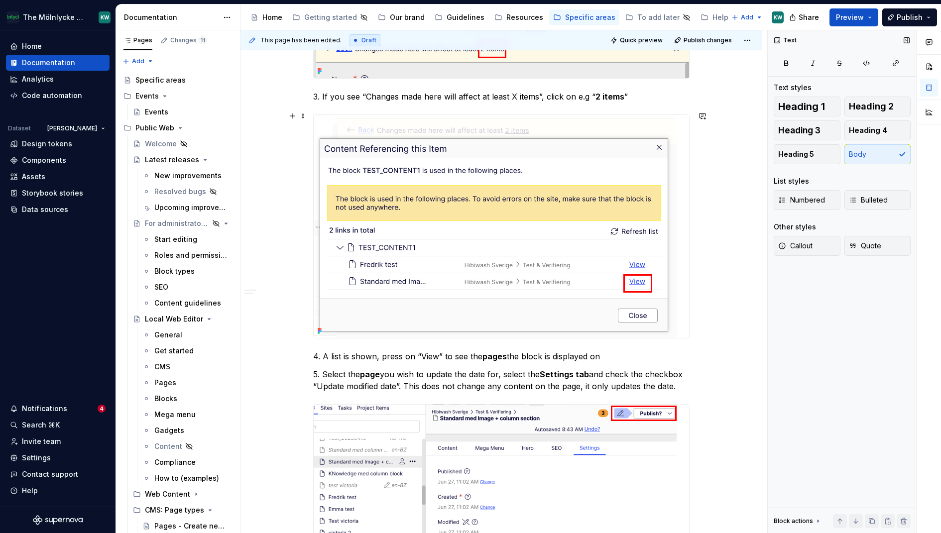
scroll to position [2536, 0]
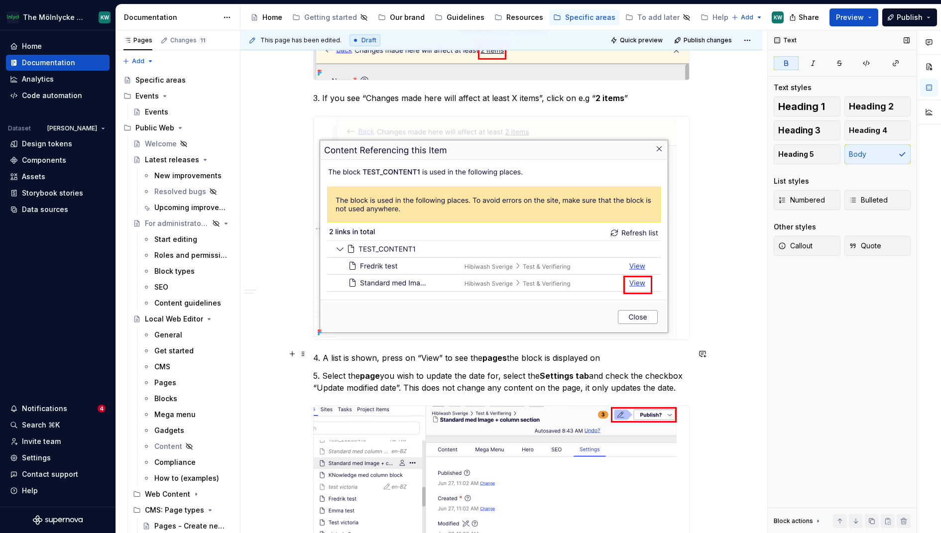
click at [505, 353] on p "4. A list is shown, press on “View” to see the pages the block is displayed on" at bounding box center [501, 358] width 376 height 12
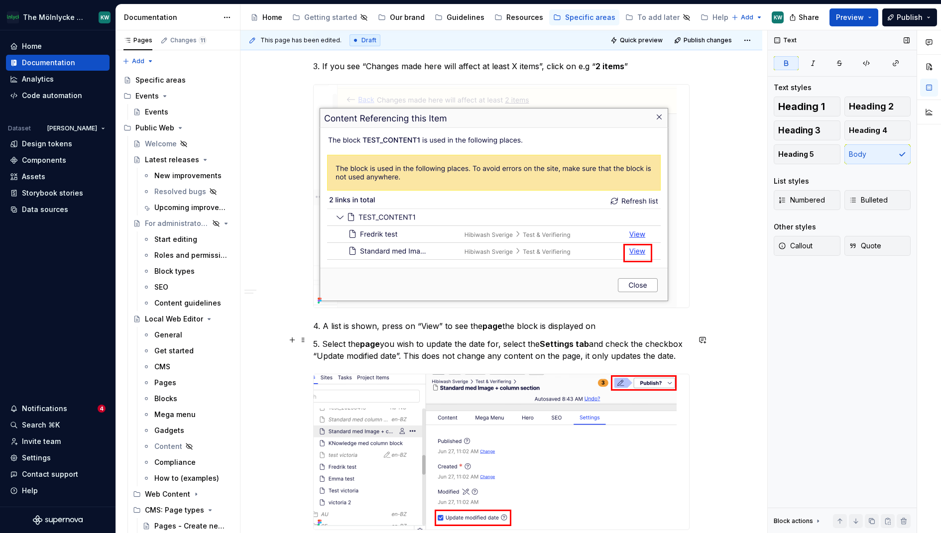
scroll to position [2573, 0]
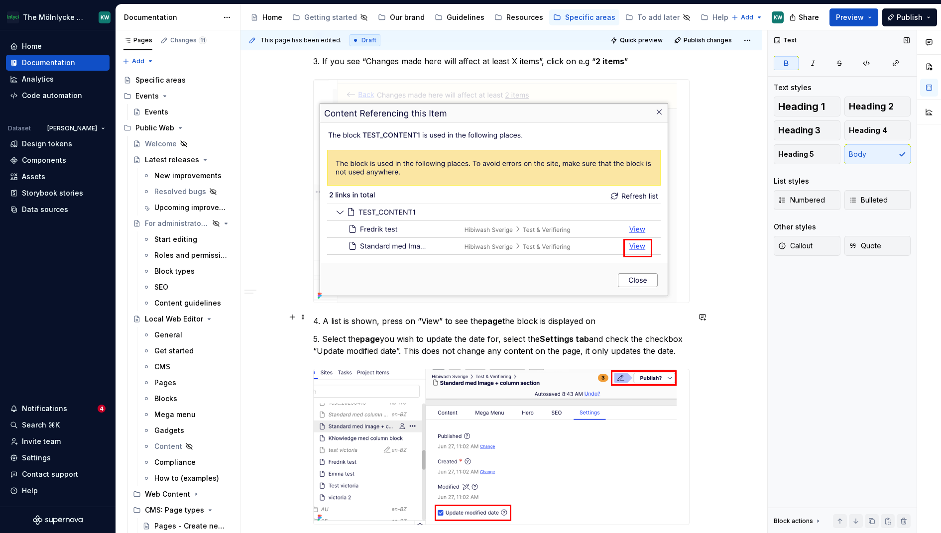
click at [473, 316] on p "4. A list is shown, press on “View” to see the page the block is displayed on" at bounding box center [501, 321] width 376 height 12
click at [533, 315] on p "4. A list is shown, press on “View” to see one of the page the block is display…" at bounding box center [501, 321] width 376 height 12
click at [633, 317] on p "4. A list is shown, press on “View” to see one of the page the block is display…" at bounding box center [501, 321] width 376 height 12
click at [453, 316] on p "4. A list is shown, press on “View” to see one of the page the block is display…" at bounding box center [501, 321] width 376 height 12
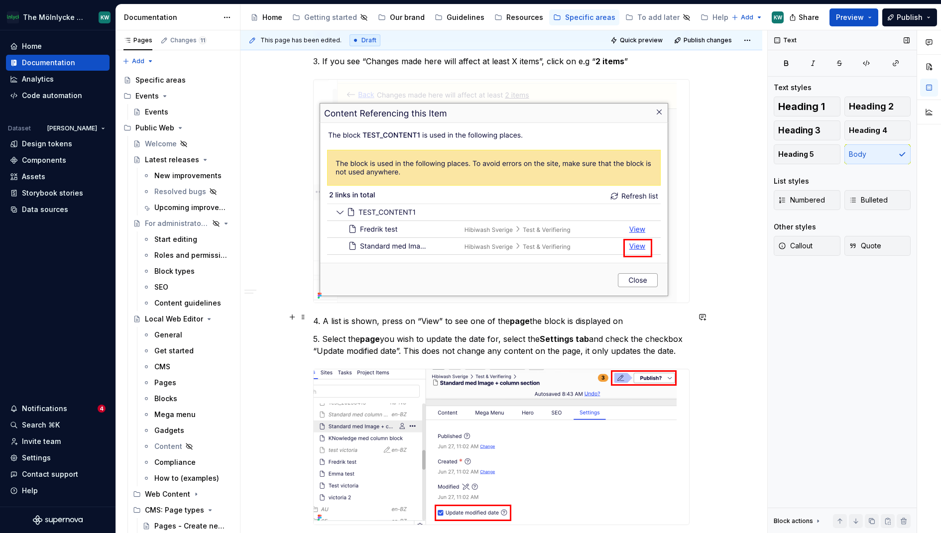
click at [533, 316] on p "4. A list is shown, press on “View” to see one of the page the block is display…" at bounding box center [501, 321] width 376 height 12
click at [523, 316] on strong "page" at bounding box center [520, 321] width 20 height 10
click at [528, 316] on p "4. A list is shown, press on “View” to see one of the page the block is display…" at bounding box center [501, 321] width 376 height 12
click at [459, 318] on p "4. A list is shown, press on “View” to see one of the pages the block is displa…" at bounding box center [501, 321] width 376 height 12
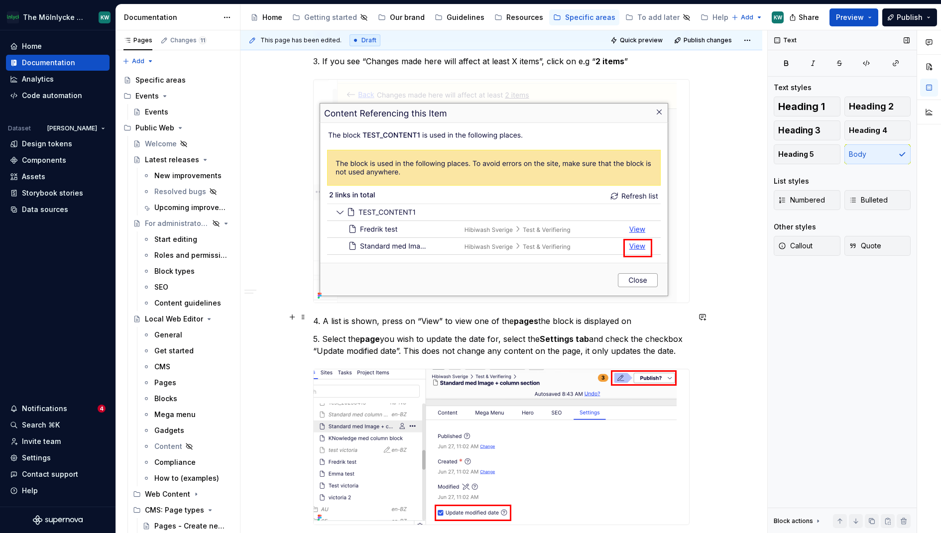
click at [648, 316] on p "4. A list is shown, press on “View” to view one of the pages the block is displ…" at bounding box center [501, 321] width 376 height 12
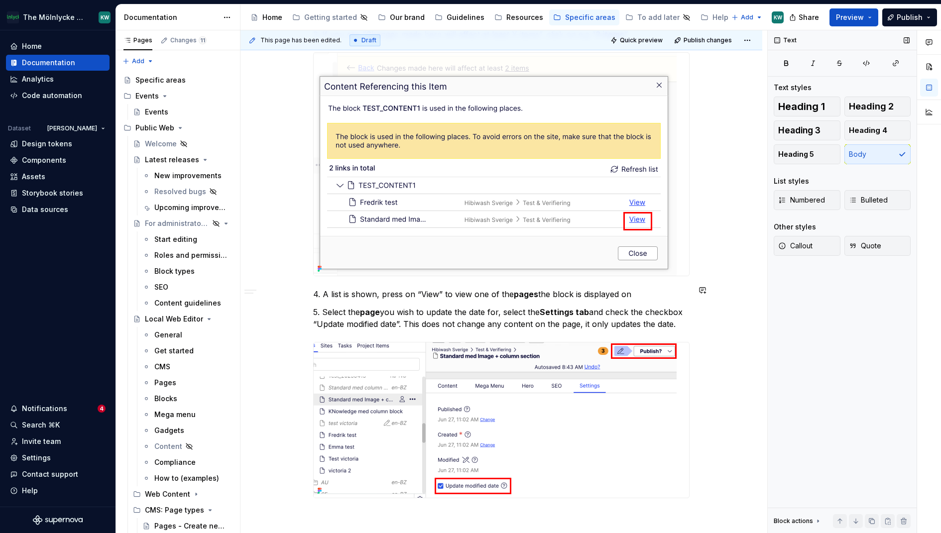
scroll to position [2608, 0]
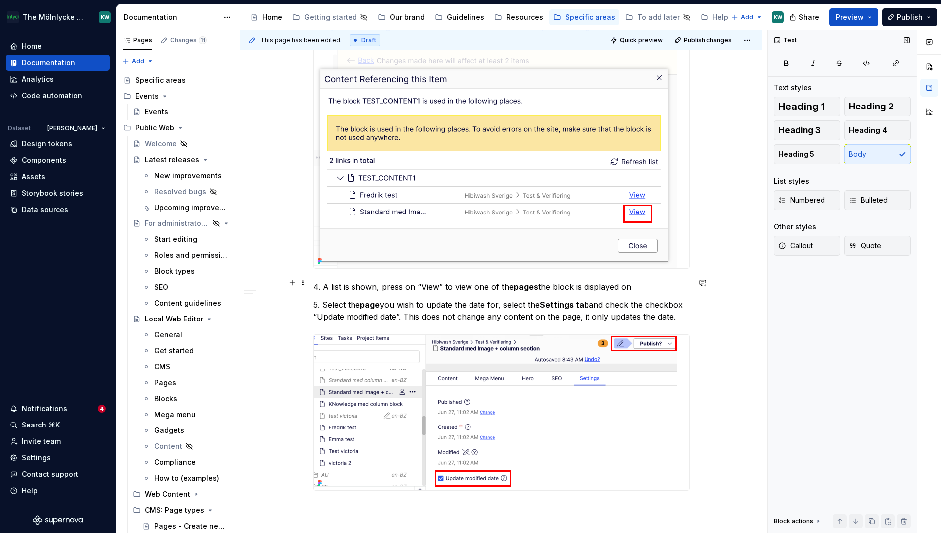
click at [441, 281] on p "4. A list is shown, press on “View” to view one of the pages the block is displ…" at bounding box center [501, 287] width 376 height 12
drag, startPoint x: 536, startPoint y: 283, endPoint x: 497, endPoint y: 283, distance: 38.8
click at [497, 283] on p "4. A list is shown, press on “View” on a page to view one of the pages the bloc…" at bounding box center [501, 287] width 376 height 12
click at [376, 283] on p "4. A list is shown, press on “View” on a page to the pages the block is display…" at bounding box center [501, 287] width 376 height 12
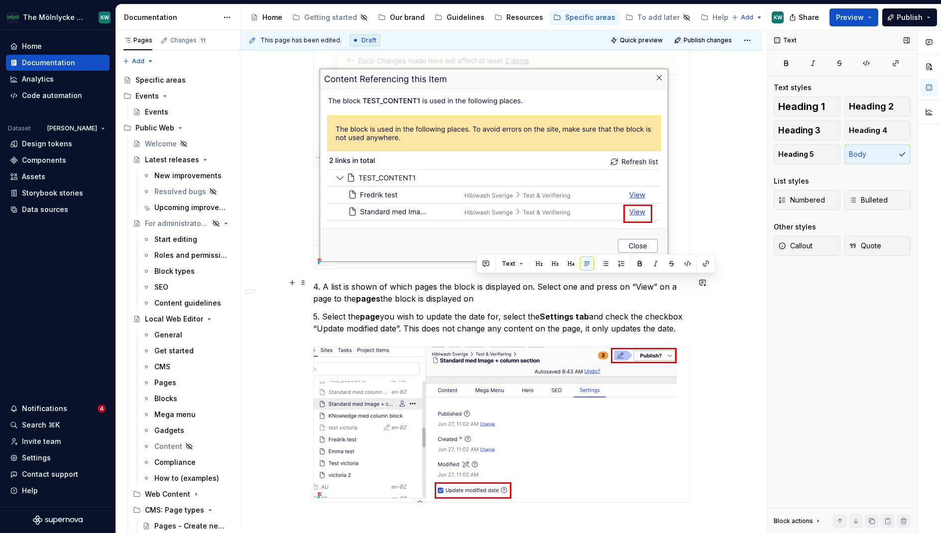
drag, startPoint x: 657, startPoint y: 283, endPoint x: 657, endPoint y: 290, distance: 6.5
click at [657, 290] on p "4. A list is shown of which pages the block is displayed on. Select one and pre…" at bounding box center [501, 293] width 376 height 24
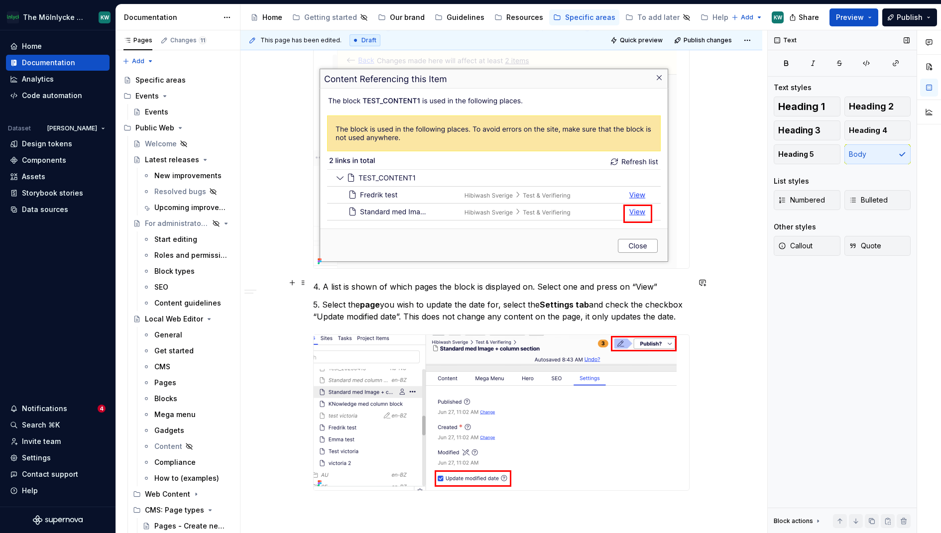
click at [574, 281] on p "4. A list is shown of which pages the block is displayed on. Select one and pre…" at bounding box center [501, 287] width 376 height 12
click at [666, 281] on p "4. A list is shown of which pages the block is displayed on. Select one page an…" at bounding box center [501, 287] width 376 height 12
click at [467, 303] on p "5. Select the page you wish to update the date for, select the Settings tab and…" at bounding box center [501, 311] width 376 height 24
drag, startPoint x: 501, startPoint y: 299, endPoint x: 320, endPoint y: 300, distance: 180.7
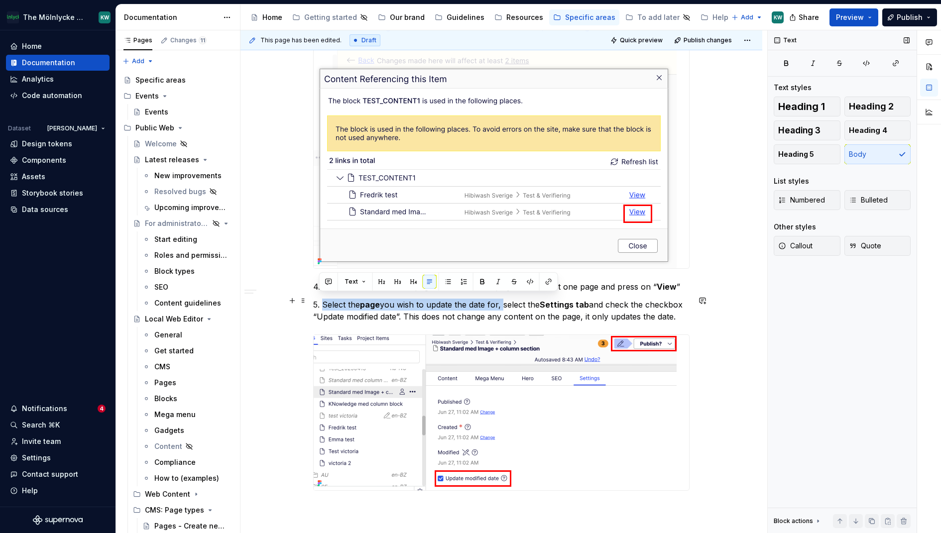
click at [320, 300] on p "5. Select the page you wish to update the date for, select the Settings tab and…" at bounding box center [501, 311] width 376 height 24
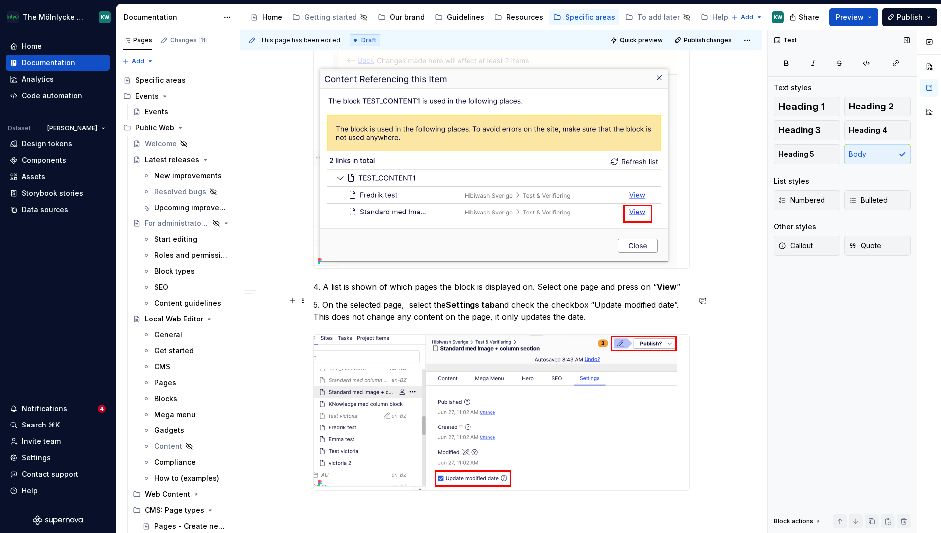
click at [421, 300] on p "5. On the selected page, select the Settings tab and check the checkbox “Update…" at bounding box center [501, 311] width 376 height 24
click at [408, 299] on p "5. On the selected page, open the Settings tab and check the checkbox “Update m…" at bounding box center [501, 311] width 376 height 24
click at [409, 300] on p "5. On the selected page, open the Settings tab and check the checkbox “Update m…" at bounding box center [501, 311] width 376 height 24
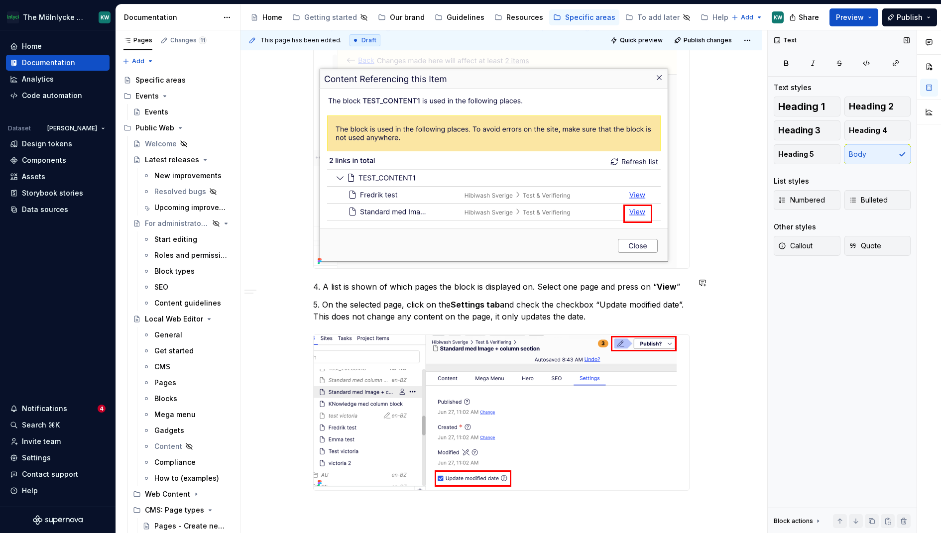
click at [592, 307] on p "5. On the selected page, click on the Settings tab and check the checkbox “Upda…" at bounding box center [501, 311] width 376 height 24
drag, startPoint x: 679, startPoint y: 301, endPoint x: 599, endPoint y: 299, distance: 80.2
click at [599, 299] on p "5. On the selected page, click on the Settings tab and check the checkbox “Upda…" at bounding box center [501, 311] width 376 height 24
click at [621, 314] on p "5. On the selected page, click on the Settings tab and check the checkbox “ Upd…" at bounding box center [501, 311] width 376 height 24
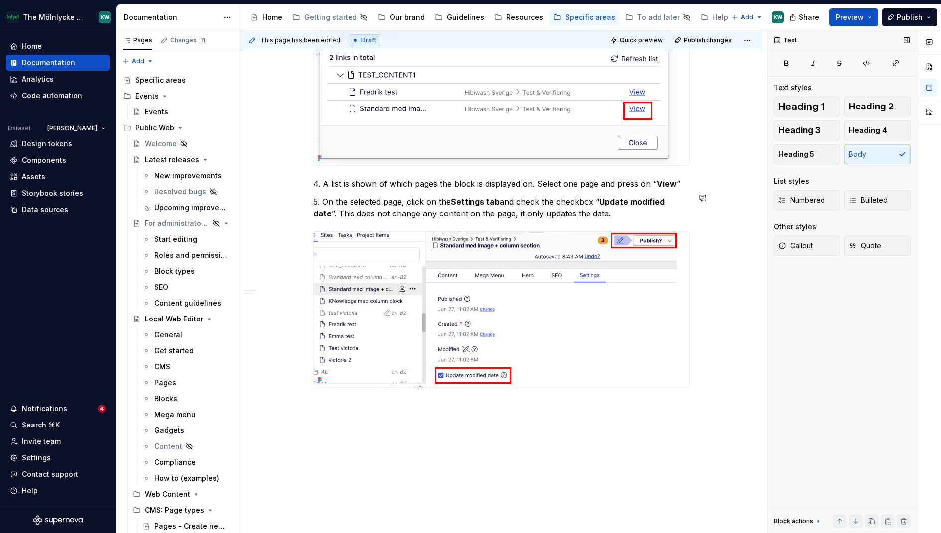
scroll to position [2718, 0]
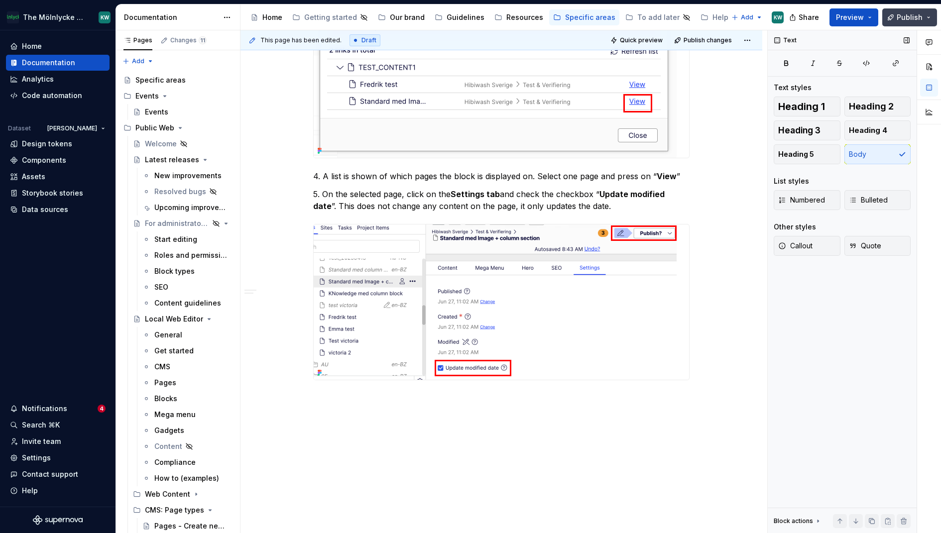
click at [910, 19] on span "Publish" at bounding box center [909, 17] width 26 height 10
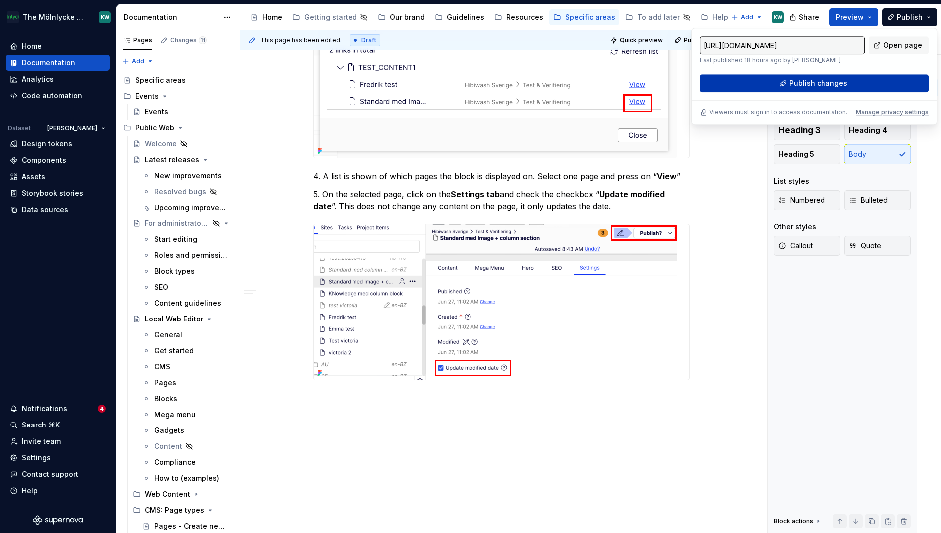
click at [838, 82] on span "Publish changes" at bounding box center [818, 83] width 58 height 10
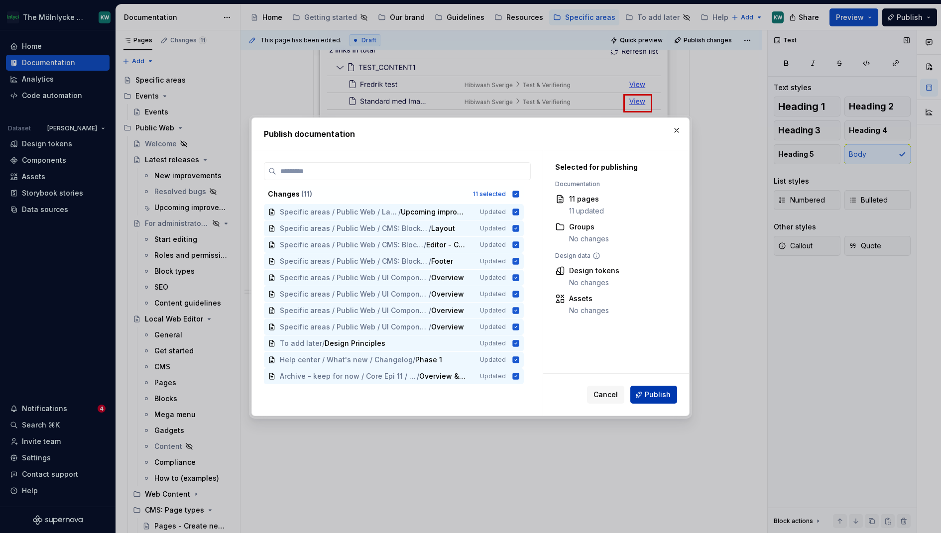
click at [654, 398] on span "Publish" at bounding box center [658, 395] width 26 height 10
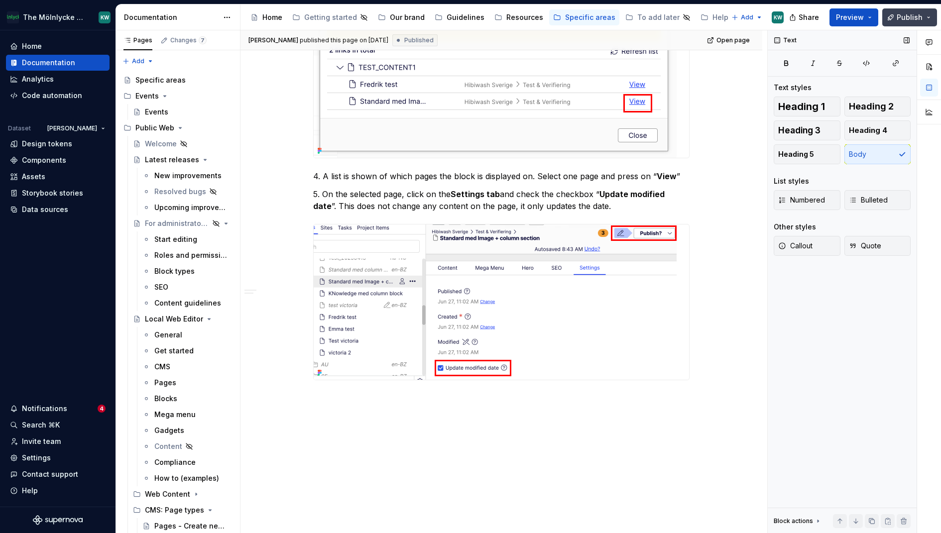
click at [904, 17] on span "Publish" at bounding box center [909, 17] width 26 height 10
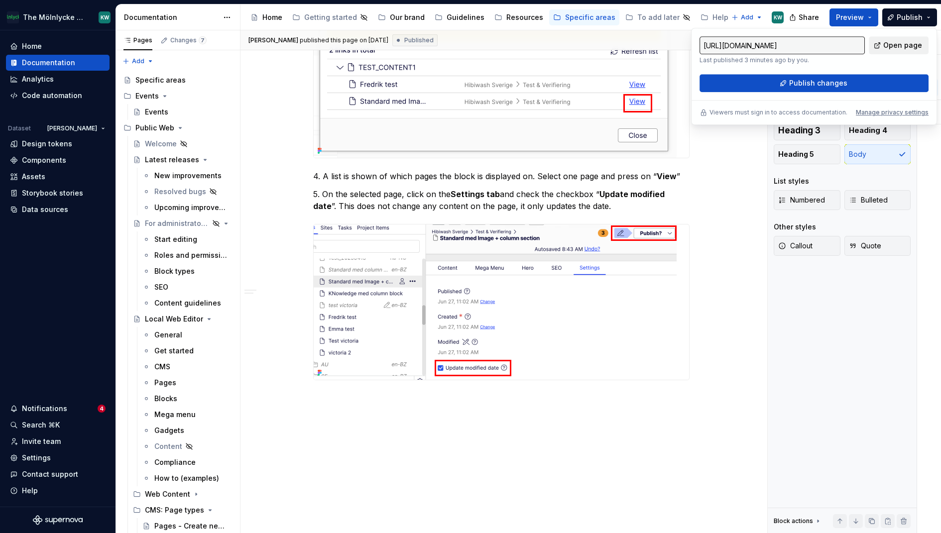
click at [898, 41] on span "Open page" at bounding box center [902, 45] width 39 height 10
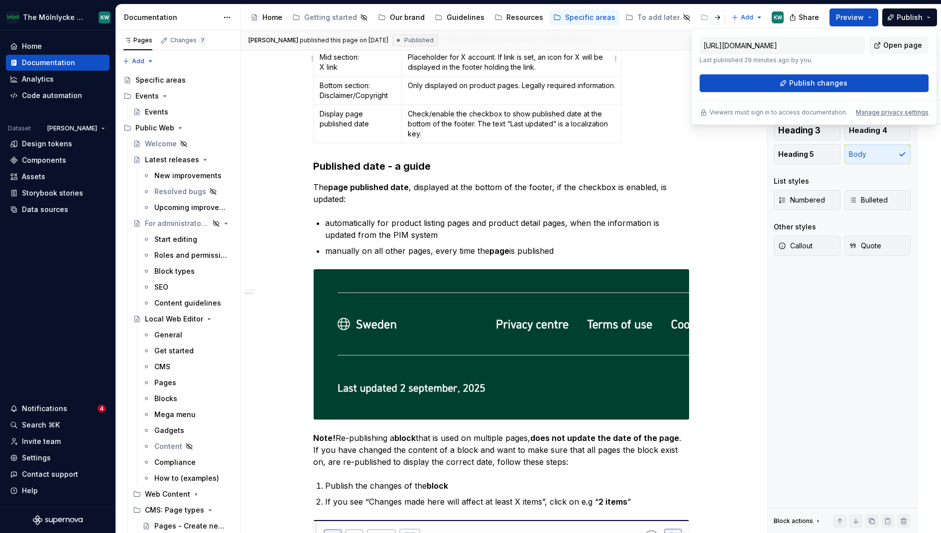
scroll to position [1991, 0]
click at [219, 16] on html "The Mölnlycke Experience KW Home Documentation Analytics Code automation Datase…" at bounding box center [470, 266] width 941 height 533
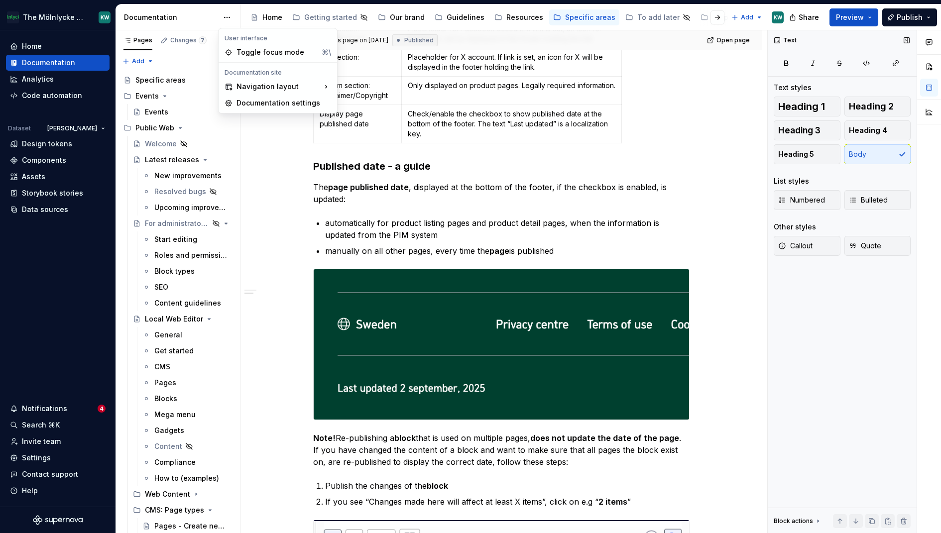
click at [184, 16] on html "The Mölnlycke Experience KW Home Documentation Analytics Code automation Datase…" at bounding box center [470, 266] width 941 height 533
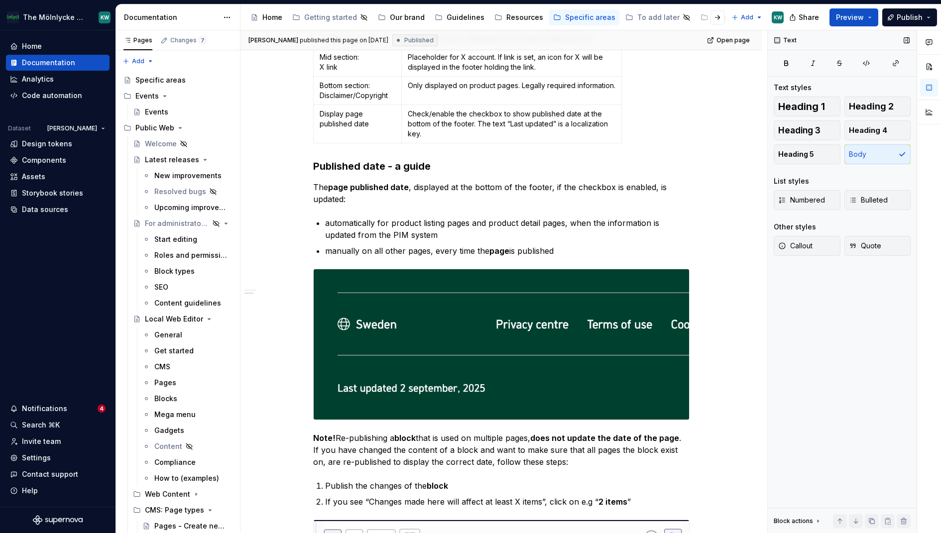
click at [144, 16] on div "Documentation" at bounding box center [171, 17] width 94 height 10
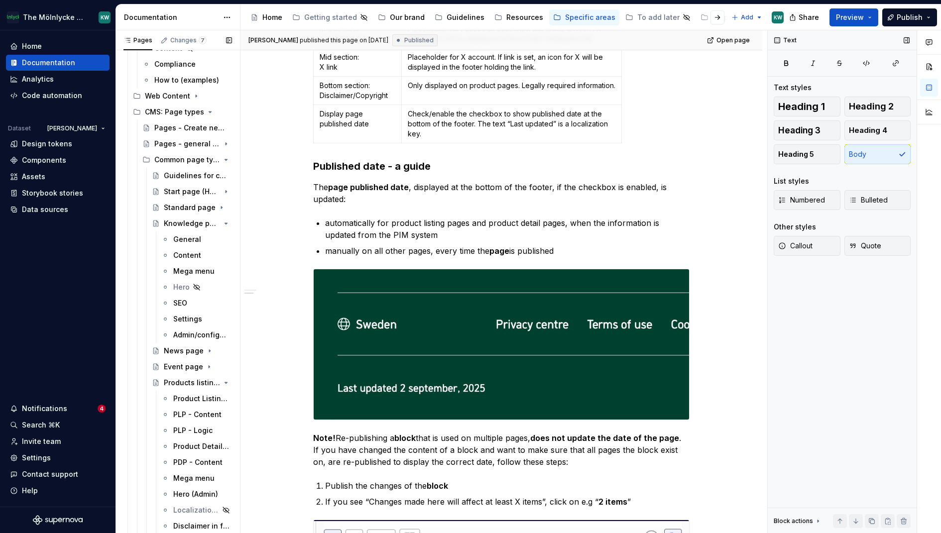
scroll to position [396, 0]
click at [194, 112] on icon "Page tree" at bounding box center [198, 114] width 8 height 8
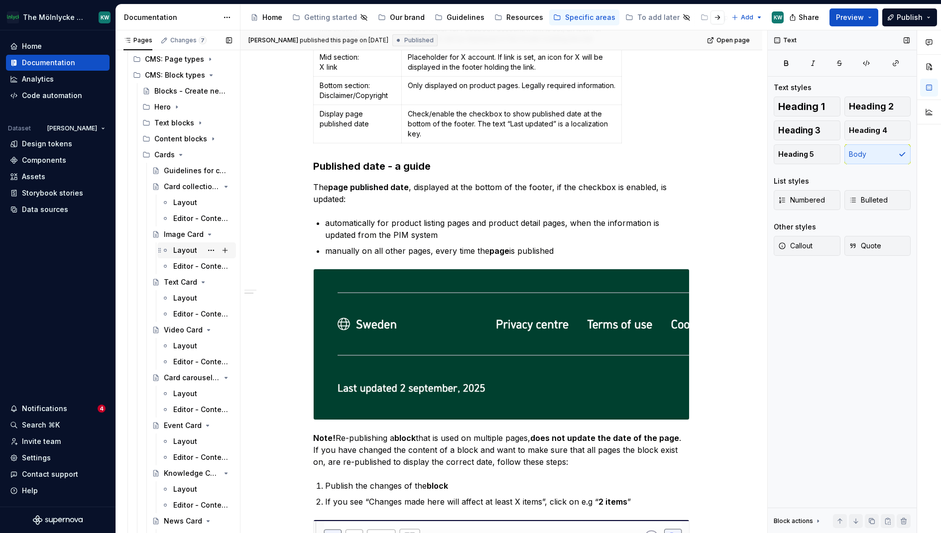
scroll to position [453, 0]
click at [178, 152] on icon "Page tree" at bounding box center [181, 152] width 8 height 8
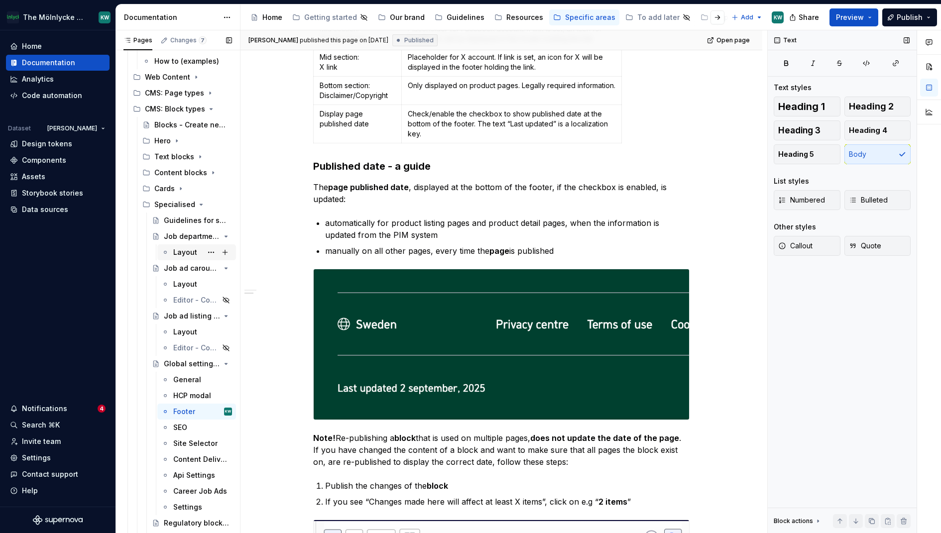
scroll to position [346, 0]
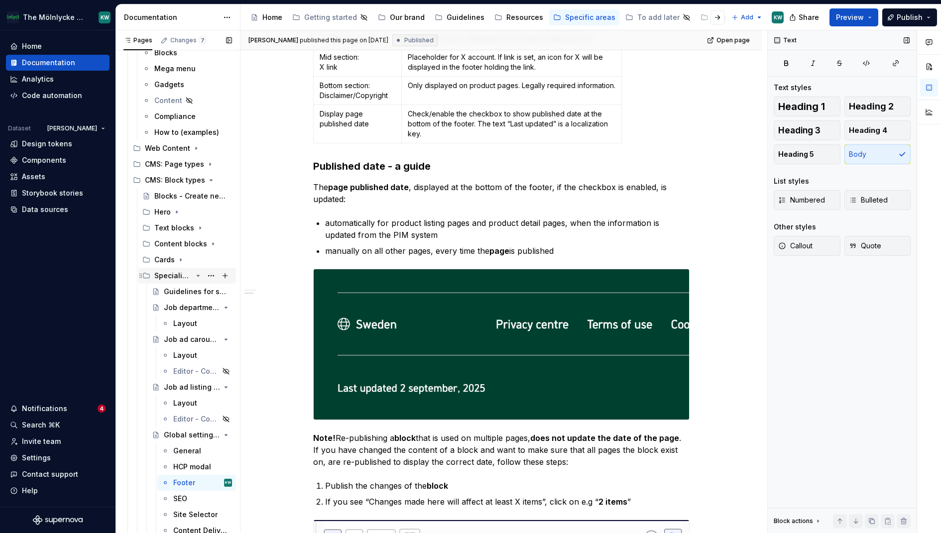
click at [194, 279] on icon "Page tree" at bounding box center [198, 276] width 8 height 8
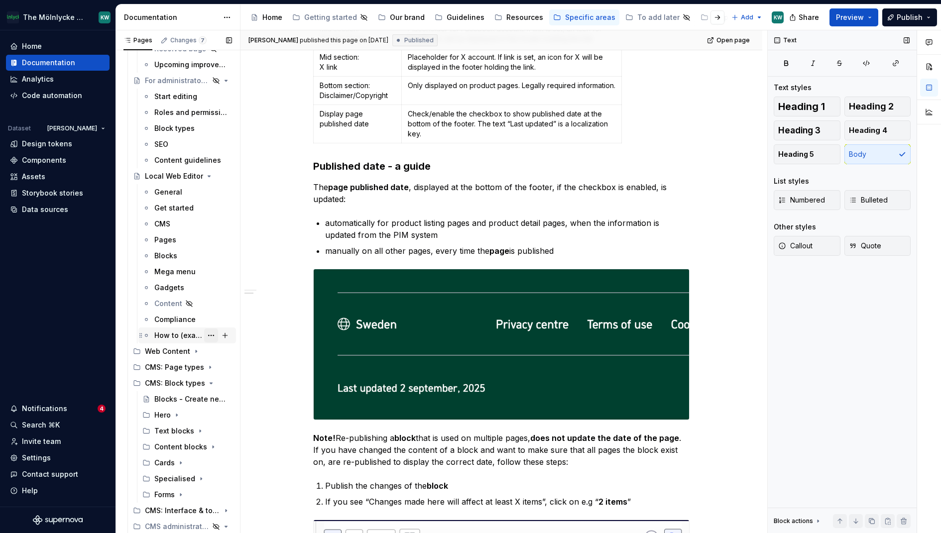
scroll to position [205, 0]
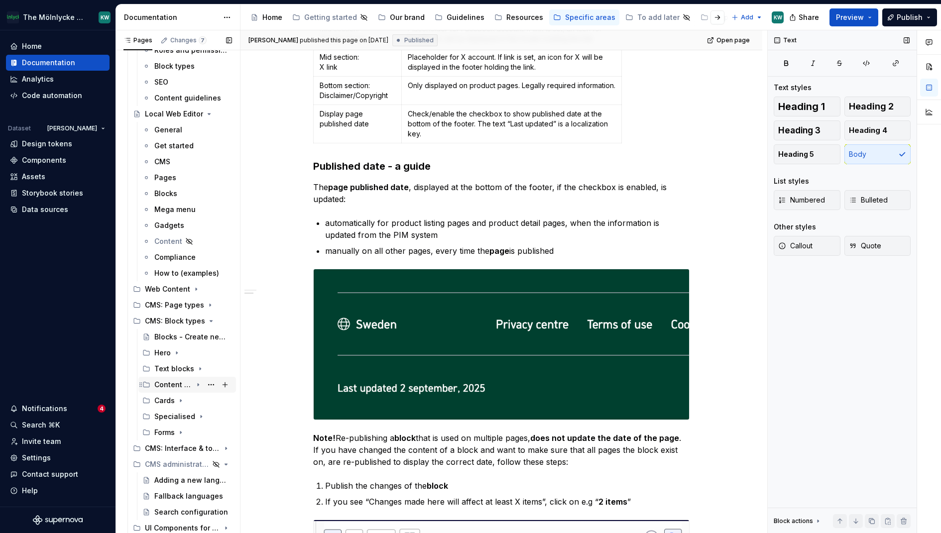
click at [194, 383] on icon "Page tree" at bounding box center [198, 385] width 8 height 8
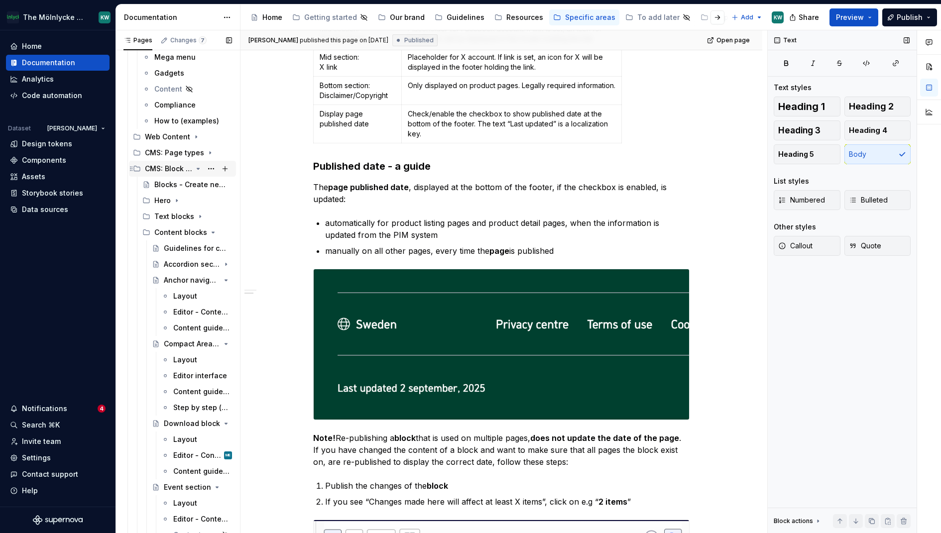
scroll to position [358, 0]
click at [171, 246] on div "Guidelines for content blocks" at bounding box center [183, 247] width 38 height 10
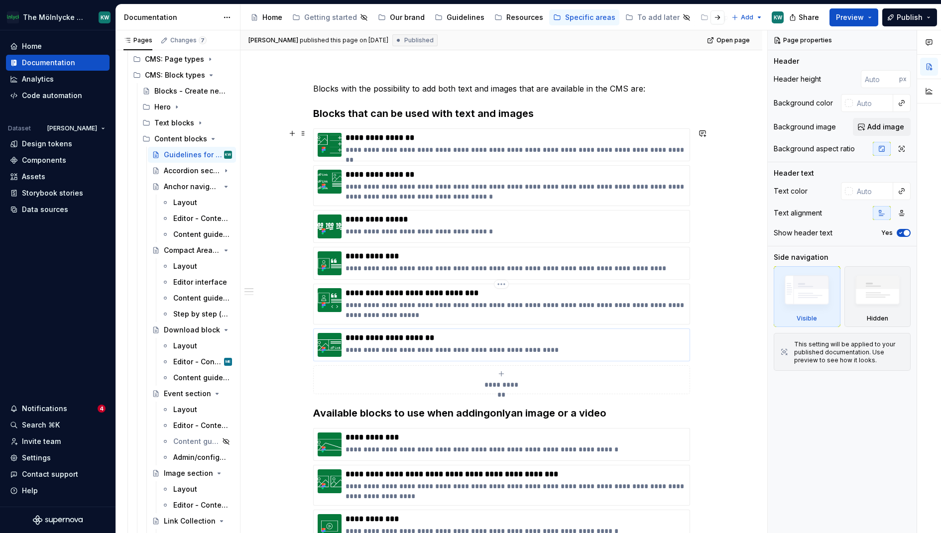
scroll to position [124, 0]
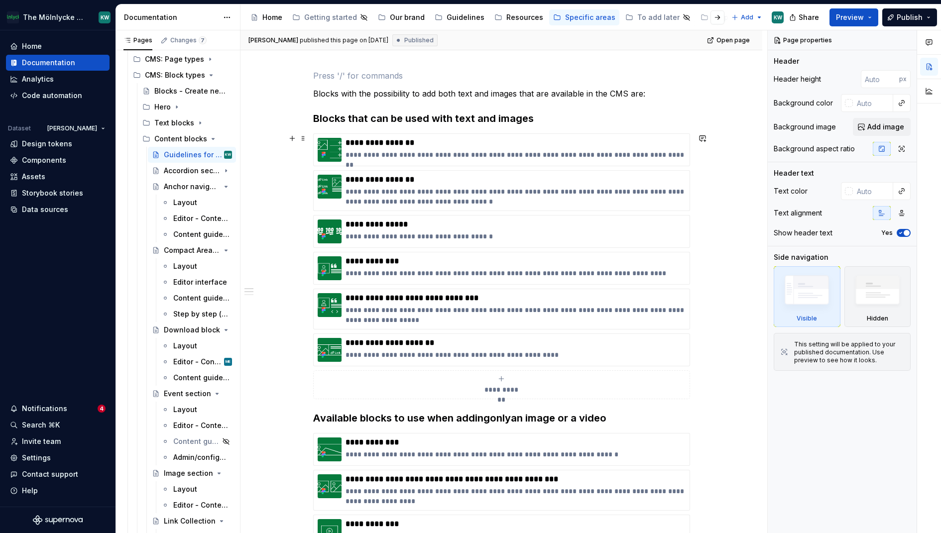
click at [503, 380] on div "**********" at bounding box center [502, 385] width 368 height 20
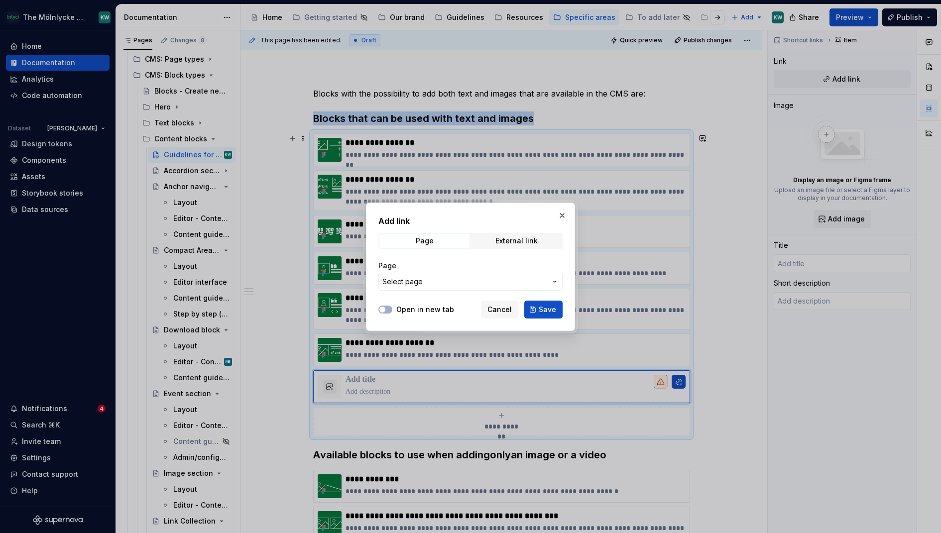
type textarea "*"
click at [431, 277] on span "Select page" at bounding box center [464, 282] width 164 height 10
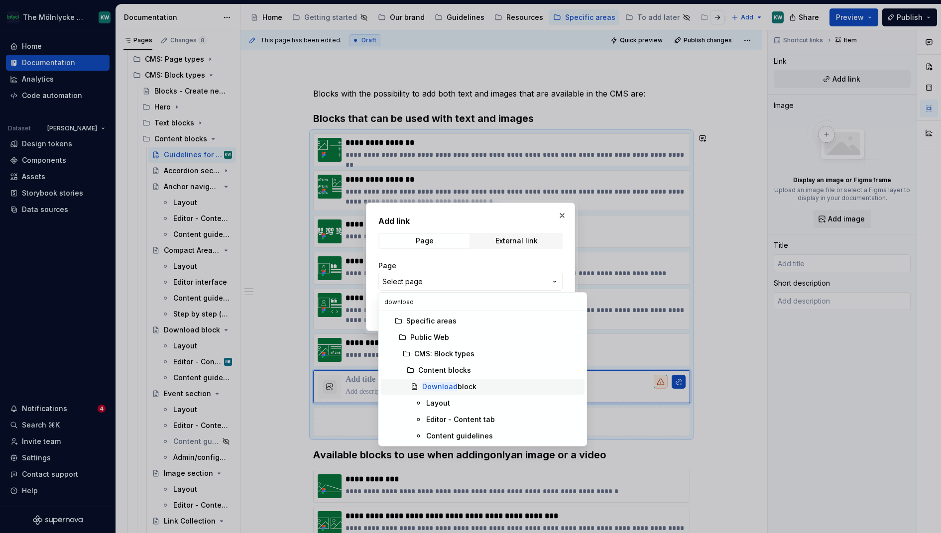
type input "download"
click at [467, 388] on div "Download block" at bounding box center [449, 387] width 54 height 10
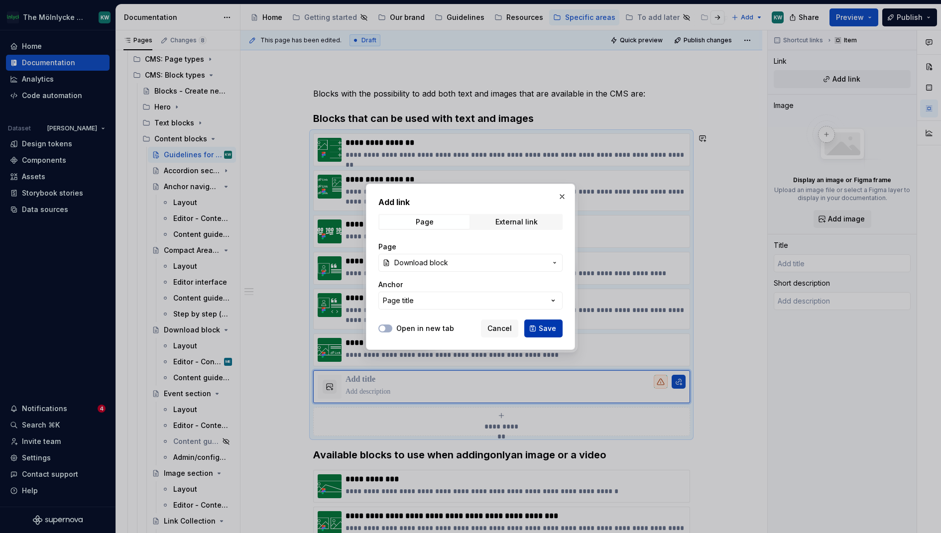
click at [545, 329] on span "Save" at bounding box center [547, 329] width 17 height 10
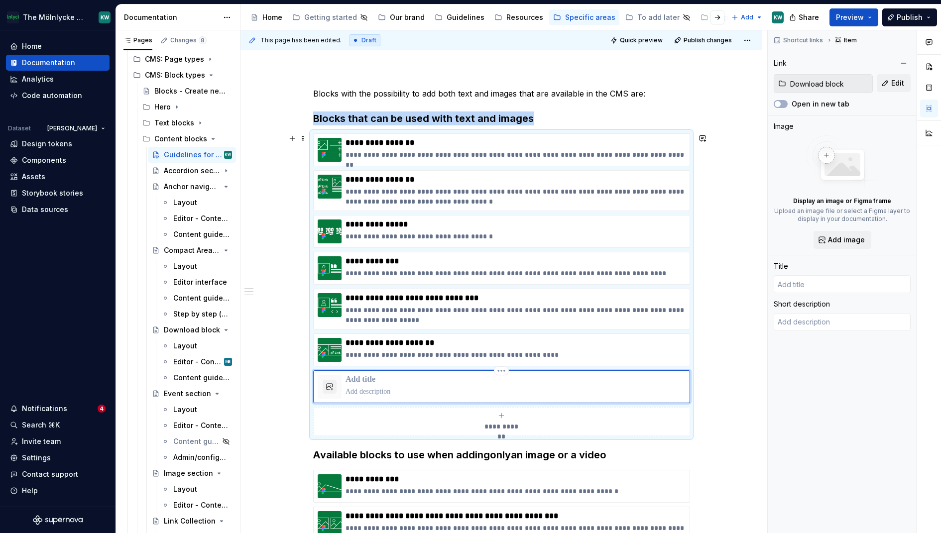
type textarea "*"
type input "Download block"
type textarea "A block to display download links, ex. brochures, white papers etc. Headline an…"
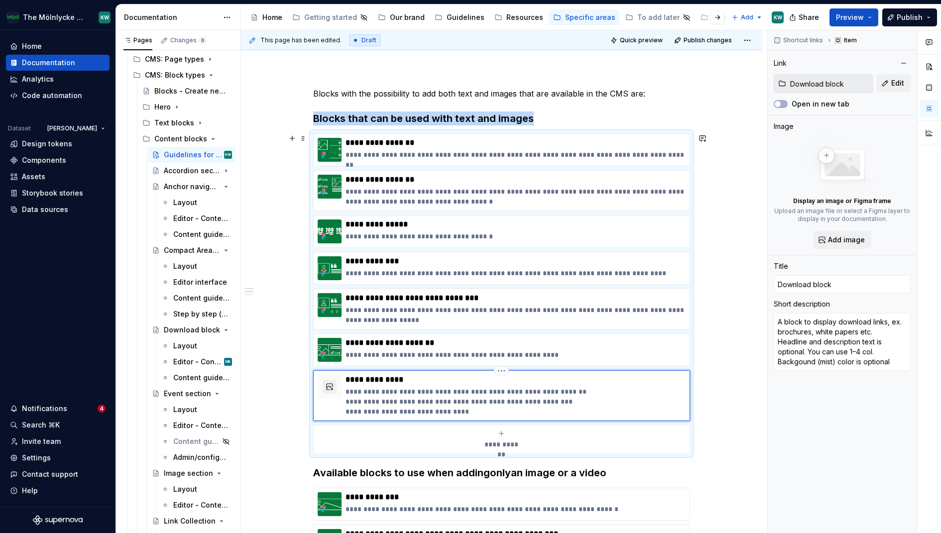
click at [511, 398] on p "**********" at bounding box center [515, 402] width 340 height 30
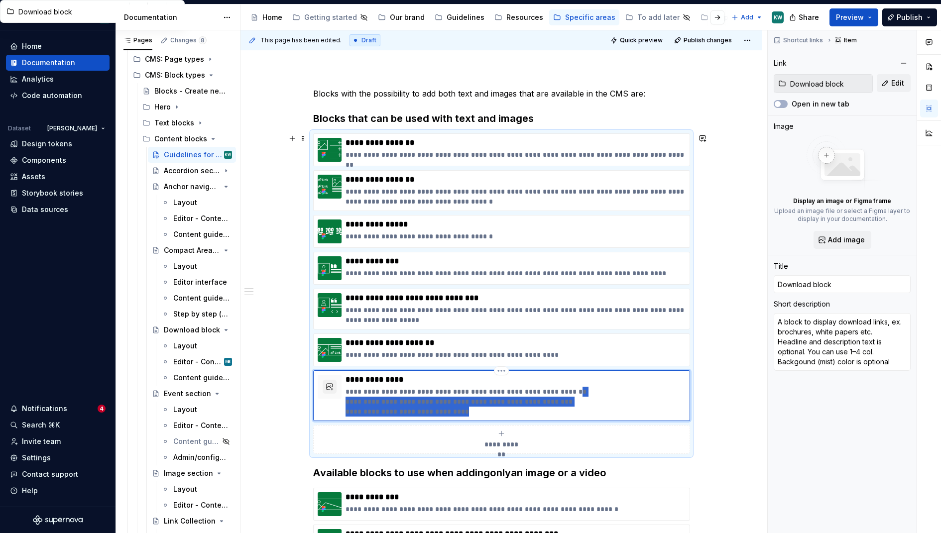
drag, startPoint x: 561, startPoint y: 388, endPoint x: 576, endPoint y: 412, distance: 27.9
click at [576, 412] on p "**********" at bounding box center [515, 402] width 340 height 30
type textarea "*"
type textarea "A block to display download links, ex. brochures, white papers etc"
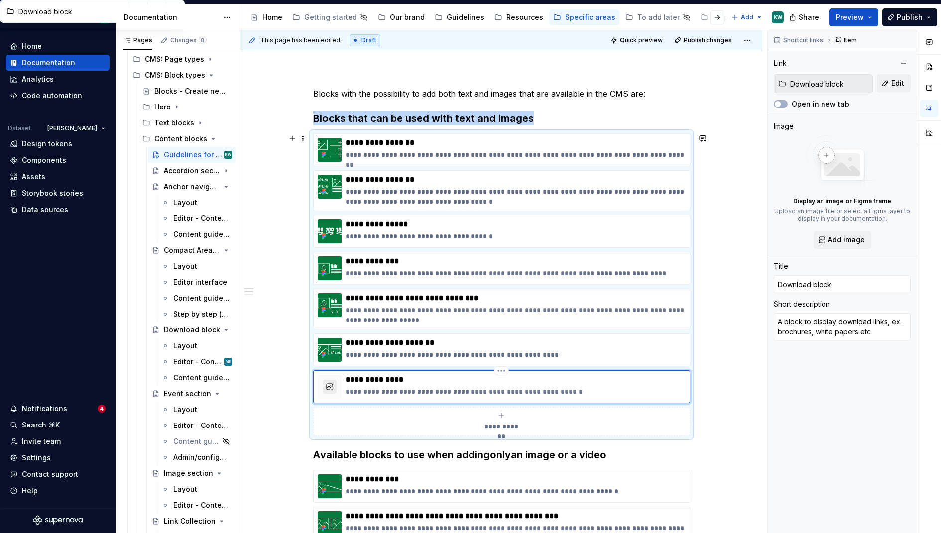
click at [328, 382] on button "button" at bounding box center [330, 387] width 14 height 14
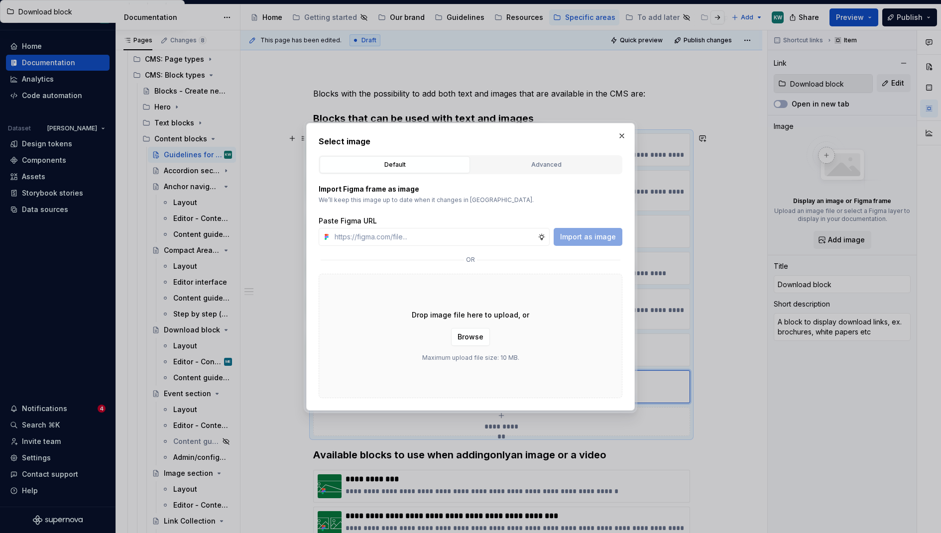
type textarea "*"
click at [524, 158] on button "Advanced" at bounding box center [546, 164] width 150 height 17
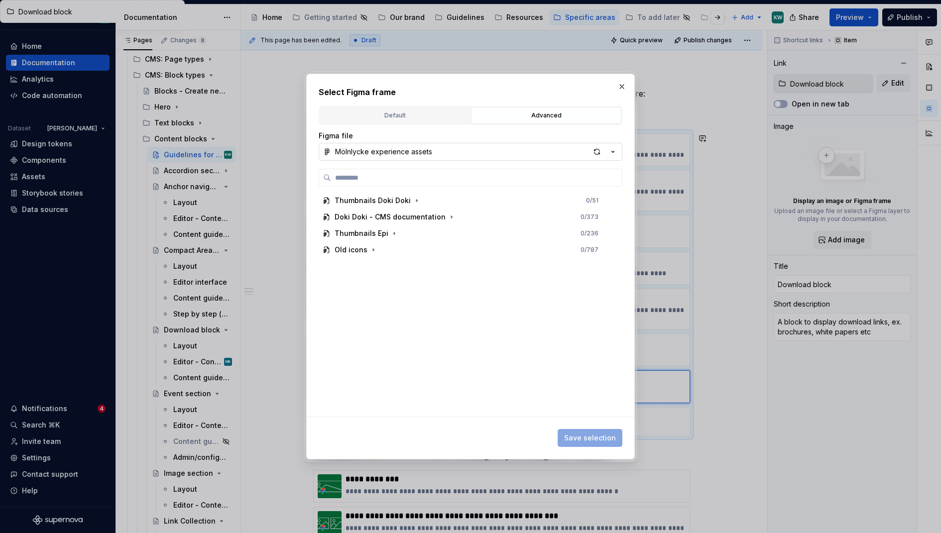
click at [479, 144] on button "Mölnlycke experience assets" at bounding box center [471, 152] width 304 height 18
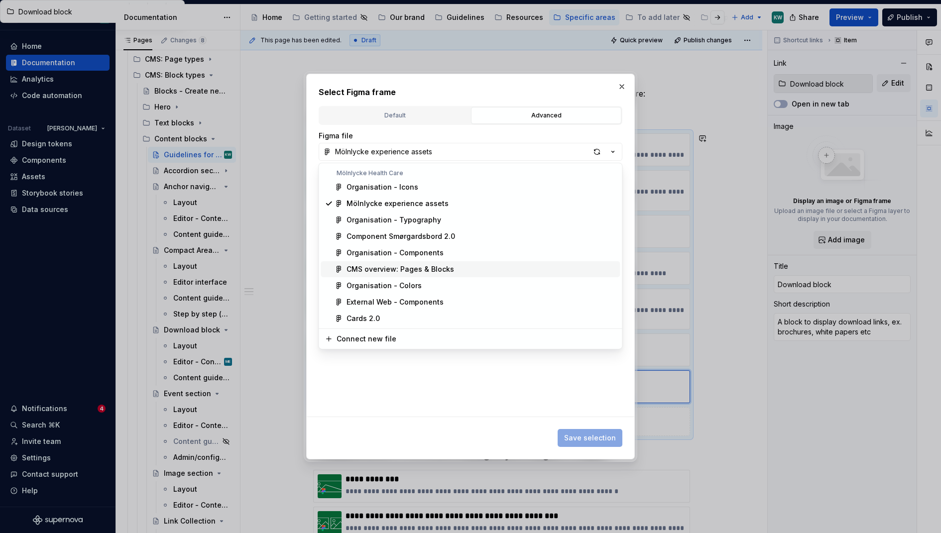
click at [418, 268] on div "CMS overview: Pages & Blocks" at bounding box center [400, 269] width 108 height 10
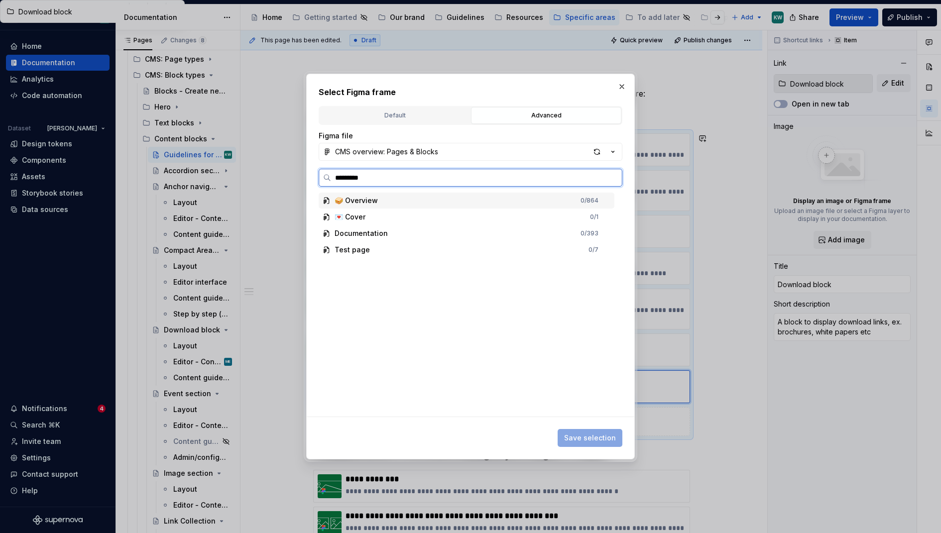
type input "**********"
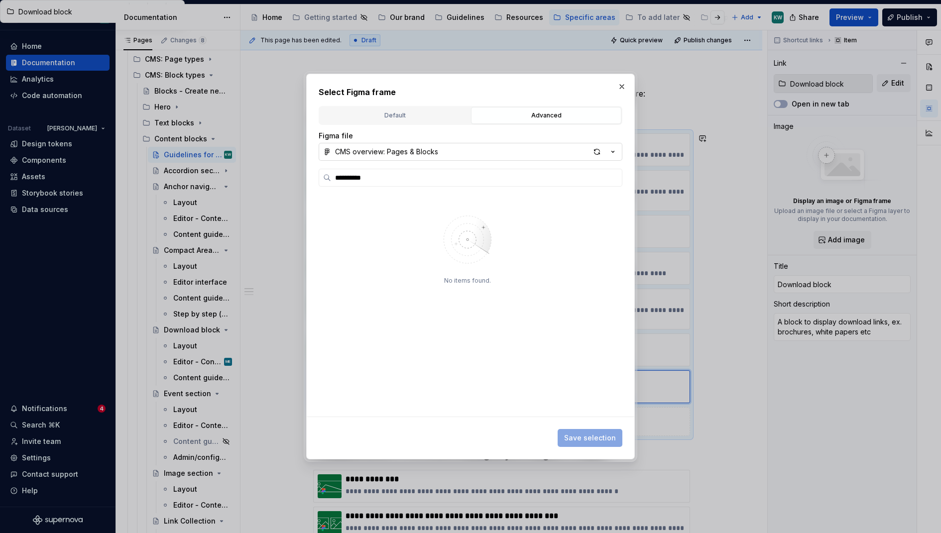
click at [414, 151] on div "CMS overview: Pages & Blocks" at bounding box center [386, 152] width 103 height 10
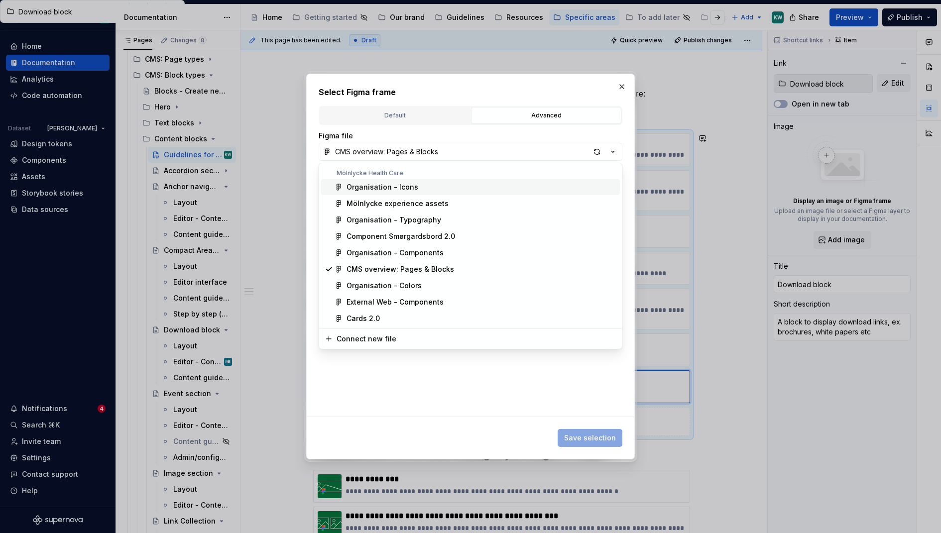
click at [577, 139] on div "**********" at bounding box center [470, 266] width 941 height 533
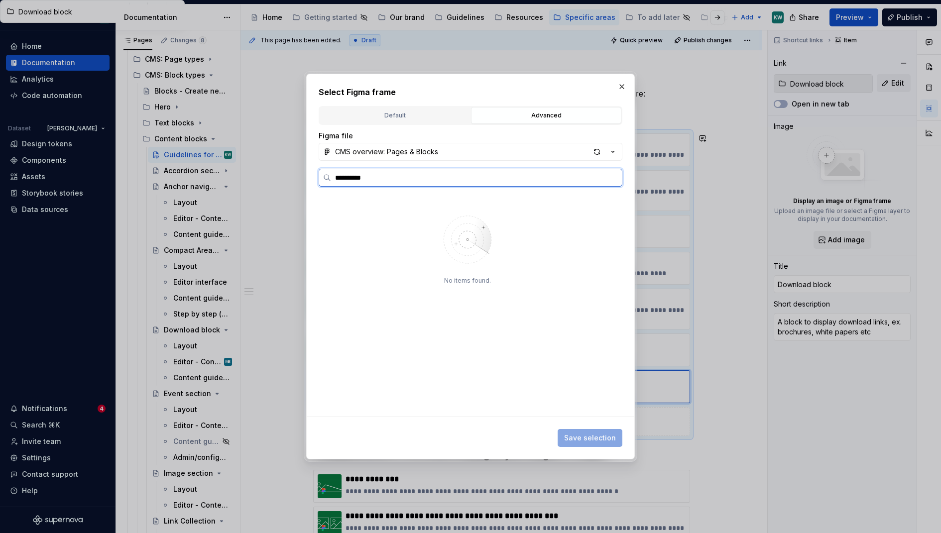
click at [611, 179] on input "**********" at bounding box center [476, 178] width 291 height 10
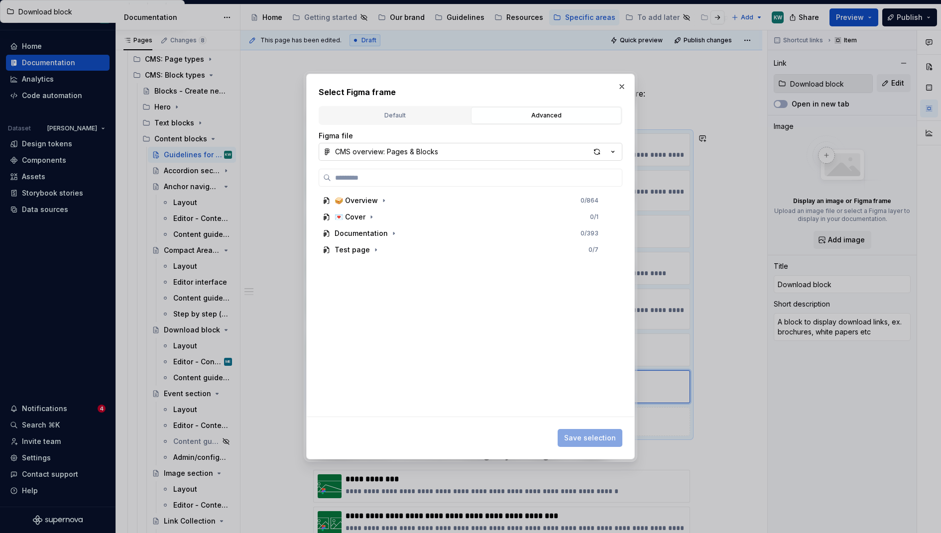
click at [418, 148] on div "CMS overview: Pages & Blocks" at bounding box center [386, 152] width 103 height 10
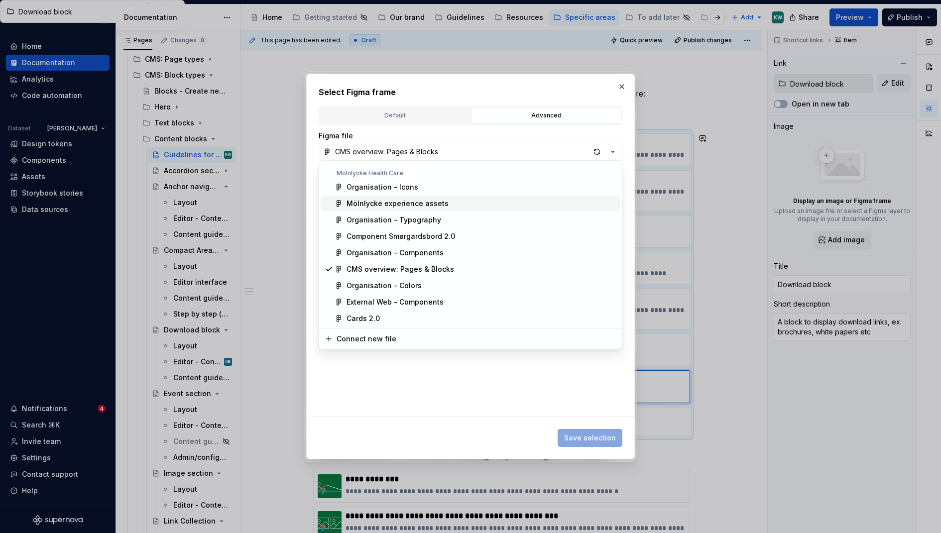
click at [424, 205] on div "Mölnlycke experience assets" at bounding box center [397, 204] width 102 height 10
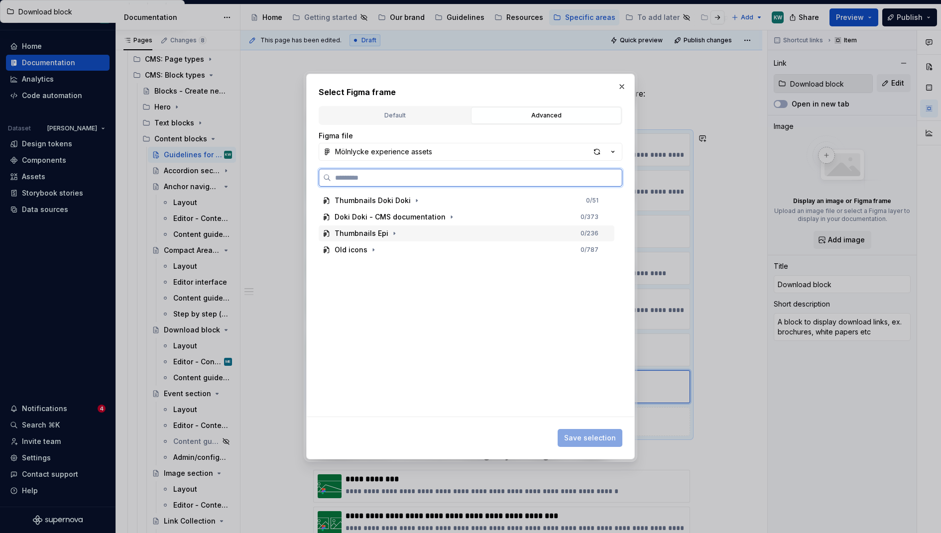
click at [404, 236] on div "Thumbnails Epi 0 / 236" at bounding box center [467, 233] width 296 height 16
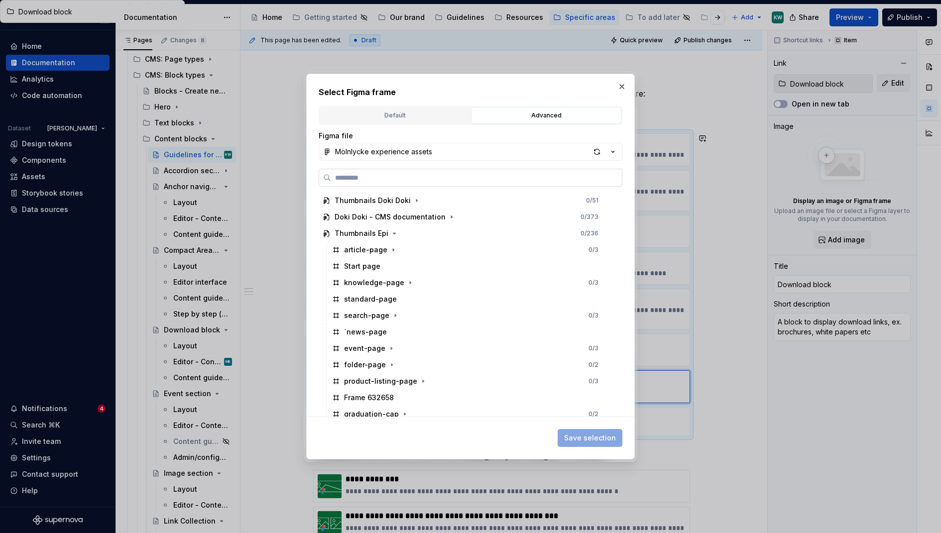
click at [424, 175] on input "search" at bounding box center [476, 178] width 291 height 10
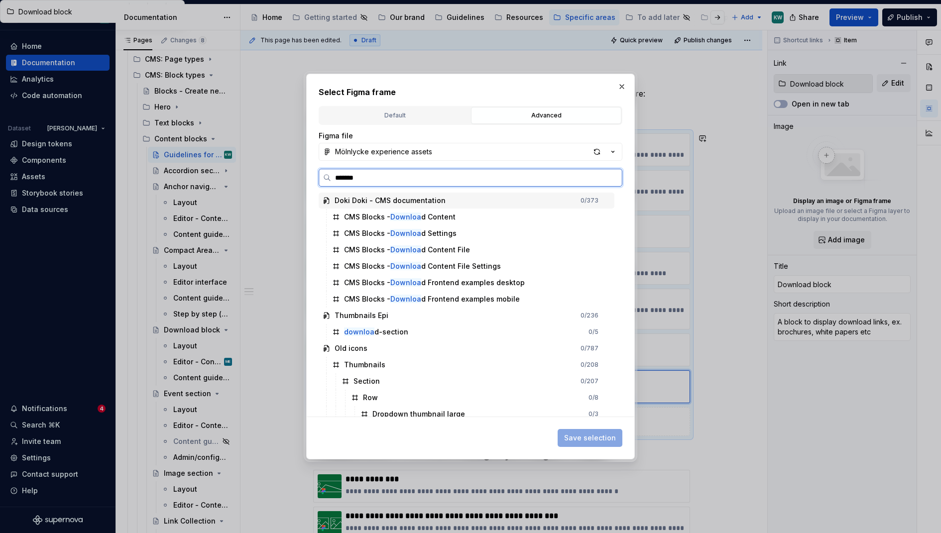
type input "********"
click at [436, 336] on div "download -section 0 / 5" at bounding box center [471, 332] width 286 height 16
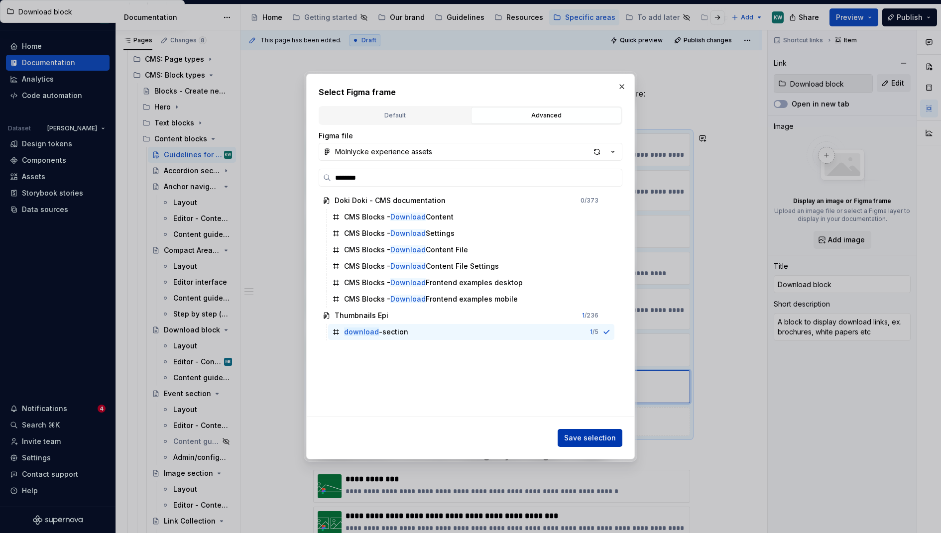
click at [570, 436] on span "Save selection" at bounding box center [590, 438] width 52 height 10
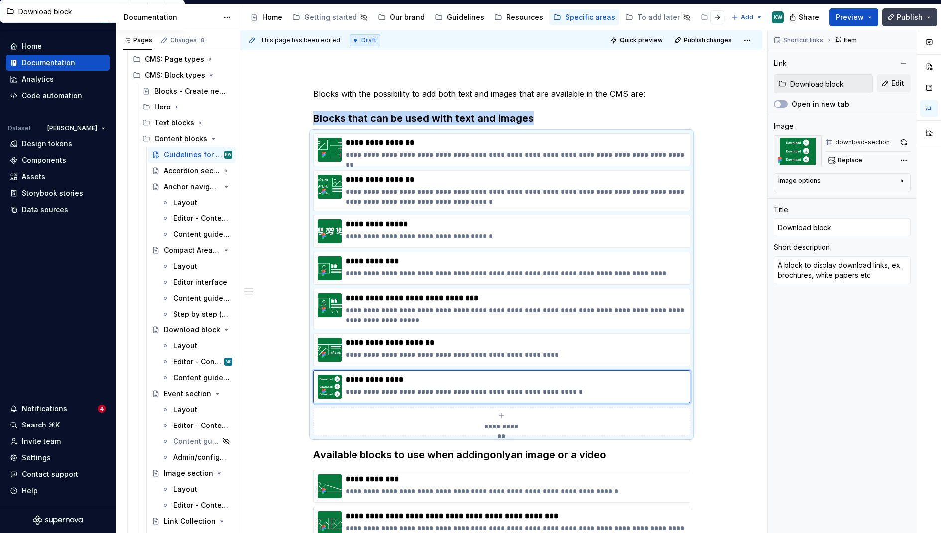
click at [898, 13] on span "Publish" at bounding box center [909, 17] width 26 height 10
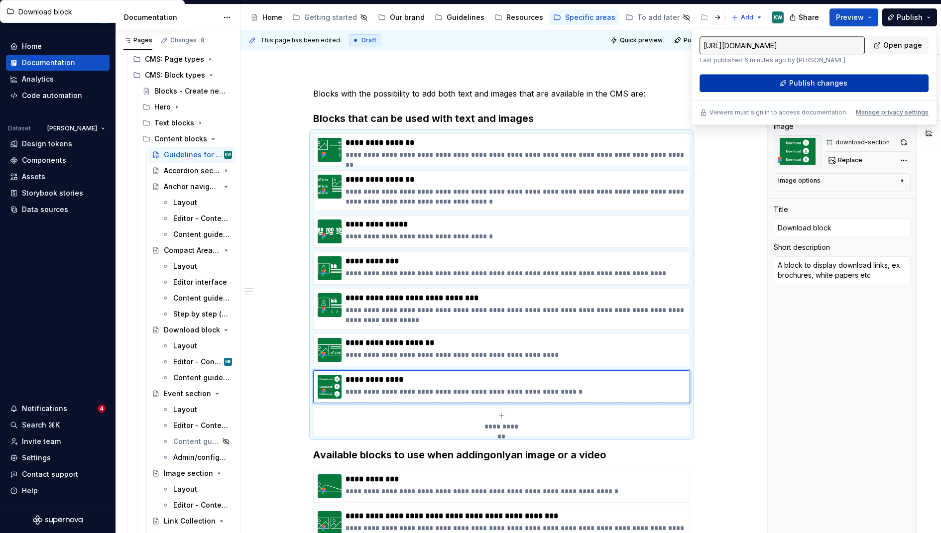
click at [788, 85] on button "Publish changes" at bounding box center [813, 83] width 229 height 18
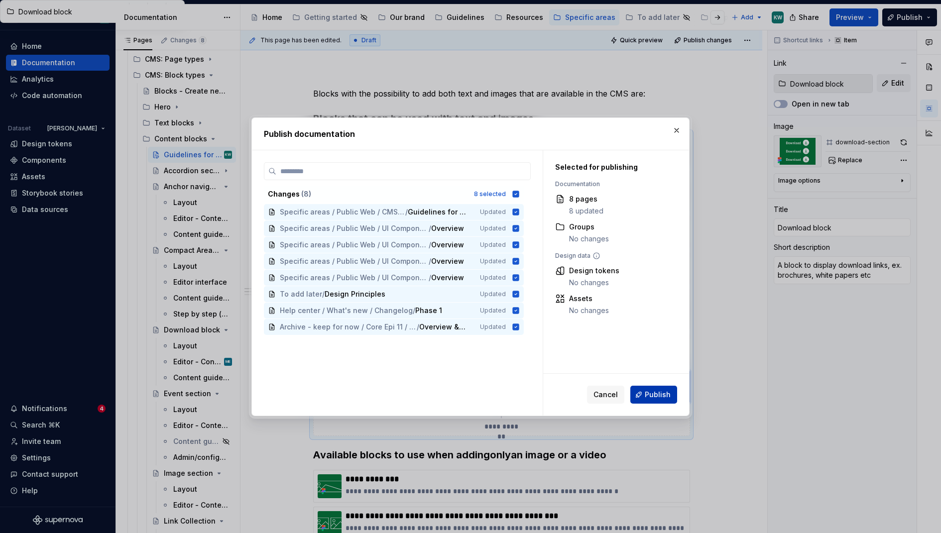
click at [659, 390] on span "Publish" at bounding box center [658, 395] width 26 height 10
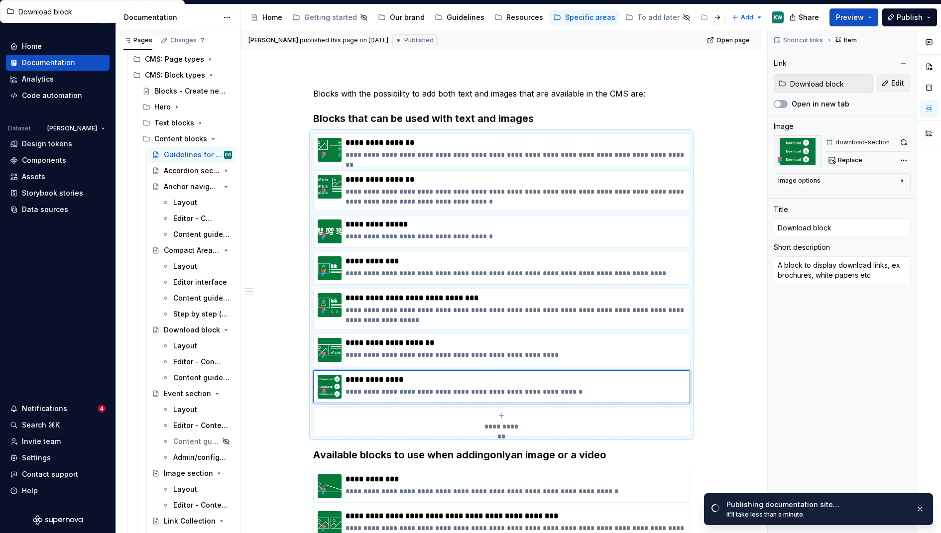
type textarea "*"
